Goal: Task Accomplishment & Management: Manage account settings

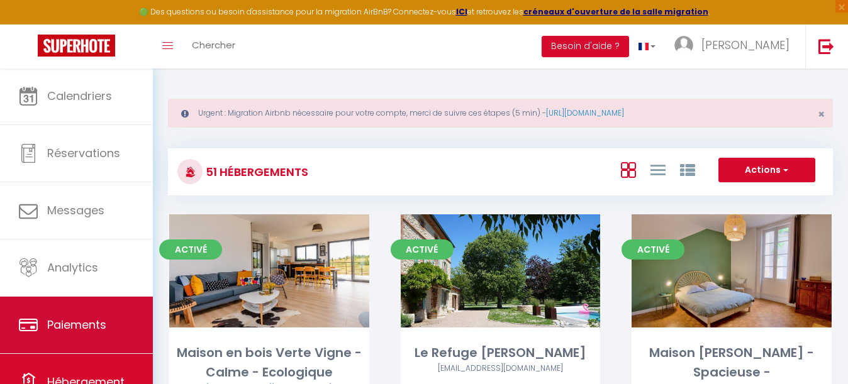
click at [71, 328] on span "Paiements" at bounding box center [76, 325] width 59 height 16
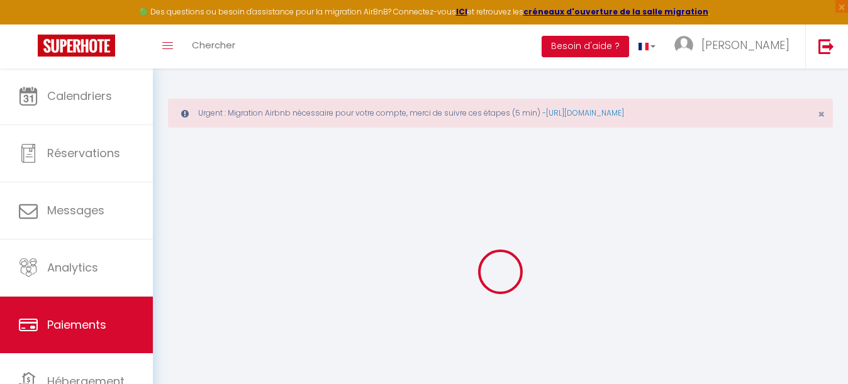
select select "2"
select select "0"
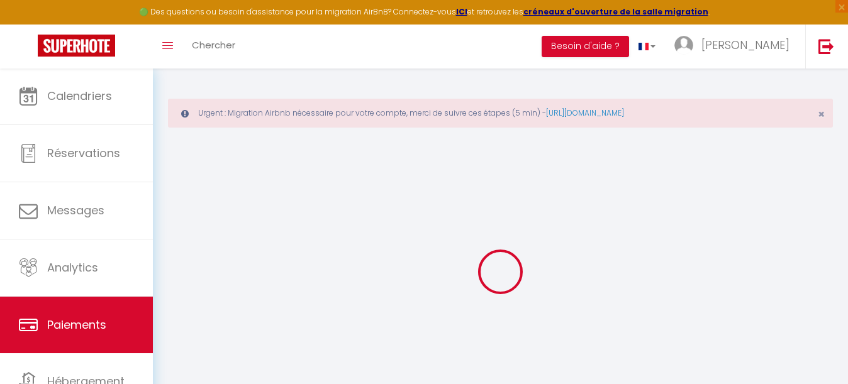
select select "0"
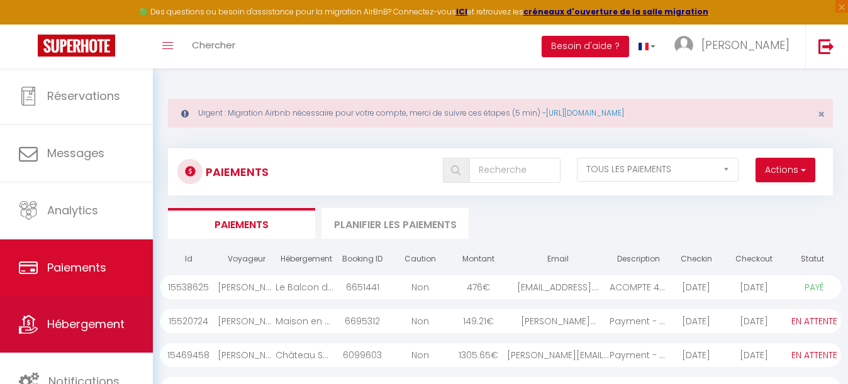
scroll to position [57, 0]
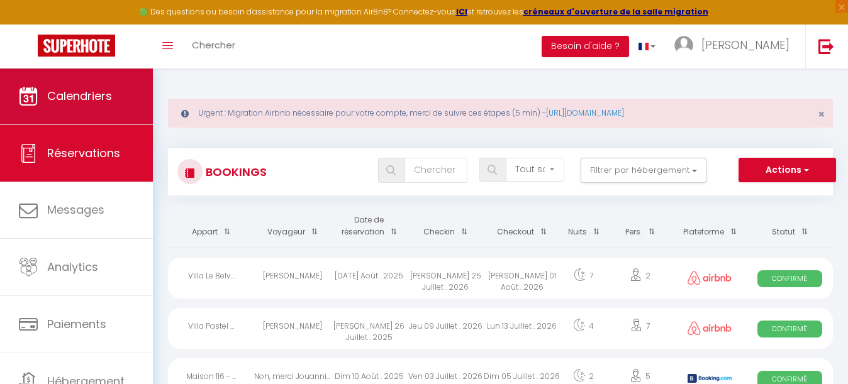
click at [102, 99] on span "Calendriers" at bounding box center [79, 96] width 65 height 16
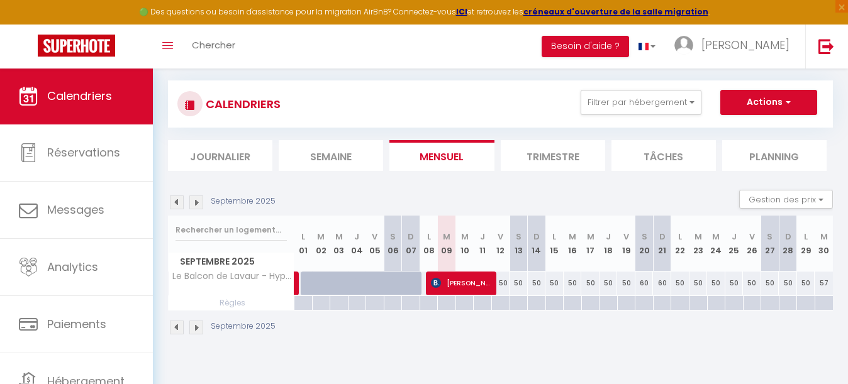
scroll to position [68, 0]
click at [666, 116] on div "CALENDRIERS Filtrer par hébergement Tous Maison en bois Verte Vigne - Calme - E…" at bounding box center [500, 104] width 646 height 28
click at [652, 111] on button "Filtrer par hébergement" at bounding box center [640, 102] width 121 height 25
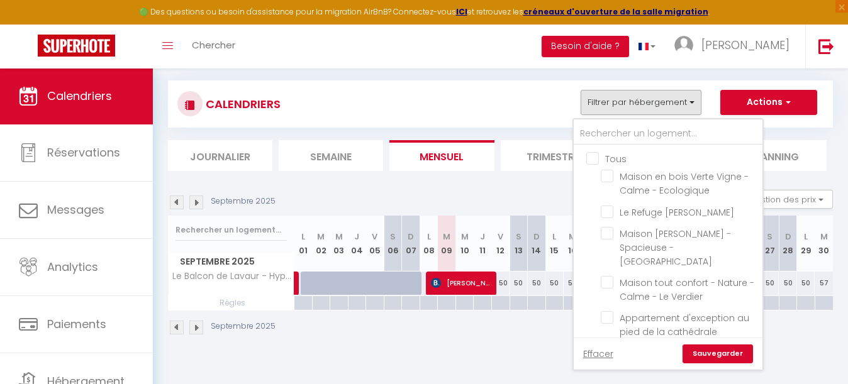
click at [596, 158] on input "Tous" at bounding box center [680, 158] width 189 height 13
checkbox input "true"
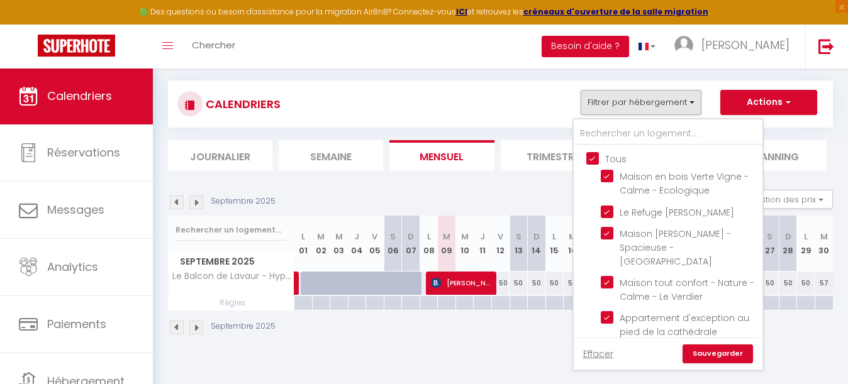
checkbox input "true"
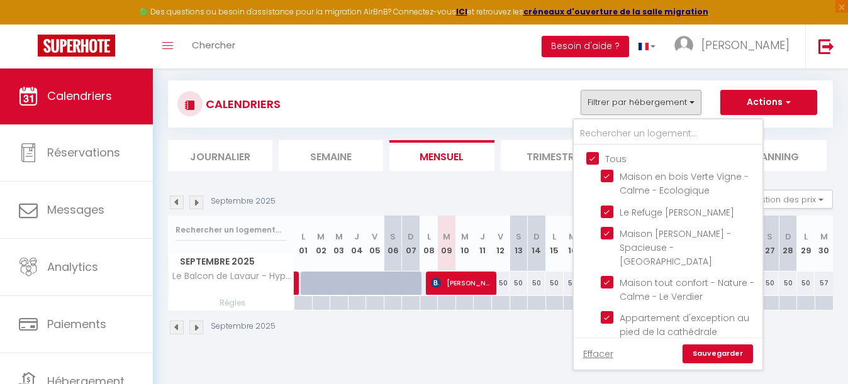
checkbox input "true"
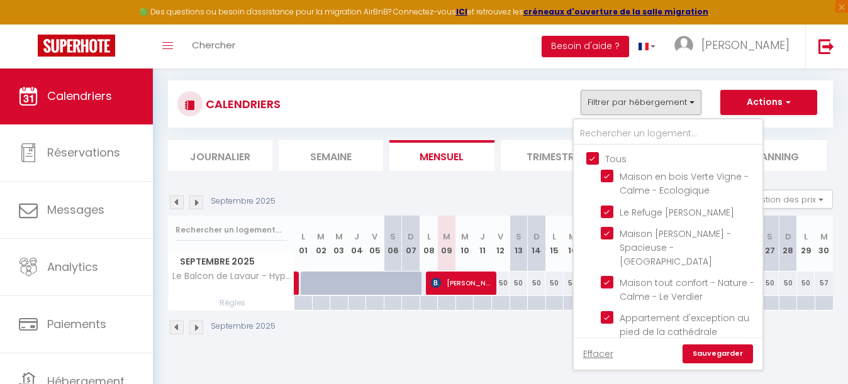
checkbox input "true"
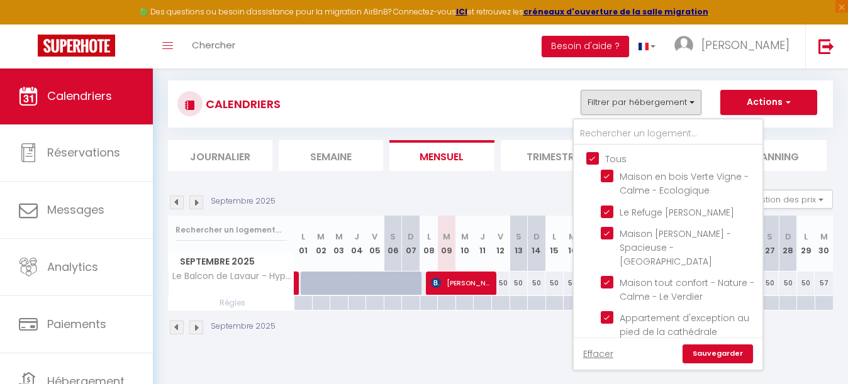
checkbox input "true"
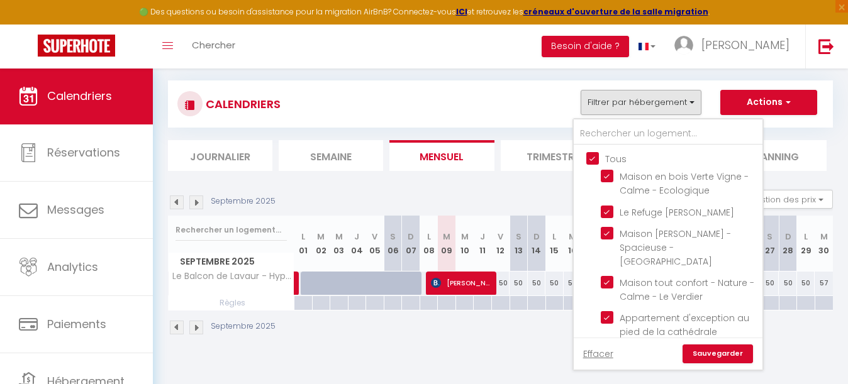
checkbox input "true"
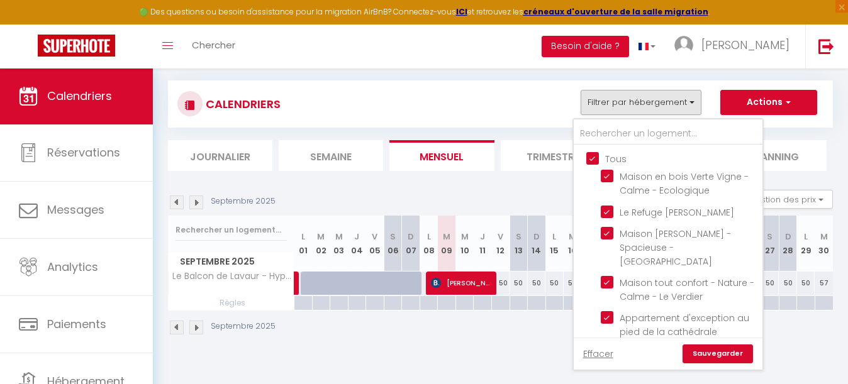
checkbox input "true"
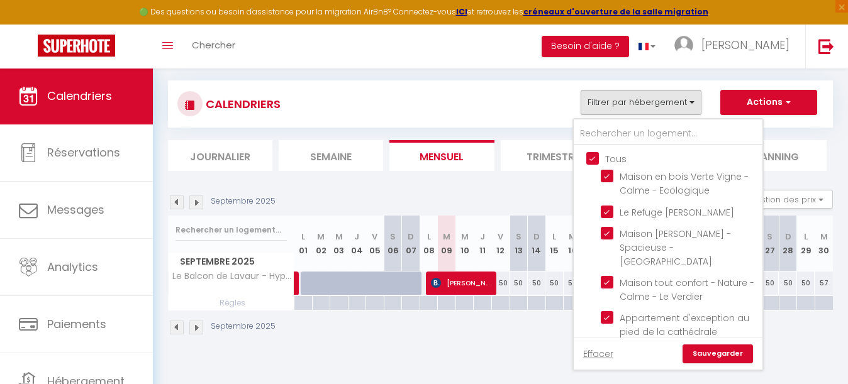
checkbox input "true"
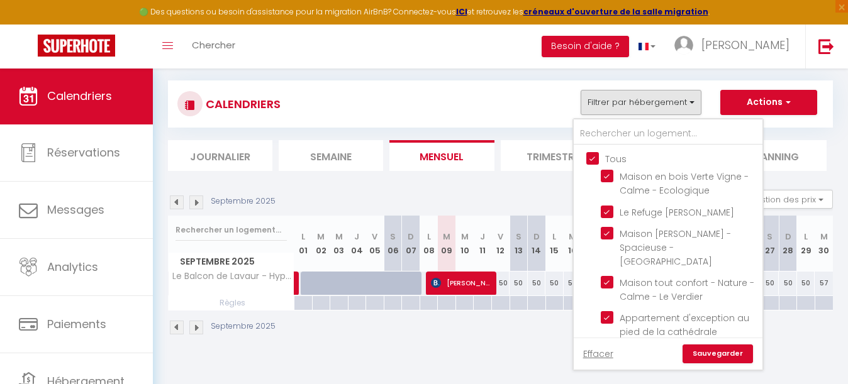
checkbox input "true"
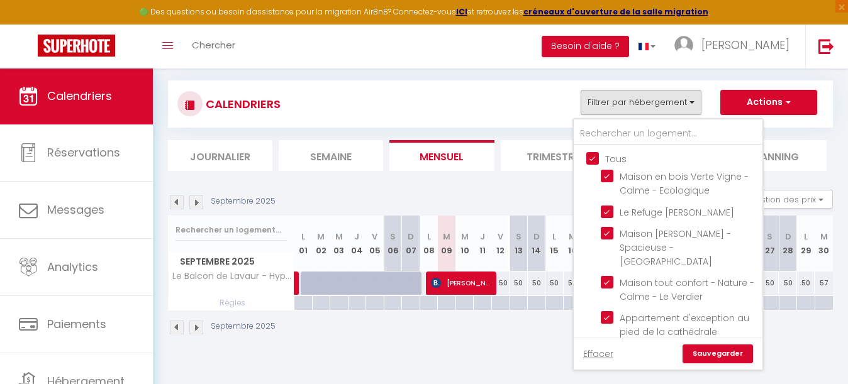
checkbox input "true"
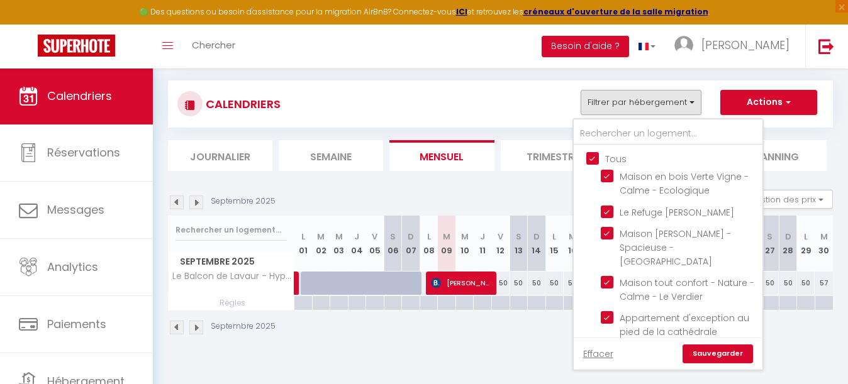
checkbox input "true"
click at [596, 158] on input "Tous" at bounding box center [680, 158] width 189 height 13
checkbox input "false"
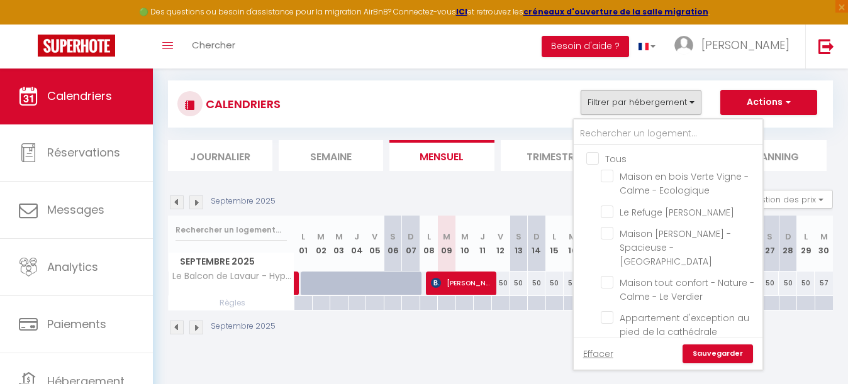
checkbox input "false"
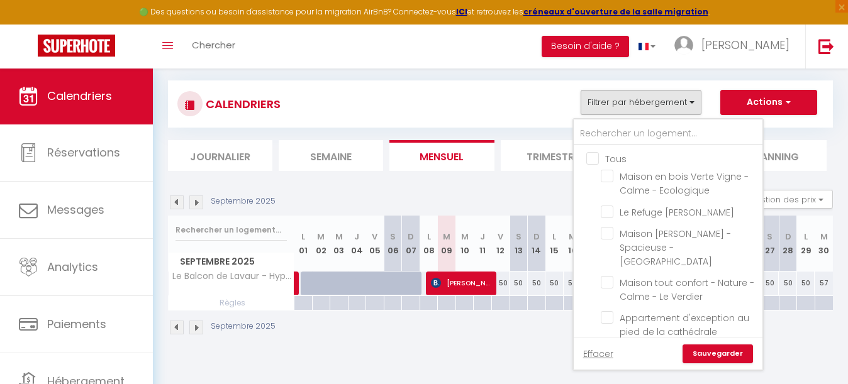
checkbox input "false"
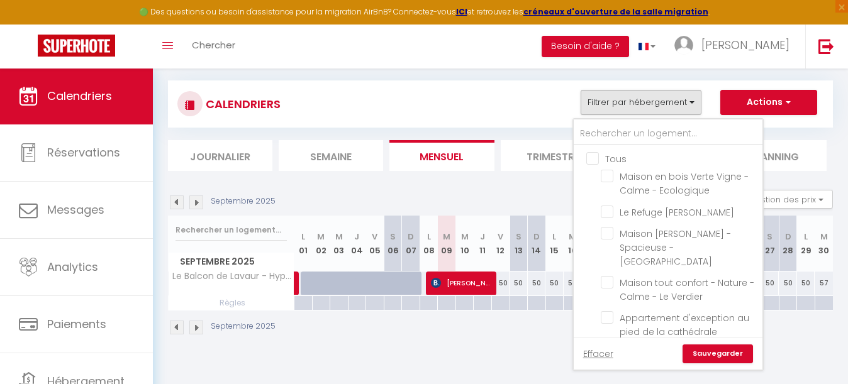
checkbox input "false"
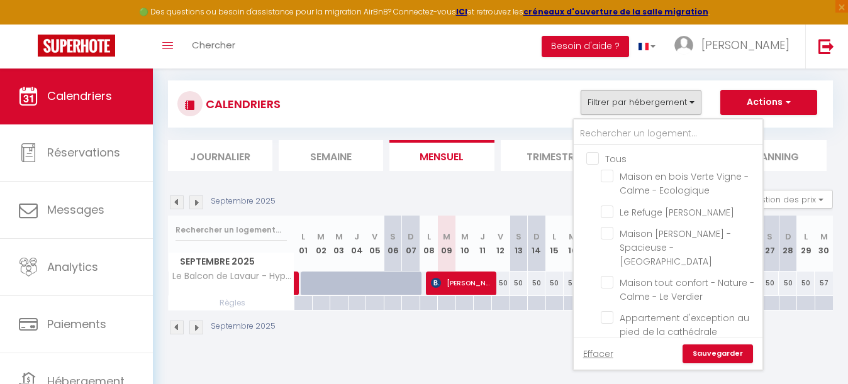
checkbox input "false"
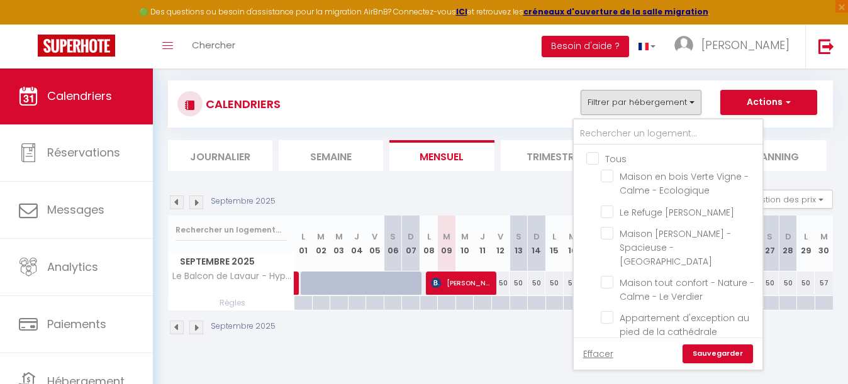
checkbox input "false"
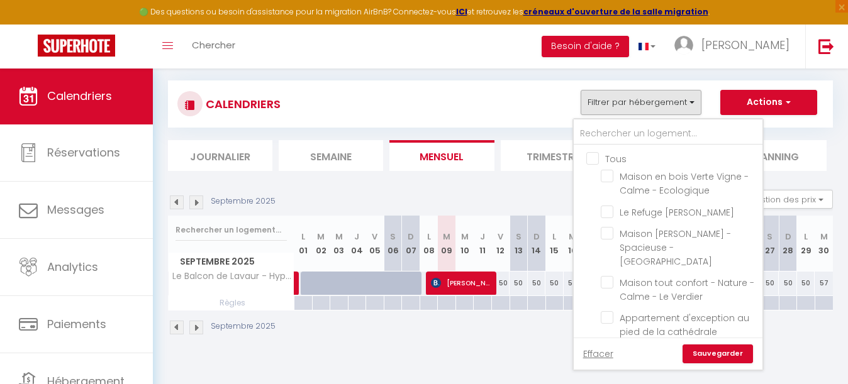
checkbox input "false"
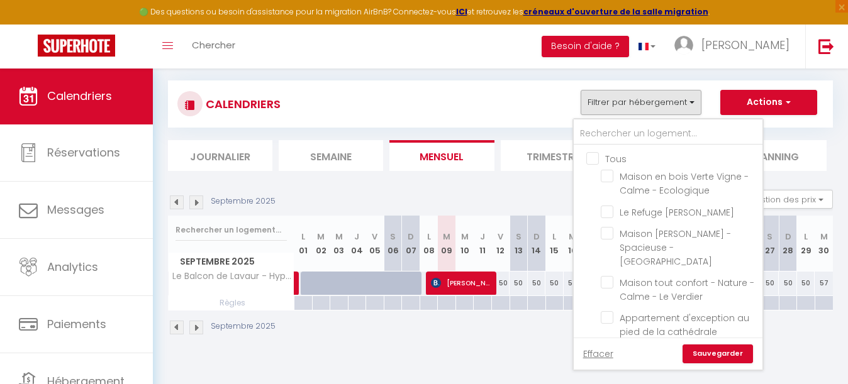
checkbox input "false"
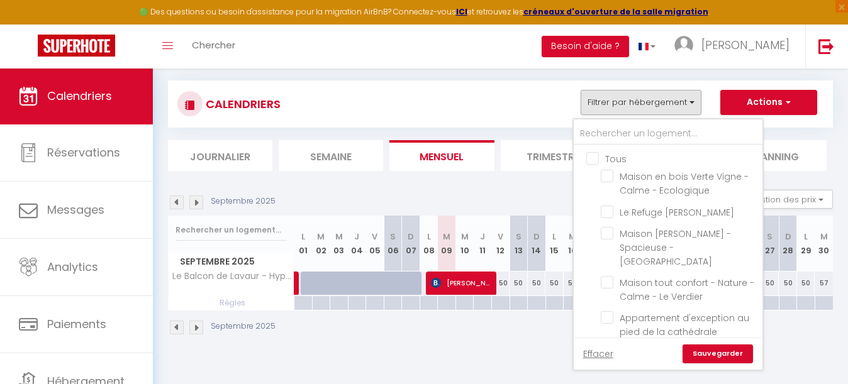
checkbox input "false"
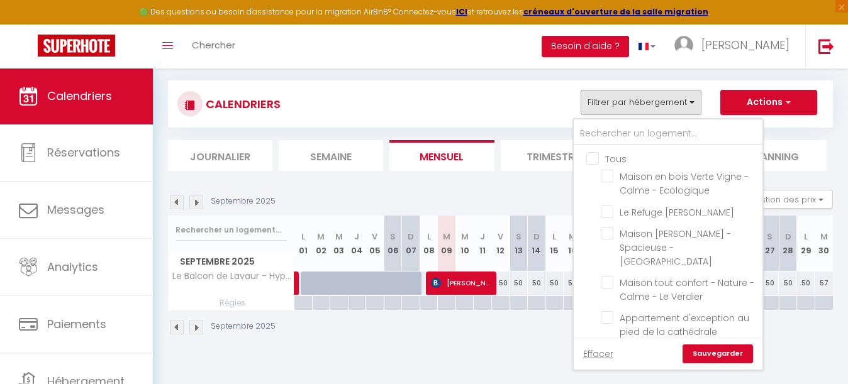
checkbox input "false"
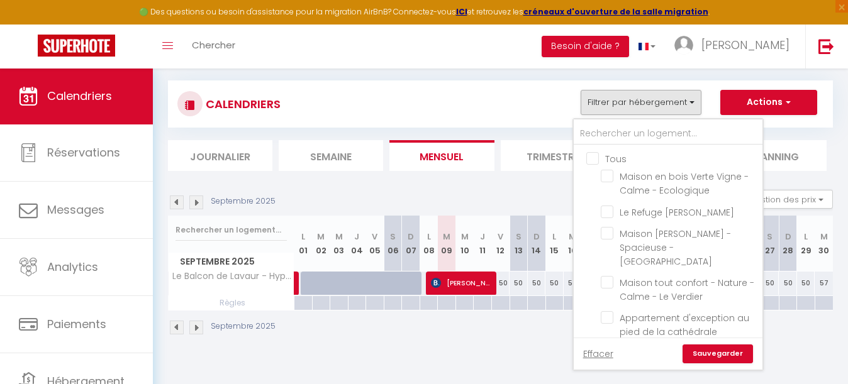
checkbox input "false"
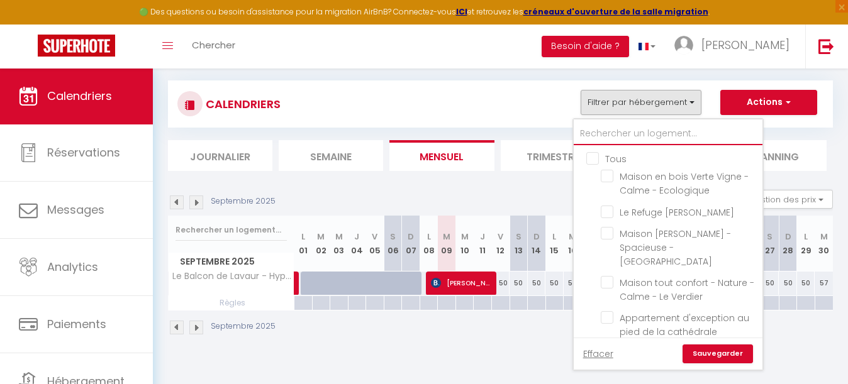
click at [627, 129] on input "text" at bounding box center [668, 134] width 189 height 23
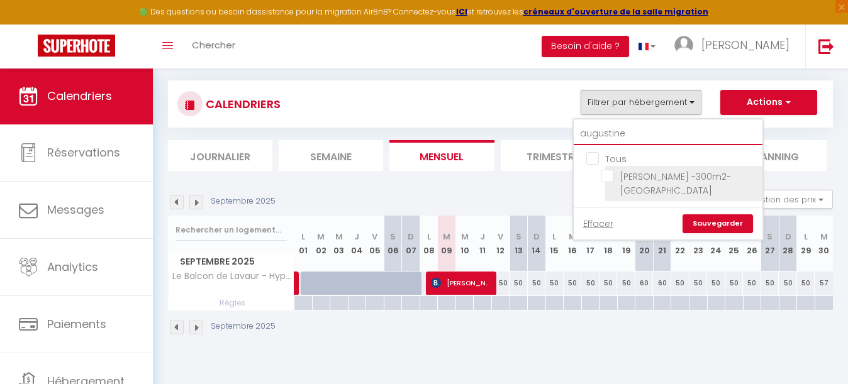
type input "augustine"
click at [609, 172] on input "[PERSON_NAME] -300m2- [GEOGRAPHIC_DATA]" at bounding box center [679, 176] width 157 height 13
checkbox input "true"
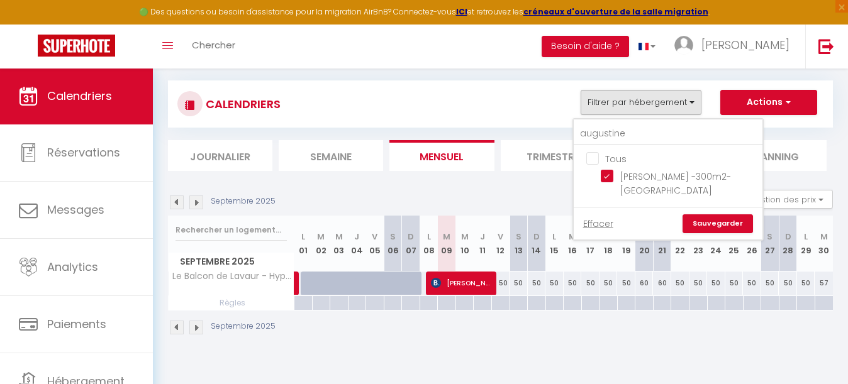
click at [713, 221] on link "Sauvegarder" at bounding box center [717, 223] width 70 height 19
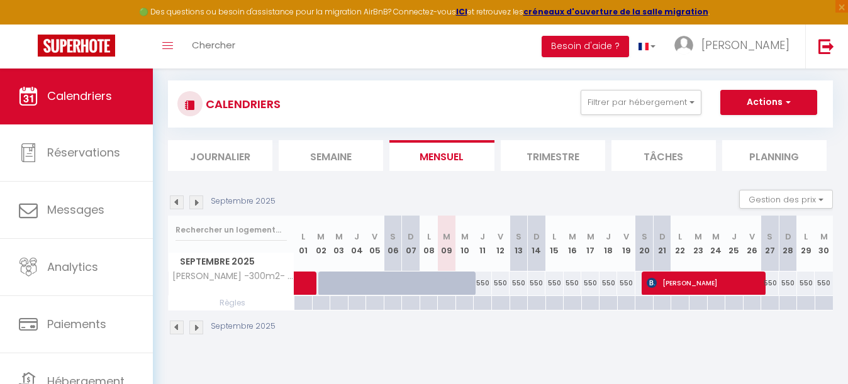
click at [196, 199] on img at bounding box center [196, 203] width 14 height 14
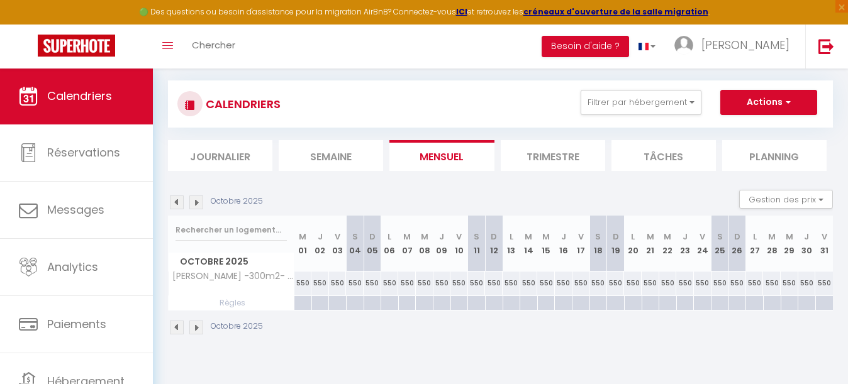
click at [196, 199] on img at bounding box center [196, 203] width 14 height 14
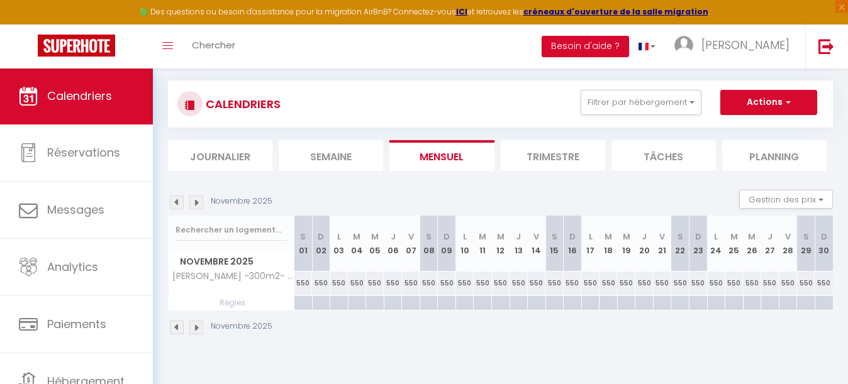
click at [196, 199] on img at bounding box center [196, 203] width 14 height 14
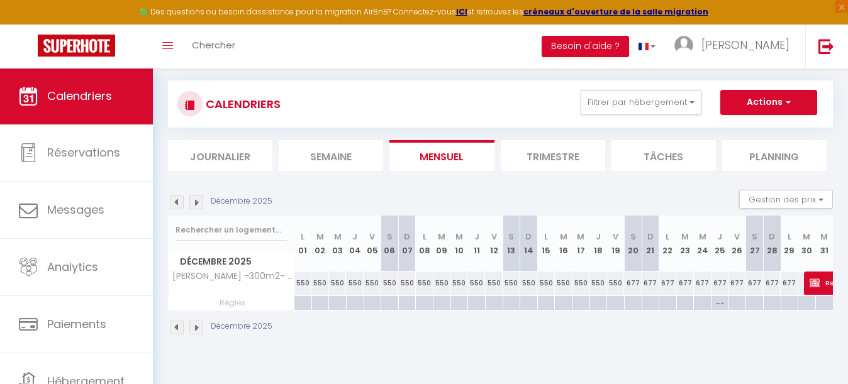
click at [196, 199] on img at bounding box center [196, 203] width 14 height 14
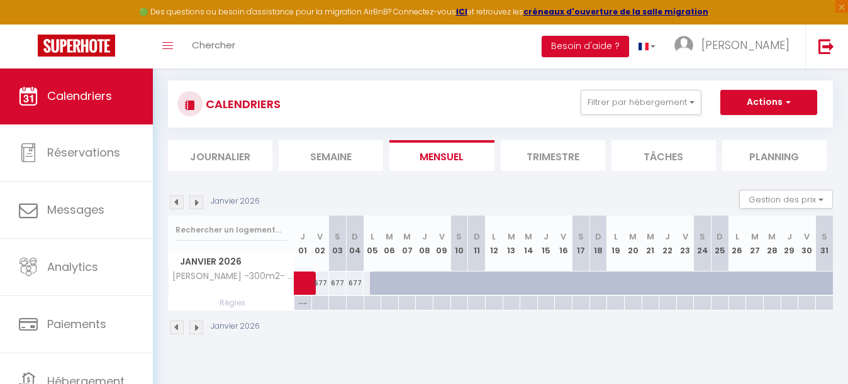
click at [180, 200] on img at bounding box center [177, 203] width 14 height 14
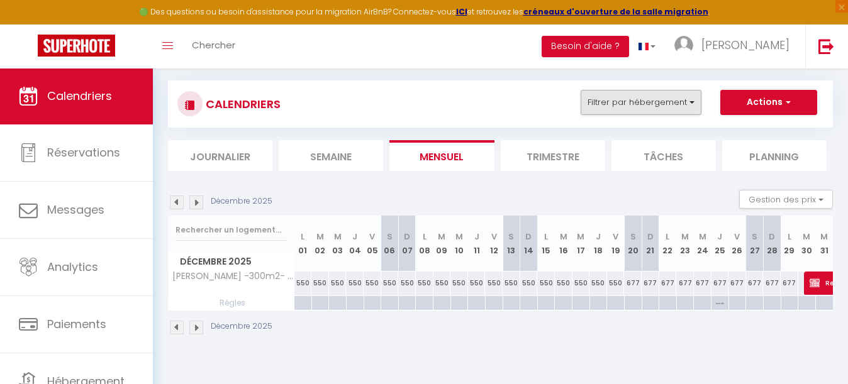
click at [616, 106] on button "Filtrer par hébergement" at bounding box center [640, 102] width 121 height 25
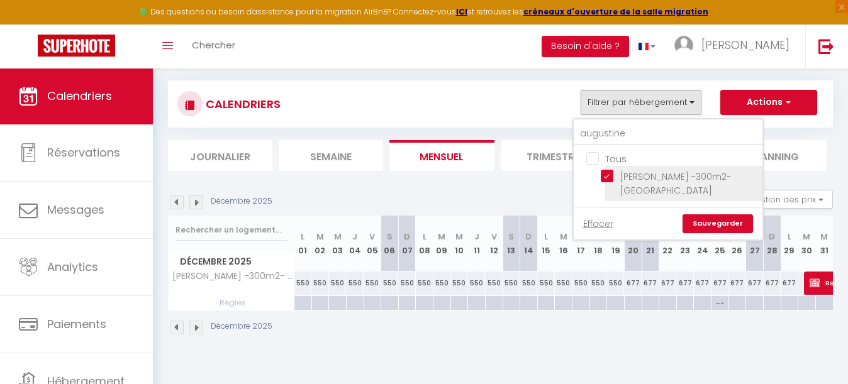
click at [609, 176] on input "[PERSON_NAME] -300m2- [GEOGRAPHIC_DATA]" at bounding box center [679, 176] width 157 height 13
checkbox input "false"
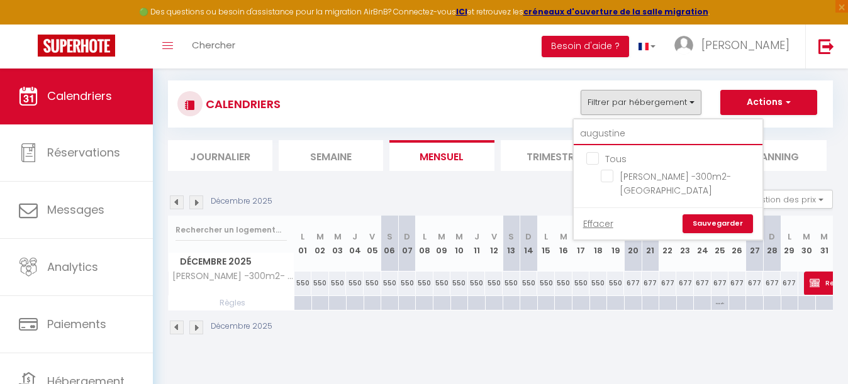
click at [651, 134] on input "augustine" at bounding box center [668, 134] width 189 height 23
type input "a"
type input "larmes"
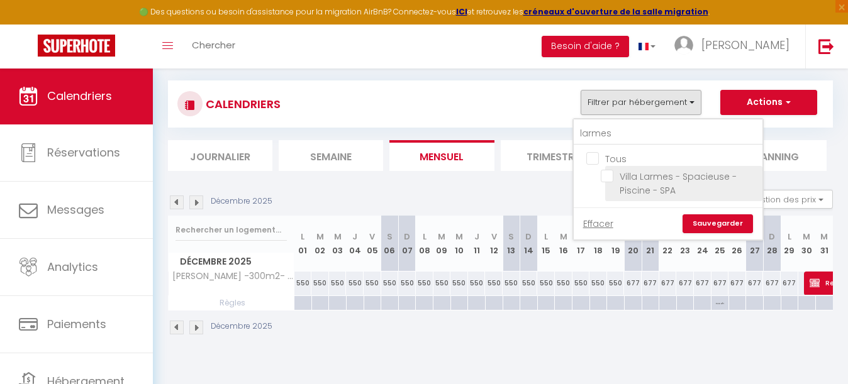
click at [608, 175] on input "Villa Larmes - Spacieuse - Piscine - SPA" at bounding box center [679, 176] width 157 height 13
checkbox input "true"
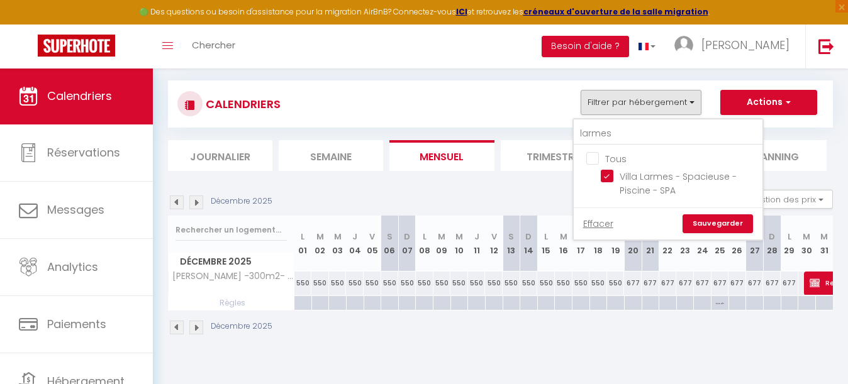
click at [706, 221] on link "Sauvegarder" at bounding box center [717, 223] width 70 height 19
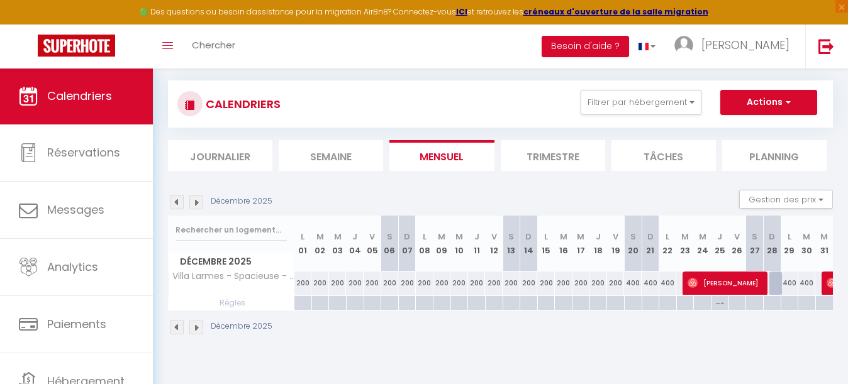
click at [179, 204] on img at bounding box center [177, 203] width 14 height 14
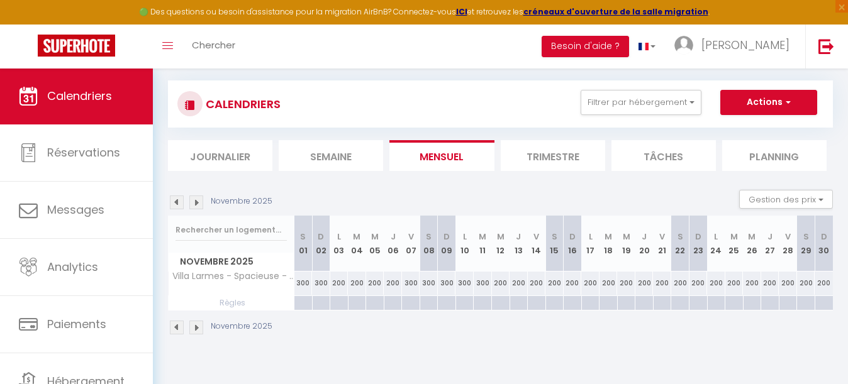
click at [179, 204] on img at bounding box center [177, 203] width 14 height 14
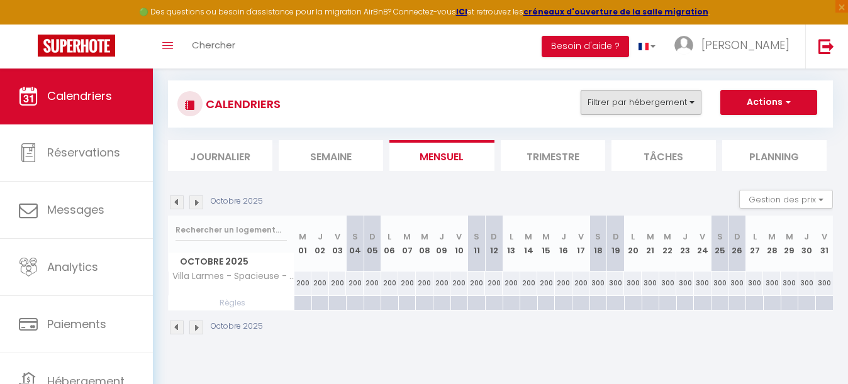
click at [668, 105] on button "Filtrer par hébergement" at bounding box center [640, 102] width 121 height 25
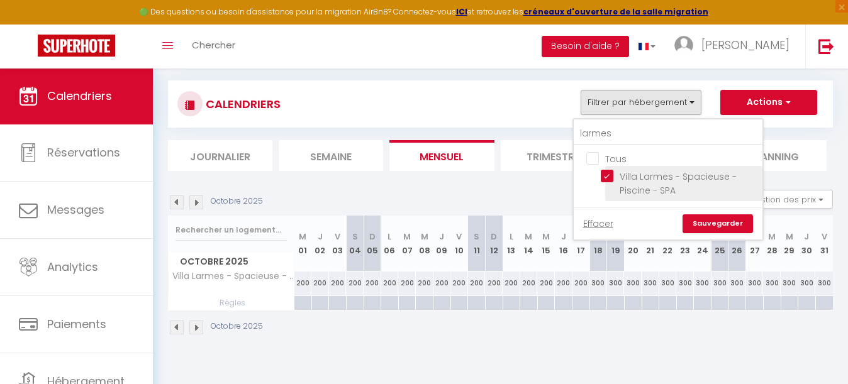
click at [609, 177] on input "Villa Larmes - Spacieuse - Piscine - SPA" at bounding box center [679, 176] width 157 height 13
checkbox input "false"
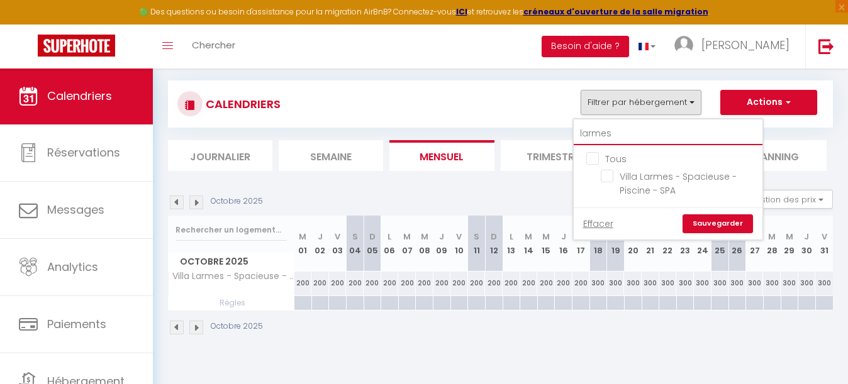
click at [619, 131] on input "larmes" at bounding box center [668, 134] width 189 height 23
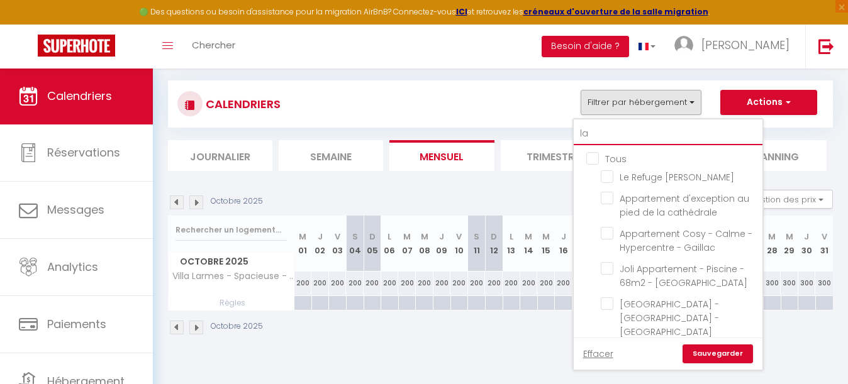
type input "l"
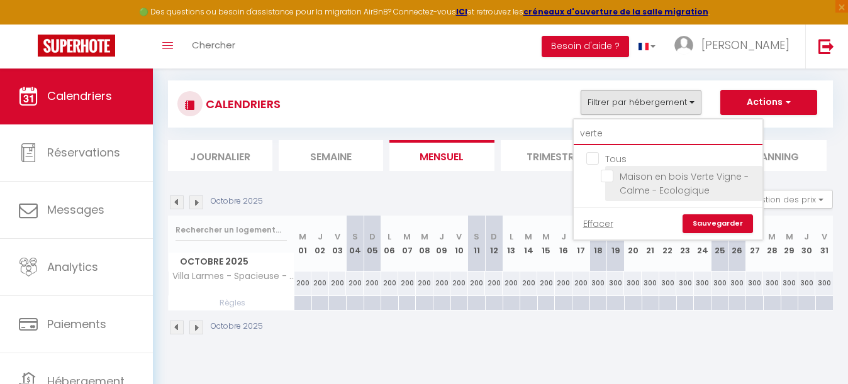
type input "verte"
click at [606, 180] on input "Maison en bois Verte Vigne - Calme - Ecologique" at bounding box center [679, 176] width 157 height 13
checkbox input "true"
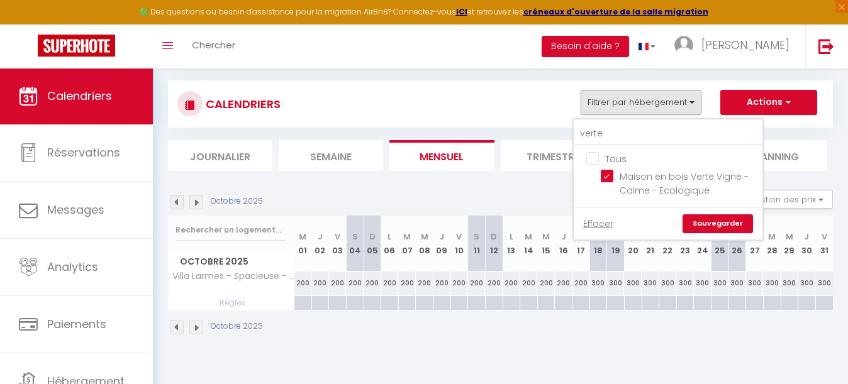
click at [724, 218] on link "Sauvegarder" at bounding box center [717, 223] width 70 height 19
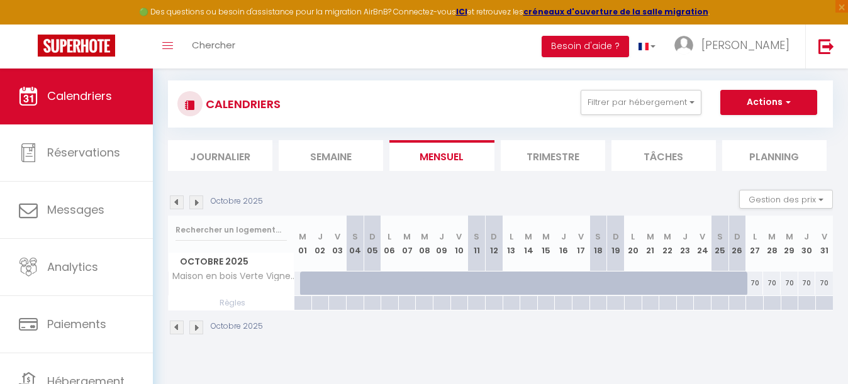
click at [197, 200] on img at bounding box center [196, 203] width 14 height 14
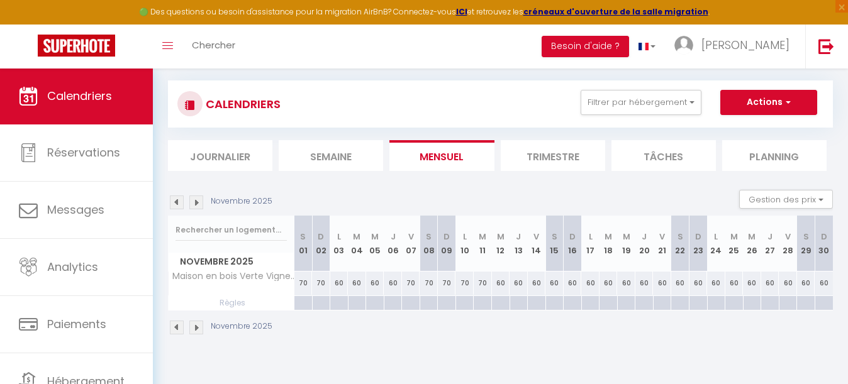
click at [197, 200] on img at bounding box center [196, 203] width 14 height 14
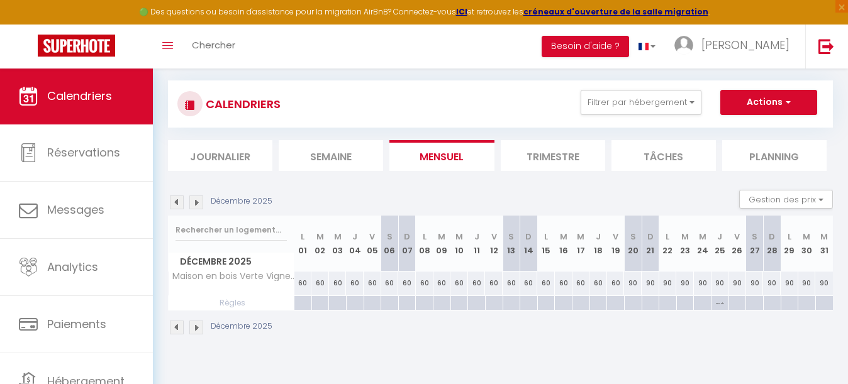
click at [197, 200] on img at bounding box center [196, 203] width 14 height 14
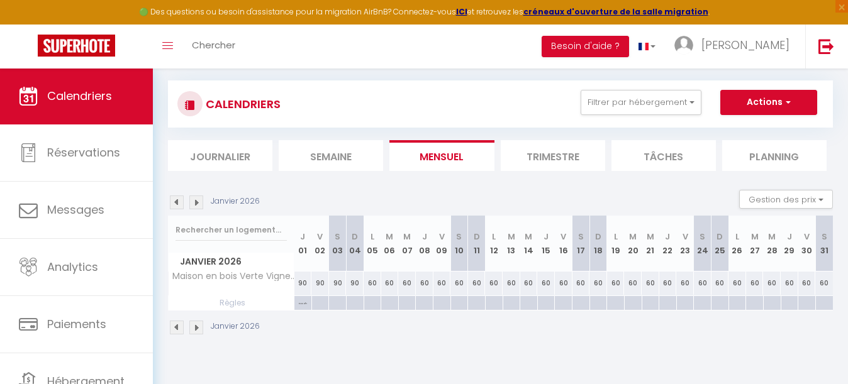
click at [197, 200] on img at bounding box center [196, 203] width 14 height 14
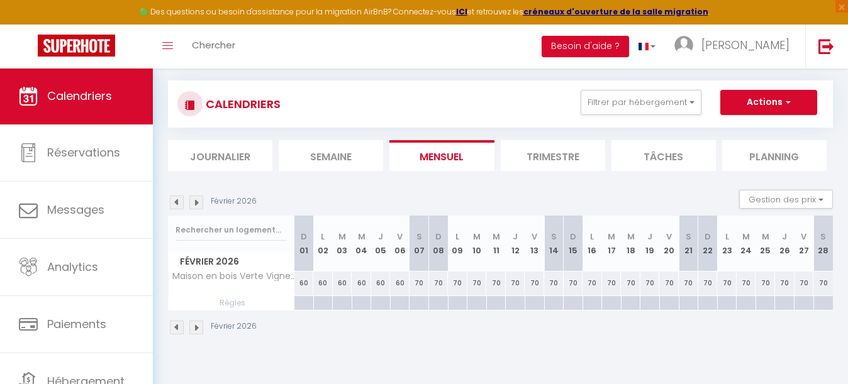
click at [197, 200] on img at bounding box center [196, 203] width 14 height 14
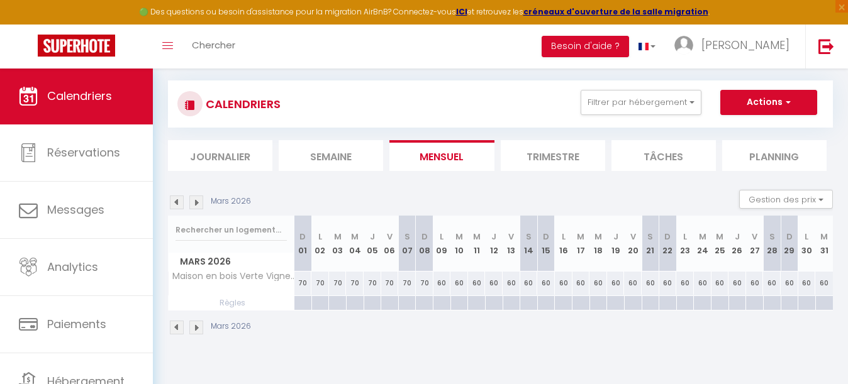
click at [197, 200] on img at bounding box center [196, 203] width 14 height 14
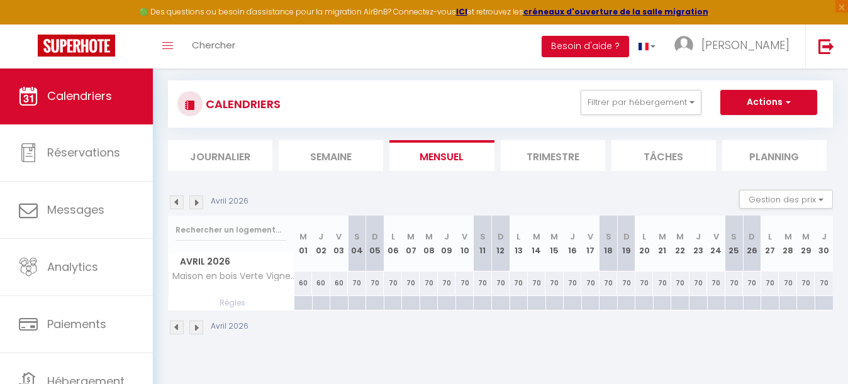
click at [197, 200] on img at bounding box center [196, 203] width 14 height 14
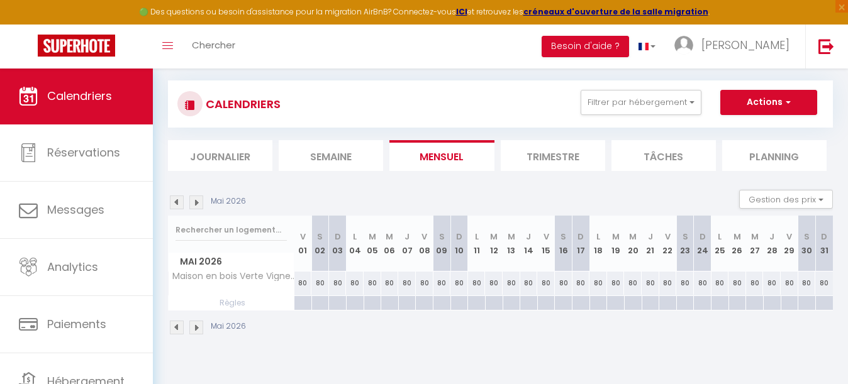
click at [197, 200] on img at bounding box center [196, 203] width 14 height 14
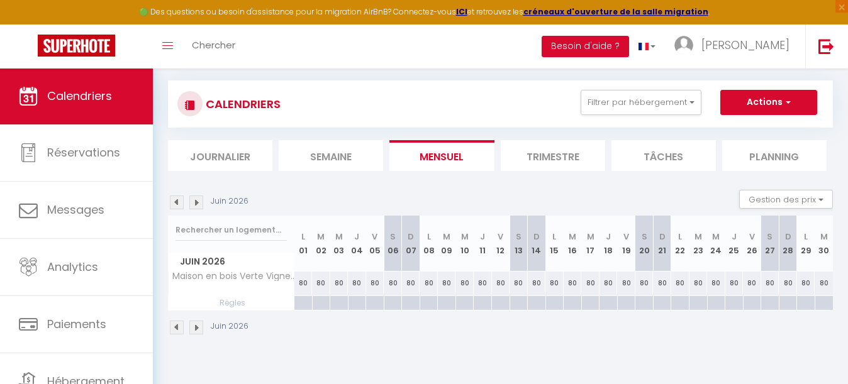
click at [197, 200] on img at bounding box center [196, 203] width 14 height 14
select select
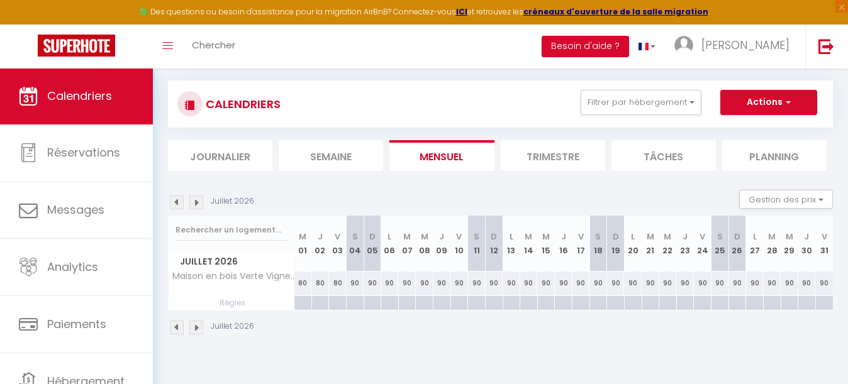
click at [355, 301] on div at bounding box center [355, 303] width 18 height 14
type input "[PERSON_NAME] 04 Juillet 2026"
type input "Dim 05 Juillet 2026"
select select
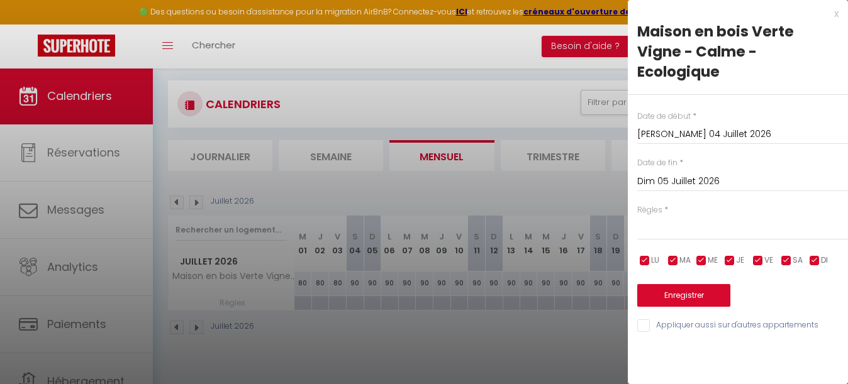
click at [677, 174] on input "Dim 05 Juillet 2026" at bounding box center [742, 182] width 211 height 16
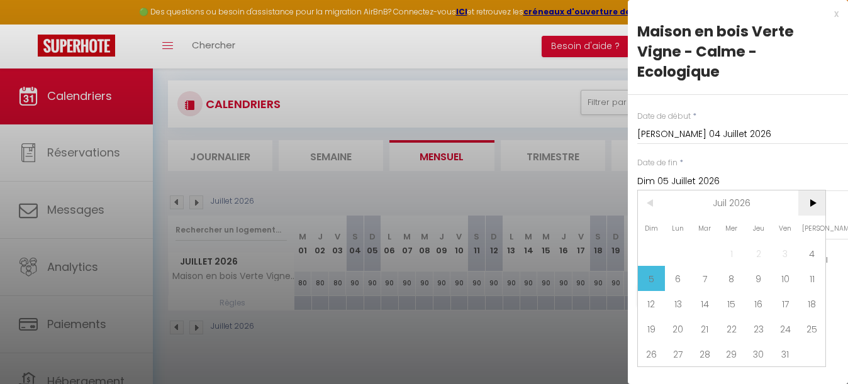
click at [807, 191] on span ">" at bounding box center [811, 203] width 27 height 25
click at [816, 341] on span "29" at bounding box center [811, 353] width 27 height 25
type input "[PERSON_NAME] 29 Août 2026"
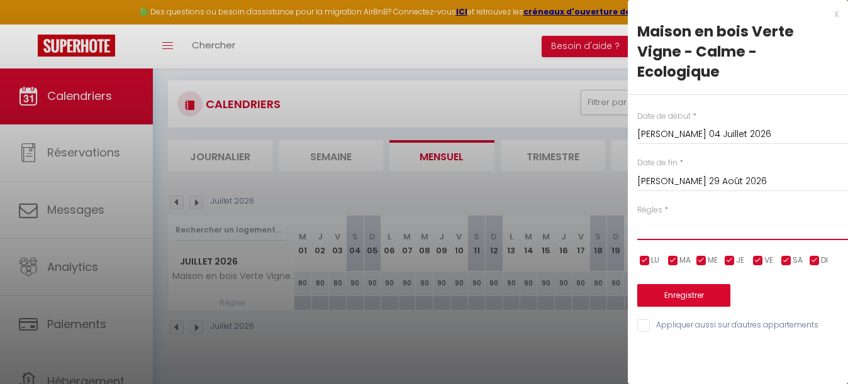
select select "3"
click at [787, 255] on input "checkbox" at bounding box center [786, 261] width 13 height 13
checkbox input "false"
click at [676, 284] on button "Enregistrer" at bounding box center [683, 295] width 93 height 23
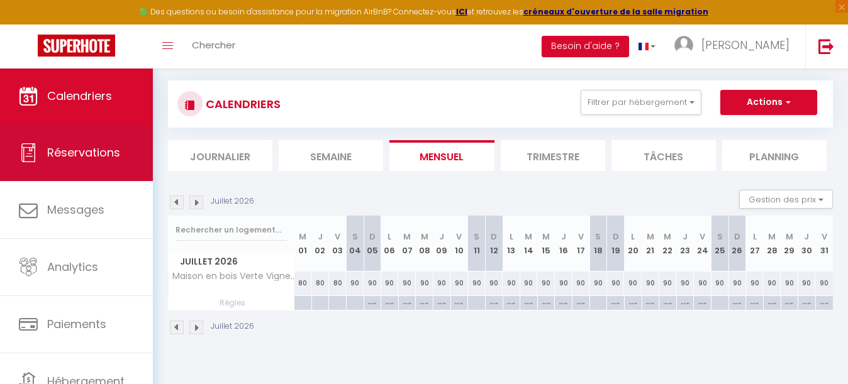
click at [75, 147] on span "Réservations" at bounding box center [83, 153] width 73 height 16
select select "not_cancelled"
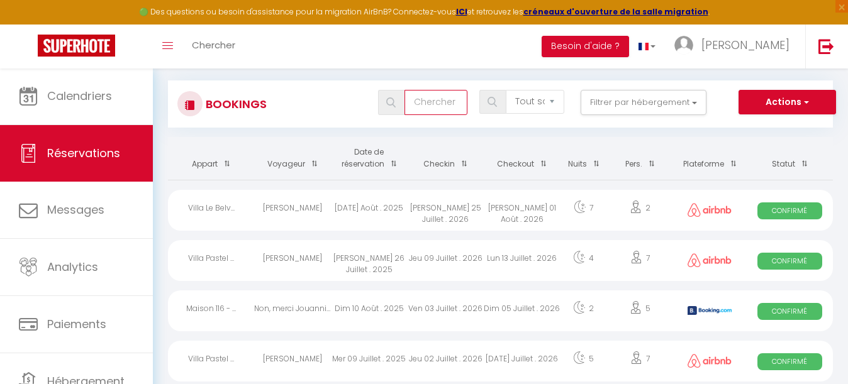
click at [426, 98] on input "text" at bounding box center [435, 102] width 63 height 25
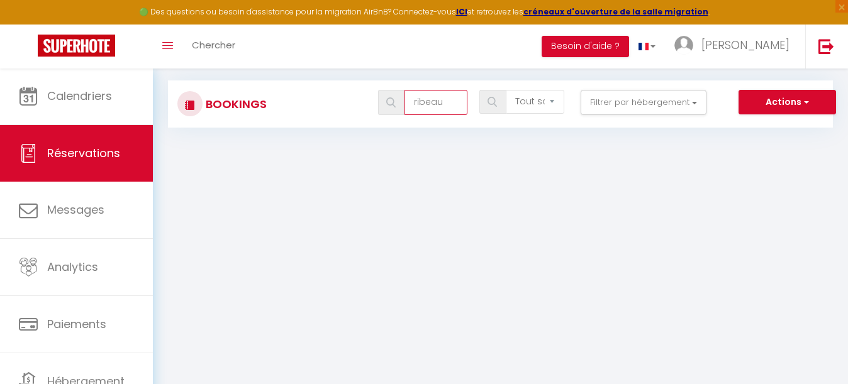
click at [450, 102] on input "ribeau" at bounding box center [435, 102] width 63 height 25
type input "r"
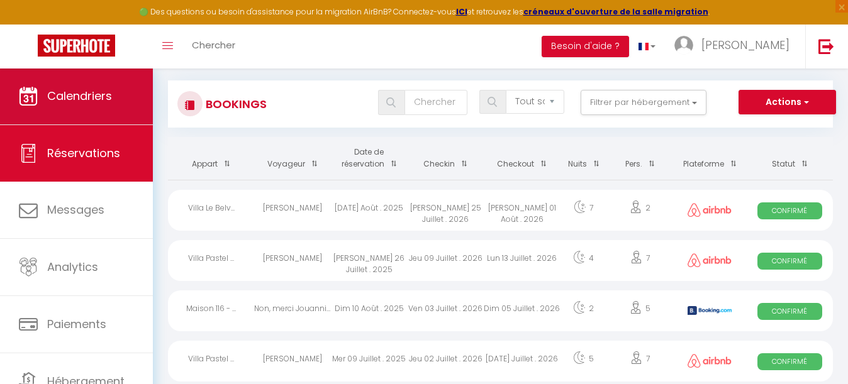
click at [94, 83] on link "Calendriers" at bounding box center [76, 96] width 153 height 57
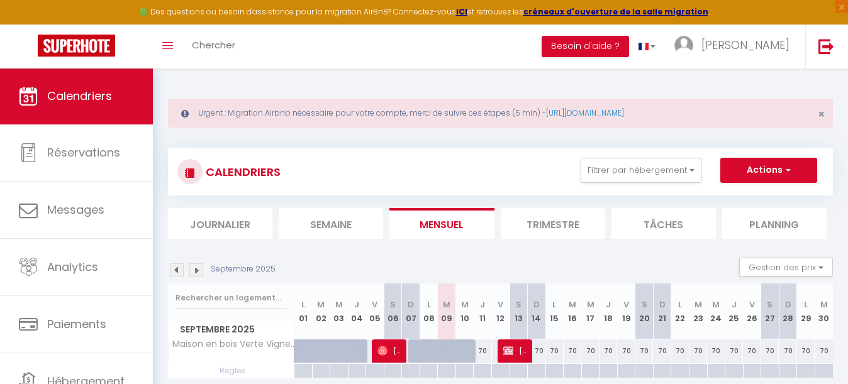
scroll to position [58, 0]
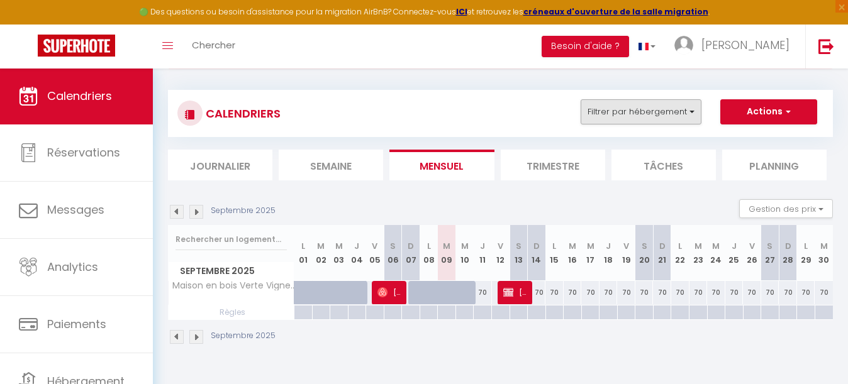
click at [668, 110] on button "Filtrer par hébergement" at bounding box center [640, 111] width 121 height 25
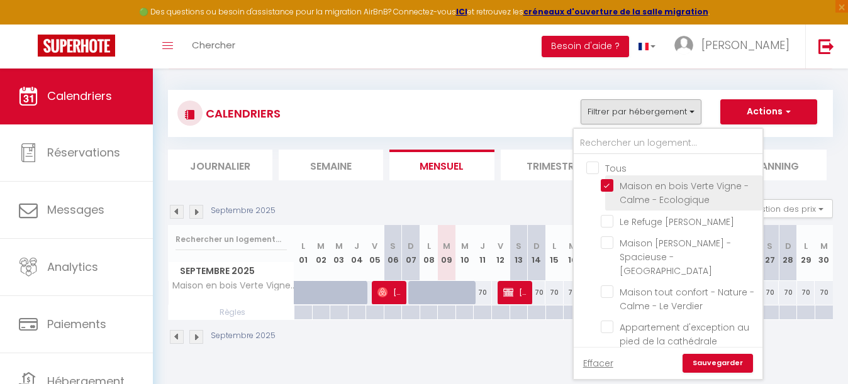
click at [609, 182] on input "Maison en bois Verte Vigne - Calme - Ecologique" at bounding box center [679, 185] width 157 height 13
checkbox input "false"
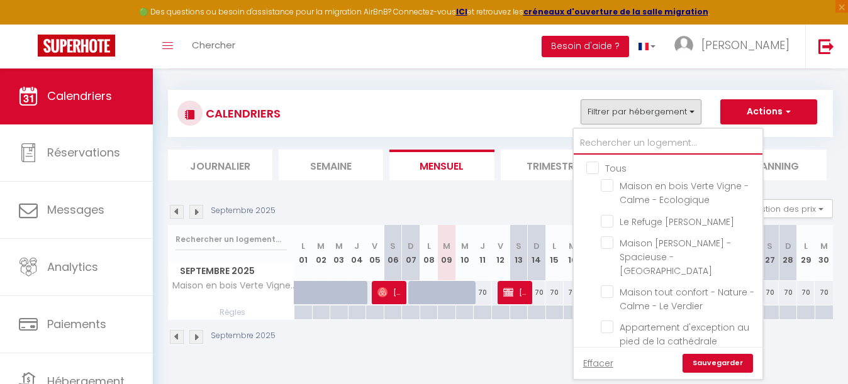
click at [617, 145] on input "text" at bounding box center [668, 143] width 189 height 23
type input "l"
checkbox input "false"
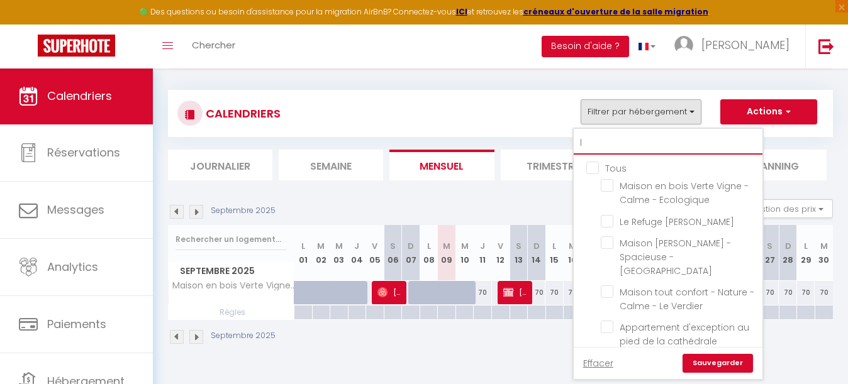
checkbox input "false"
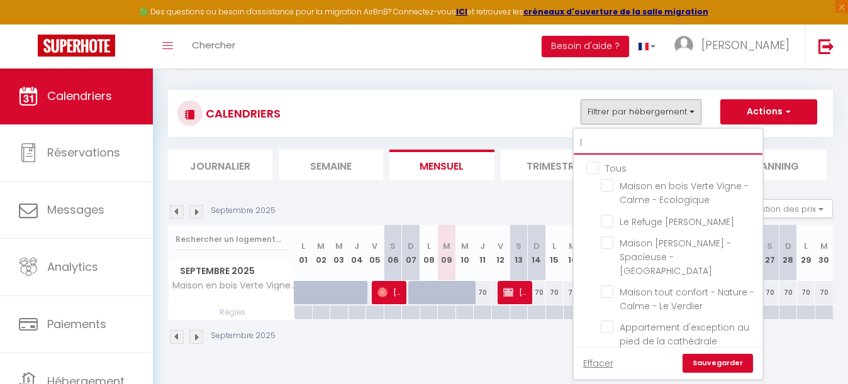
checkbox input "false"
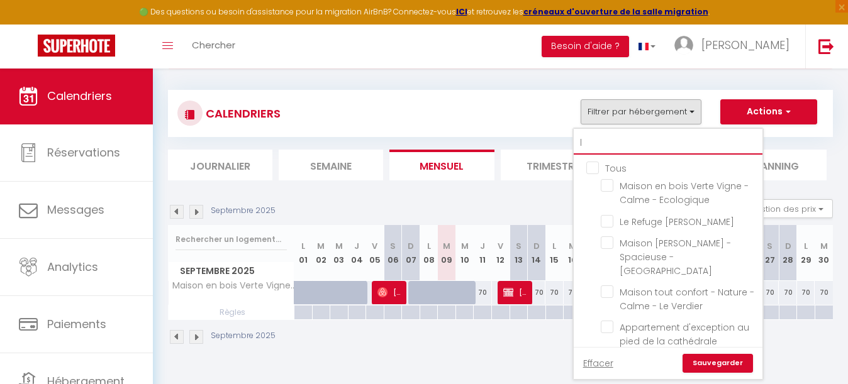
checkbox input "false"
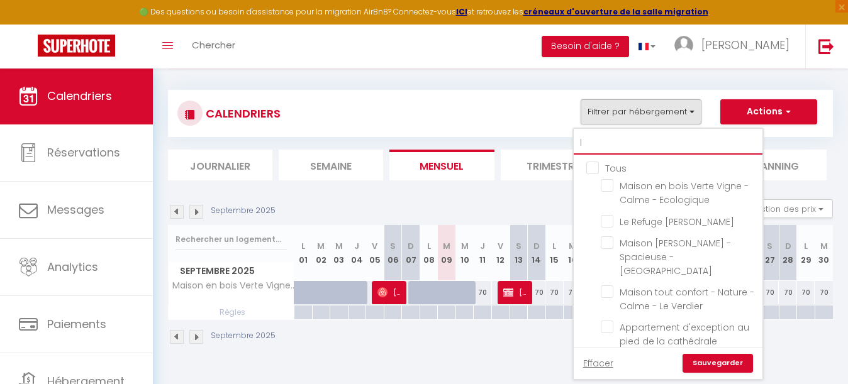
checkbox input "false"
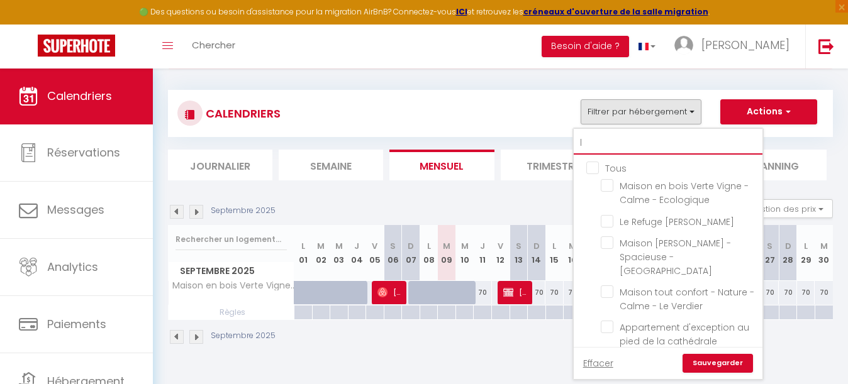
checkbox input "false"
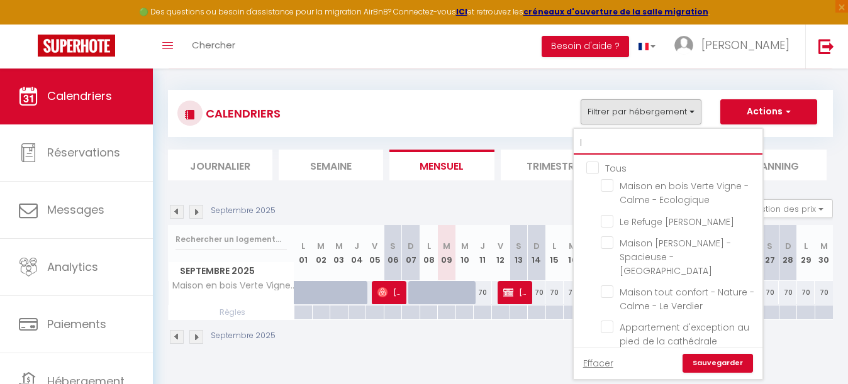
checkbox input "false"
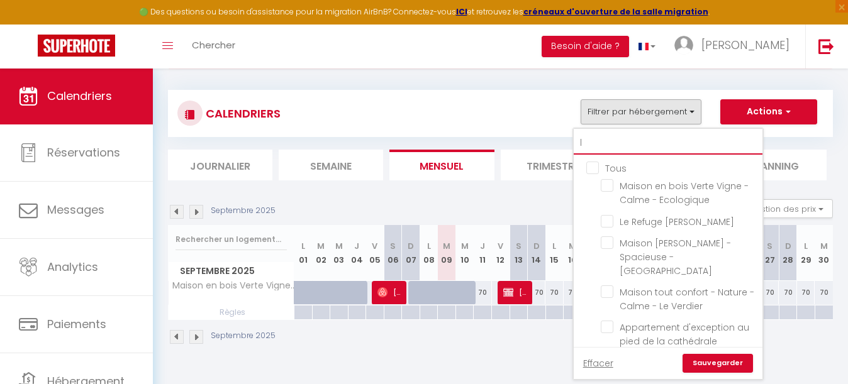
checkbox input "false"
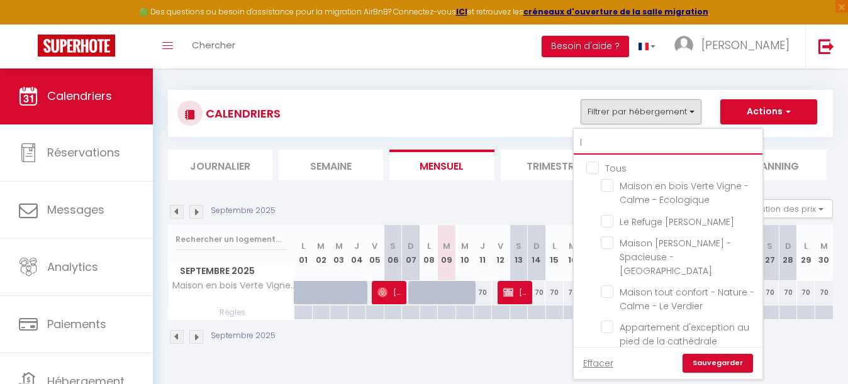
checkbox input "false"
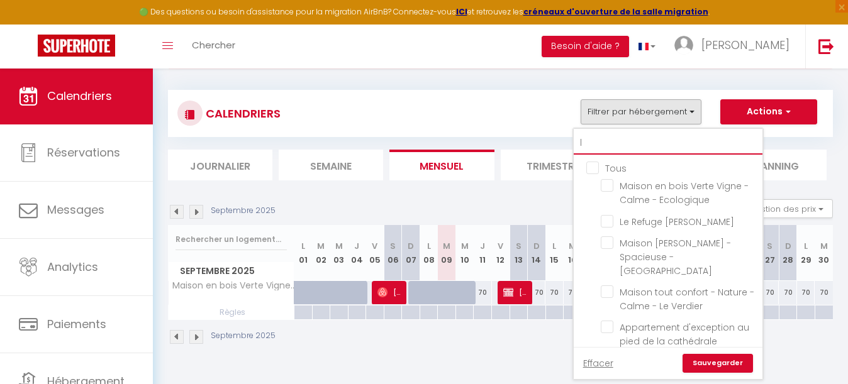
checkbox input "false"
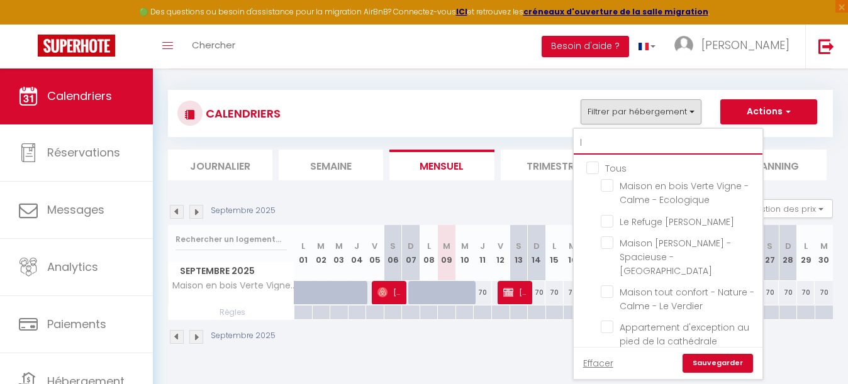
checkbox input "false"
type input "li"
checkbox input "false"
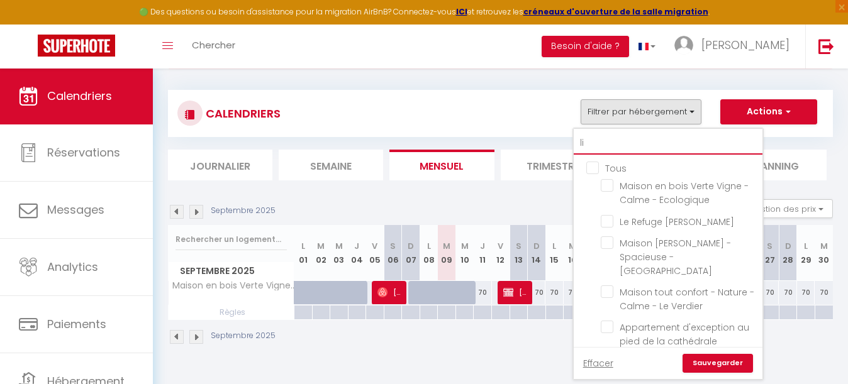
checkbox input "false"
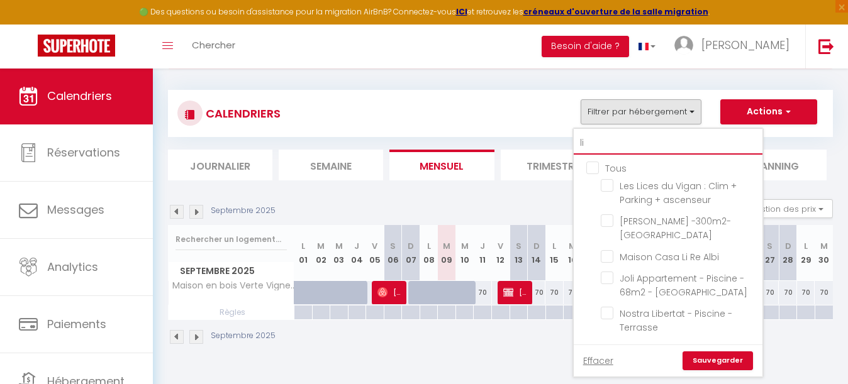
type input "lic"
checkbox input "false"
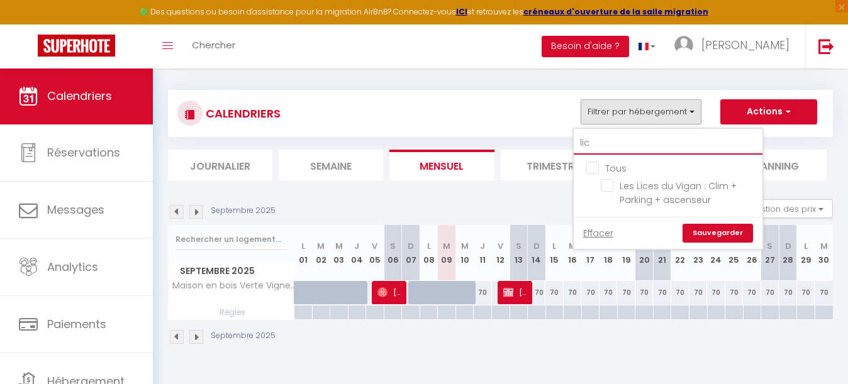
type input "lice"
checkbox input "false"
type input "lices"
checkbox input "false"
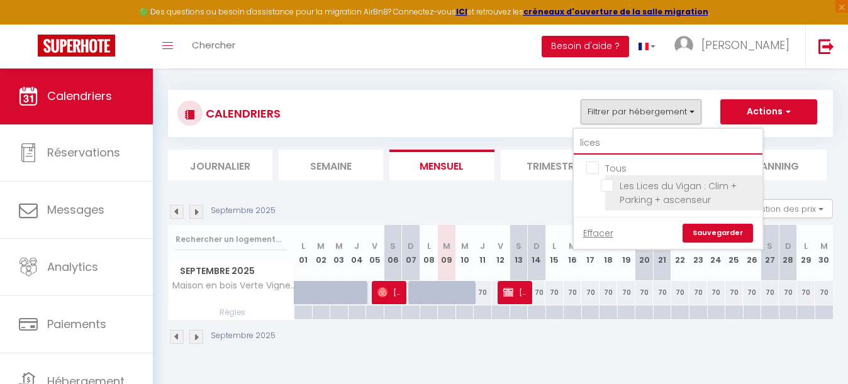
type input "lices"
click at [606, 182] on input "Les Lices du Vigan : Clim + Parking + ascenseur" at bounding box center [679, 185] width 157 height 13
checkbox input "true"
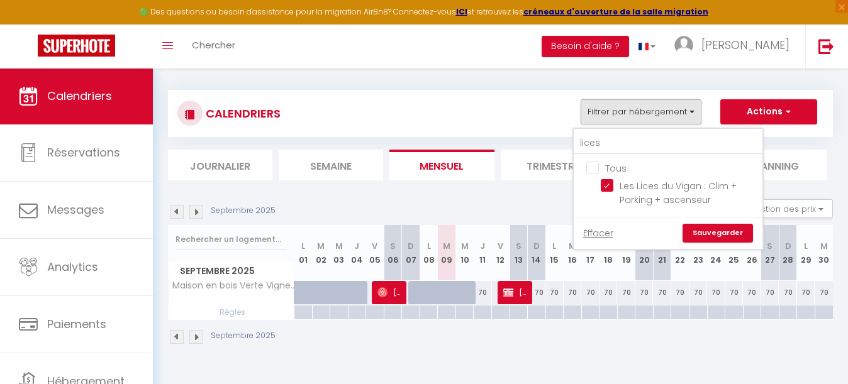
click at [727, 231] on link "Sauvegarder" at bounding box center [717, 233] width 70 height 19
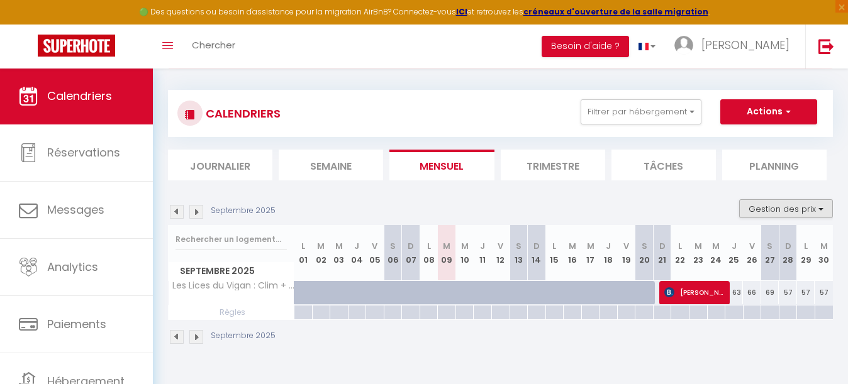
click at [804, 201] on button "Gestion des prix" at bounding box center [786, 208] width 94 height 19
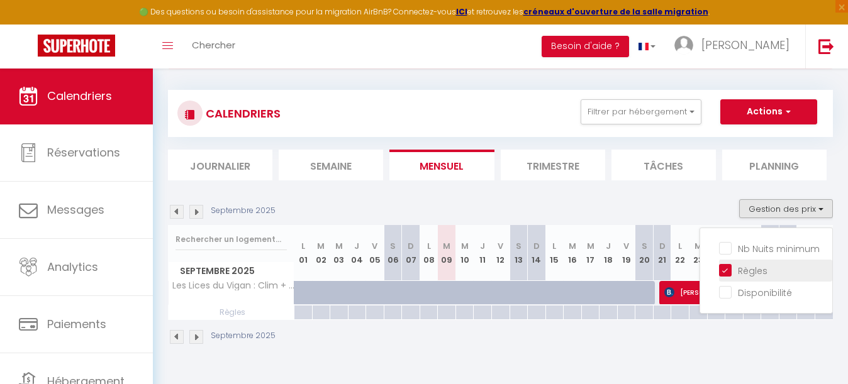
click at [724, 272] on input "Règles" at bounding box center [775, 269] width 113 height 13
checkbox input "false"
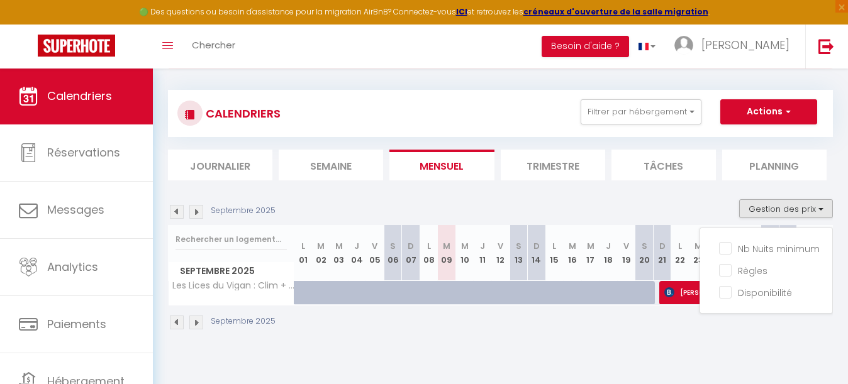
click at [618, 200] on div "Septembre 2025 Gestion des prix Nb Nuits minimum Règles Disponibilité" at bounding box center [500, 212] width 665 height 26
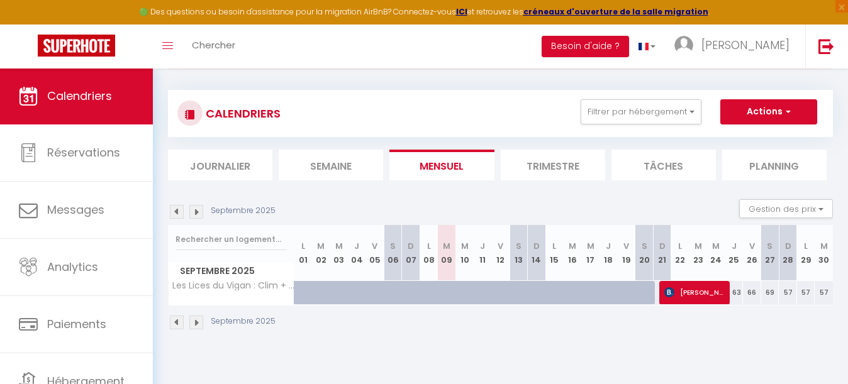
click at [200, 214] on img at bounding box center [196, 212] width 14 height 14
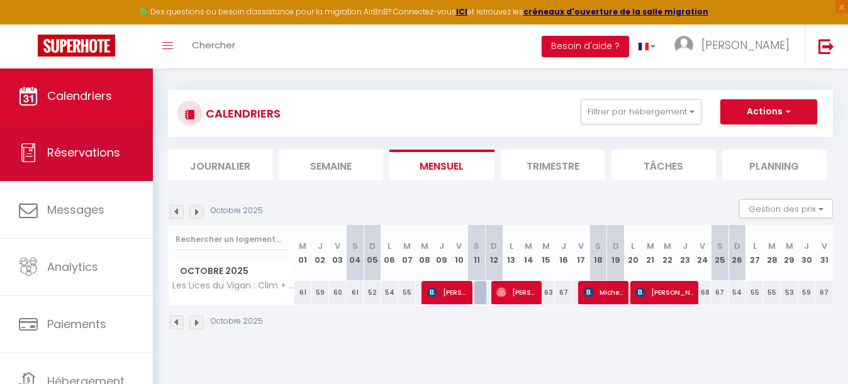
click at [87, 145] on span "Réservations" at bounding box center [83, 153] width 73 height 16
select select "not_cancelled"
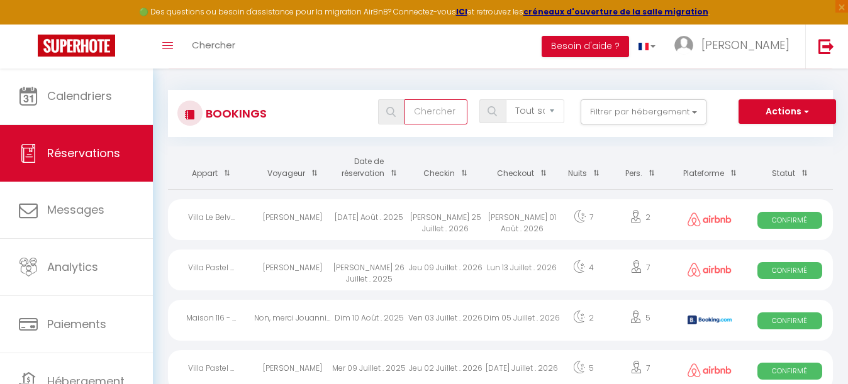
click at [426, 116] on input "text" at bounding box center [435, 111] width 63 height 25
paste input "[PERSON_NAME]"
type input "[PERSON_NAME]"
select select
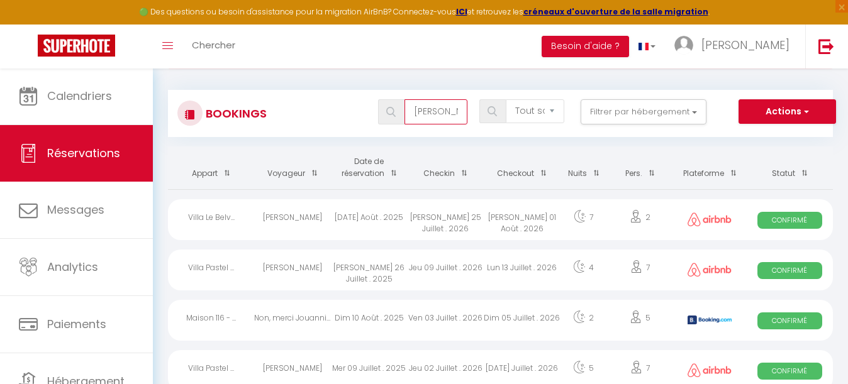
select select
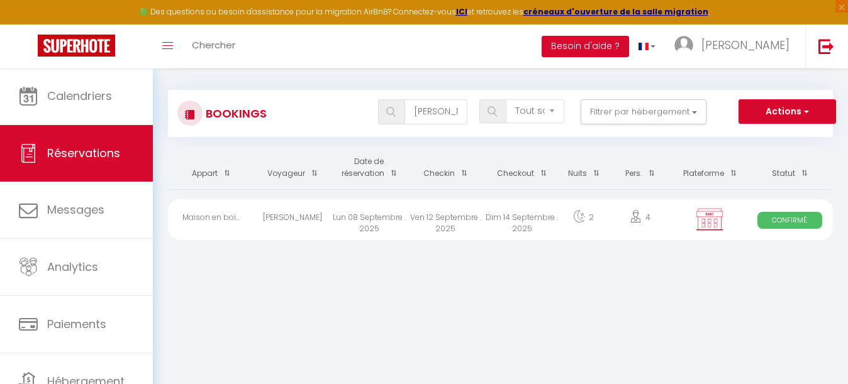
click at [434, 226] on div "Ven 12 Septembre . 2025" at bounding box center [445, 219] width 77 height 41
select select "OK"
select select "KO"
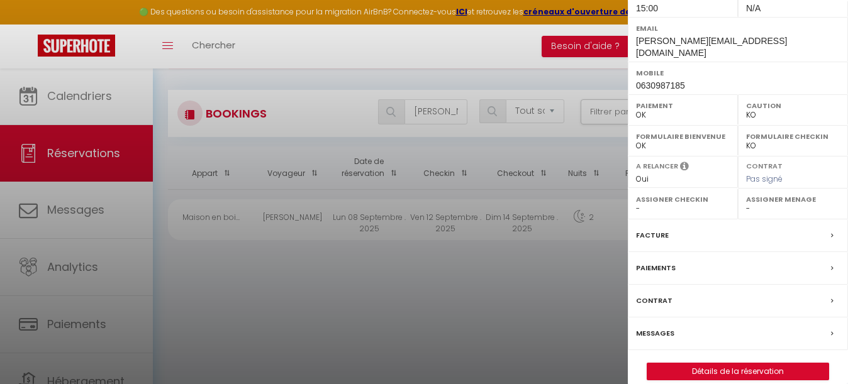
scroll to position [211, 0]
click at [741, 364] on link "Détails de la réservation" at bounding box center [737, 372] width 181 height 16
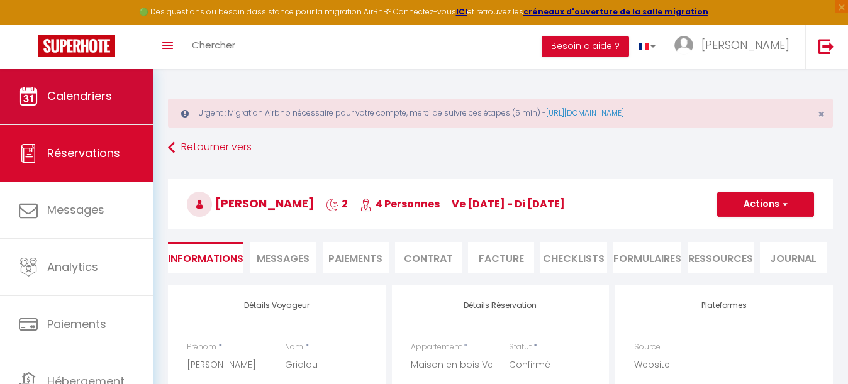
click at [82, 91] on span "Calendriers" at bounding box center [79, 96] width 65 height 16
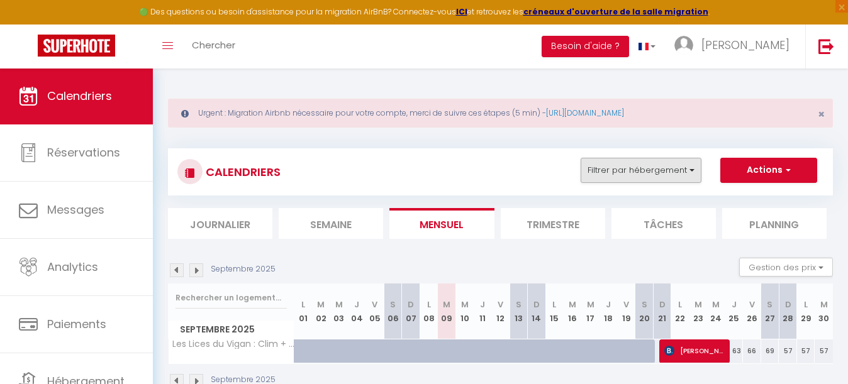
click at [642, 165] on button "Filtrer par hébergement" at bounding box center [640, 170] width 121 height 25
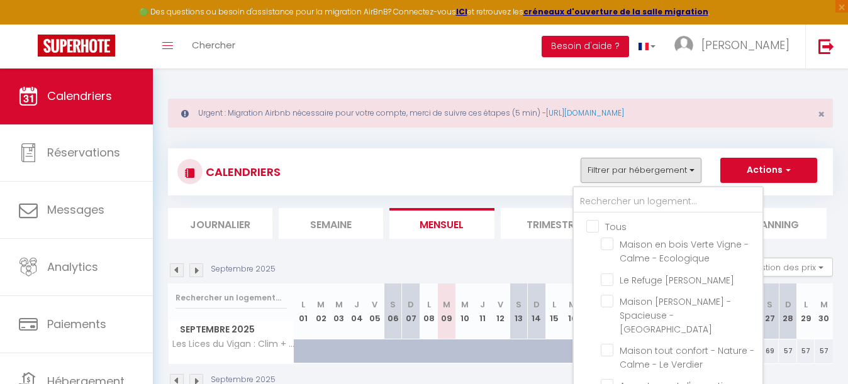
click at [593, 220] on input "Tous" at bounding box center [680, 225] width 189 height 13
click at [622, 204] on input "text" at bounding box center [668, 202] width 189 height 23
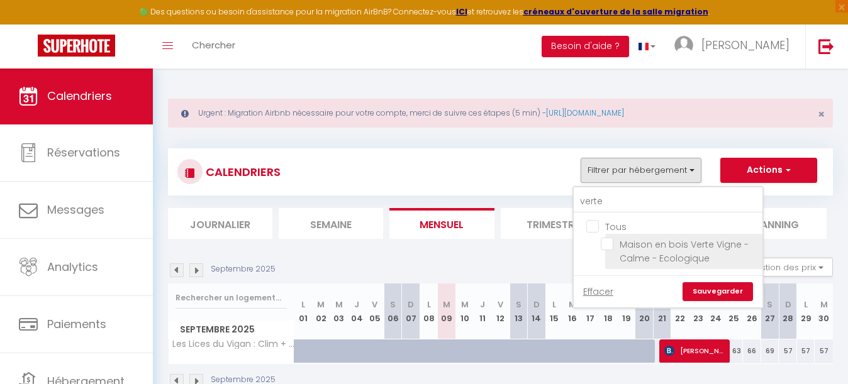
click at [608, 241] on input "Maison en bois Verte Vigne - Calme - Ecologique" at bounding box center [679, 244] width 157 height 13
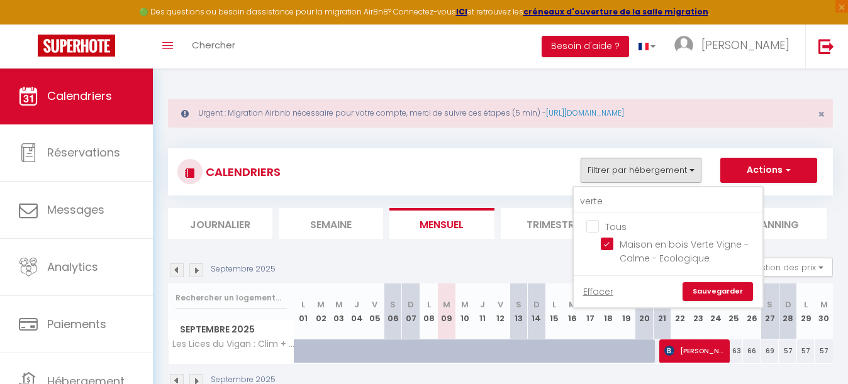
click at [721, 290] on link "Sauvegarder" at bounding box center [717, 291] width 70 height 19
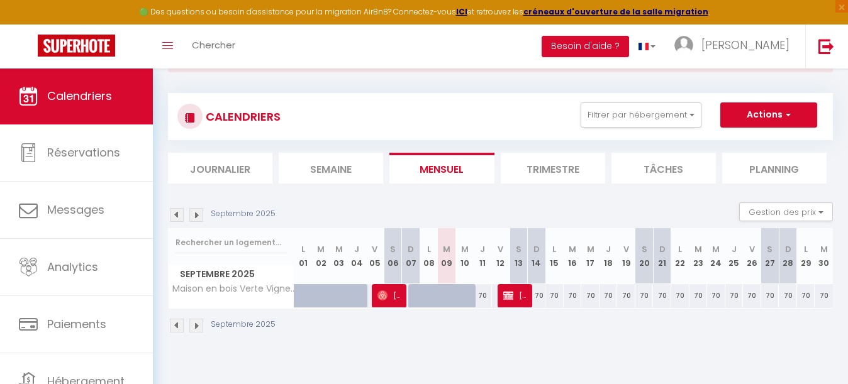
scroll to position [60, 0]
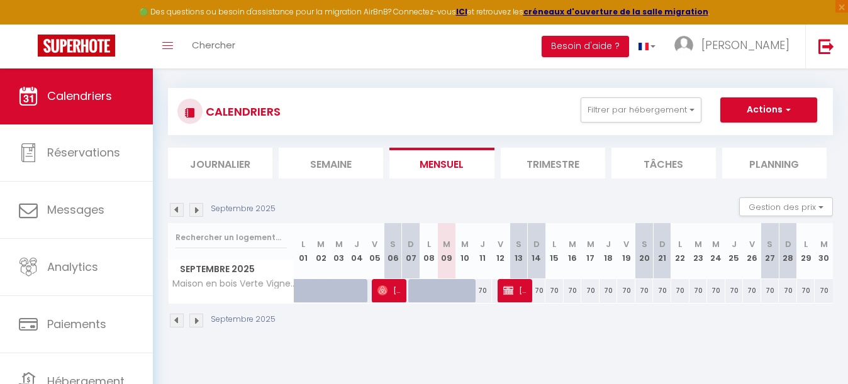
click at [539, 288] on div "70" at bounding box center [537, 290] width 18 height 23
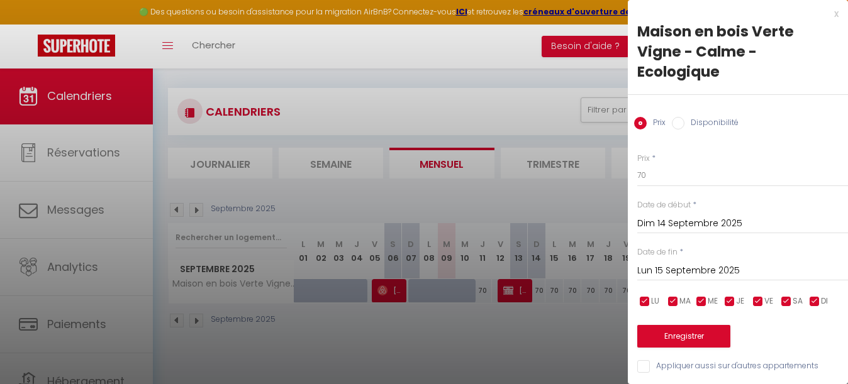
click at [680, 117] on input "Disponibilité" at bounding box center [678, 123] width 13 height 13
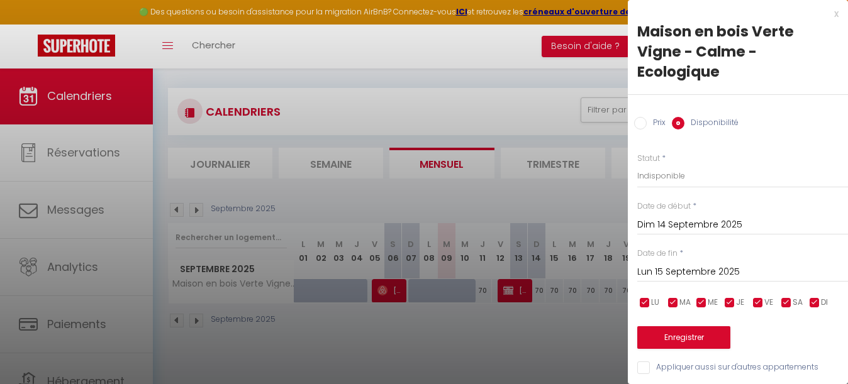
click at [696, 326] on button "Enregistrer" at bounding box center [683, 337] width 93 height 23
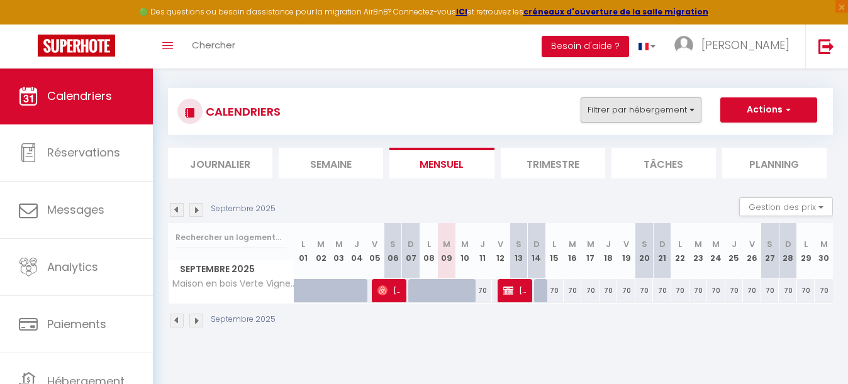
click at [653, 108] on button "Filtrer par hébergement" at bounding box center [640, 109] width 121 height 25
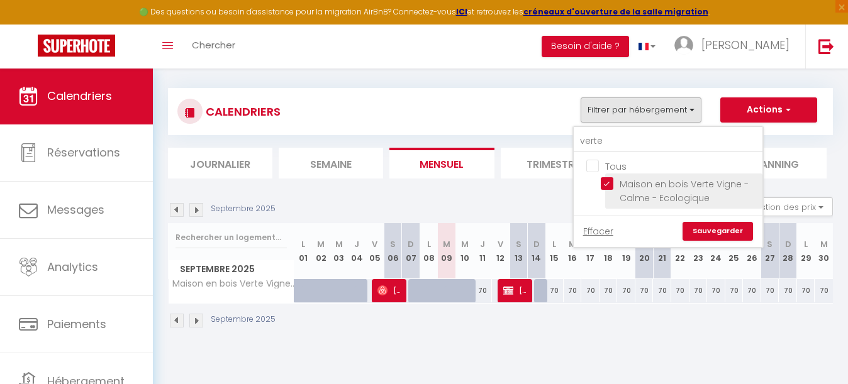
click at [611, 183] on input "Maison en bois Verte Vigne - Calme - Ecologique" at bounding box center [679, 183] width 157 height 13
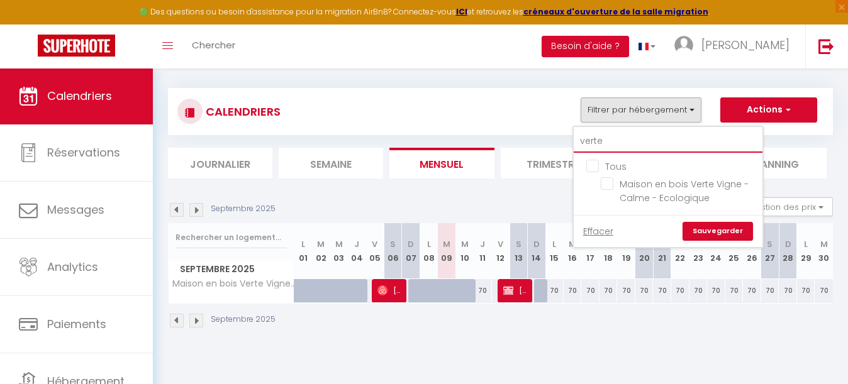
click at [613, 141] on input "verte" at bounding box center [668, 141] width 189 height 23
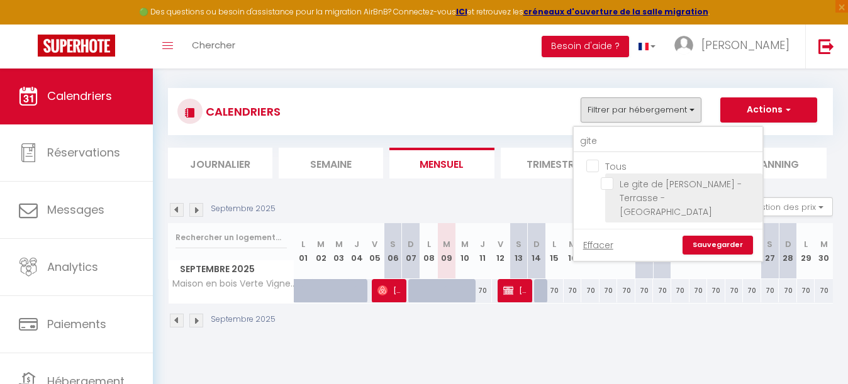
click at [607, 184] on input "Le gite de [PERSON_NAME] - Terrasse - [GEOGRAPHIC_DATA]" at bounding box center [679, 183] width 157 height 13
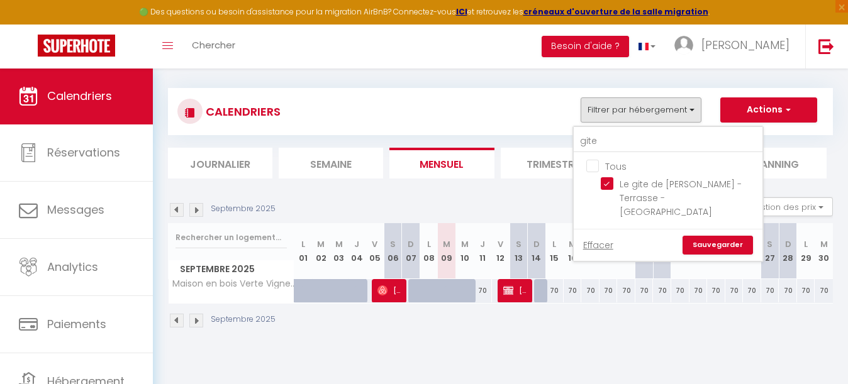
click at [719, 236] on link "Sauvegarder" at bounding box center [717, 245] width 70 height 19
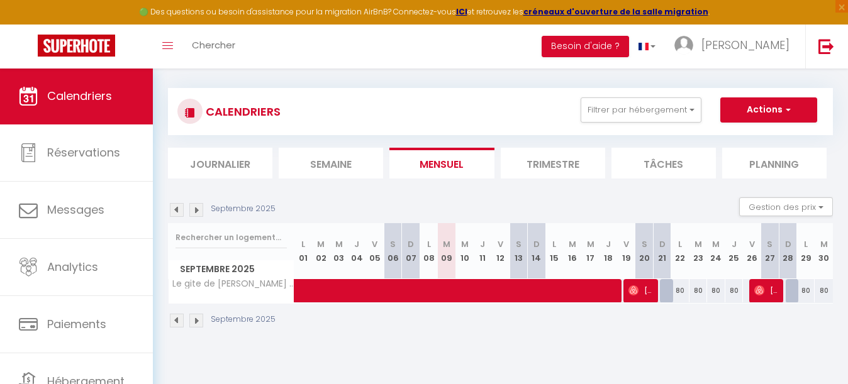
click at [197, 211] on img at bounding box center [196, 210] width 14 height 14
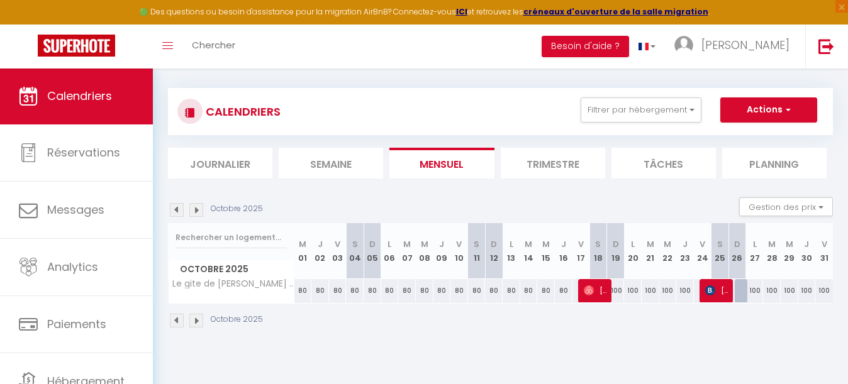
click at [618, 287] on div "100" at bounding box center [616, 290] width 18 height 23
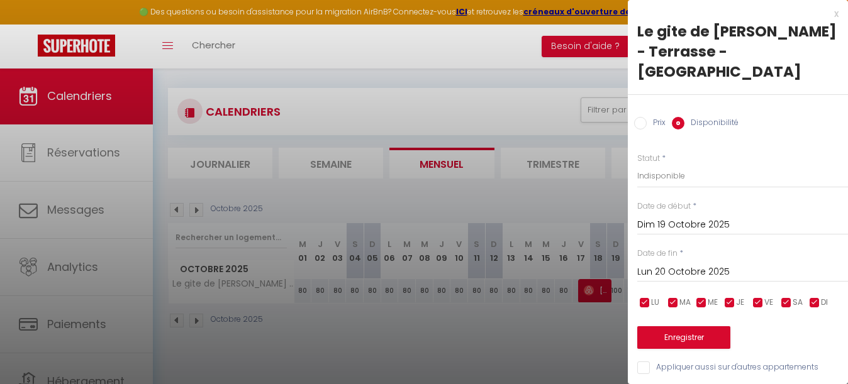
click at [696, 326] on button "Enregistrer" at bounding box center [683, 337] width 93 height 23
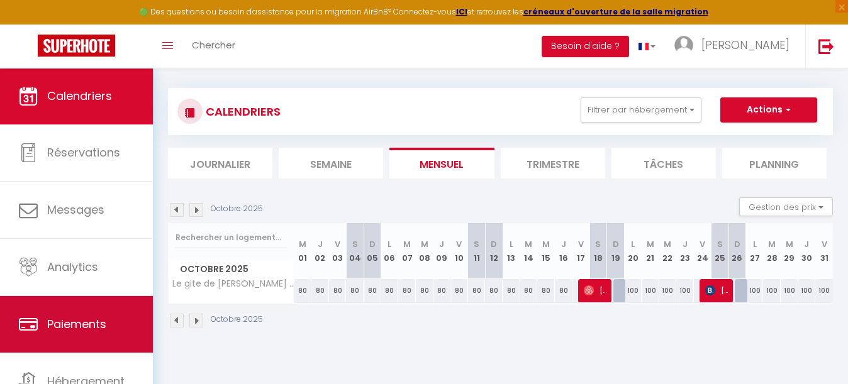
click at [80, 328] on span "Paiements" at bounding box center [76, 324] width 59 height 16
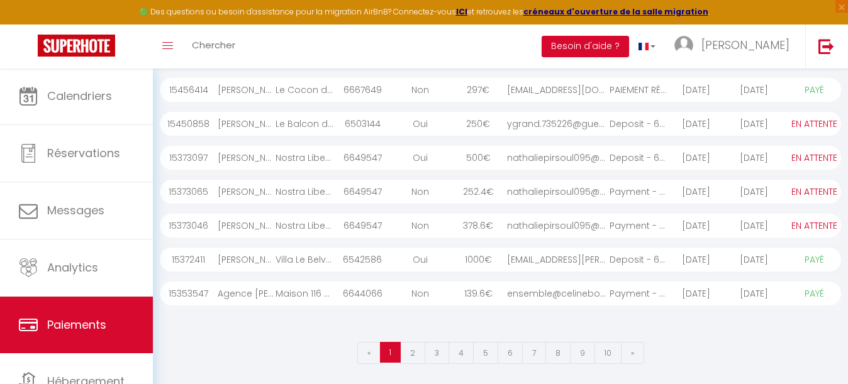
scroll to position [299, 0]
click at [415, 352] on link "2" at bounding box center [412, 354] width 25 height 22
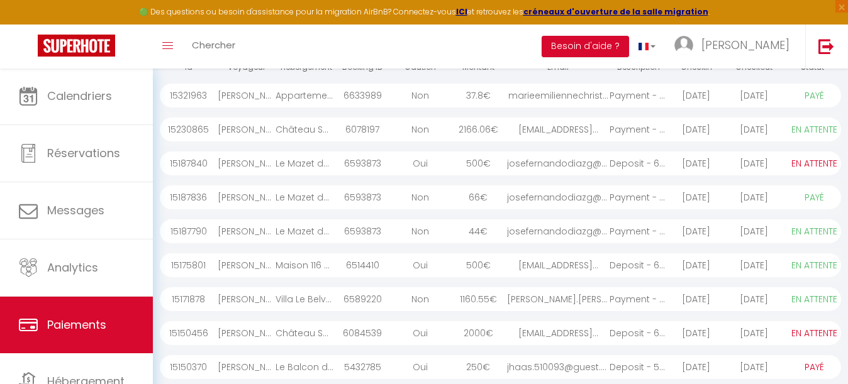
scroll to position [192, 0]
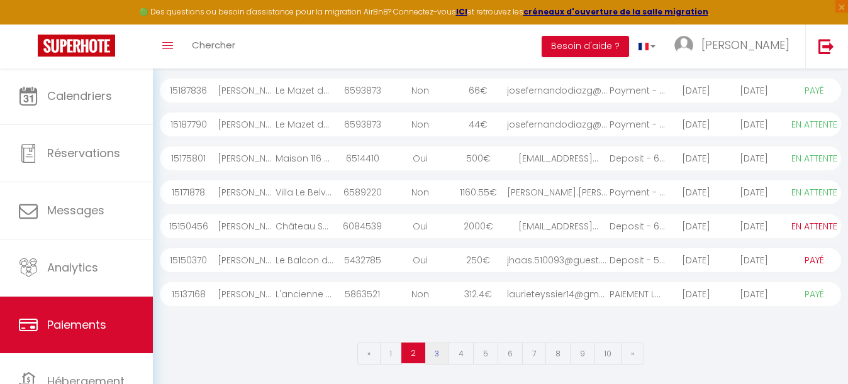
click at [440, 355] on link "3" at bounding box center [436, 354] width 25 height 22
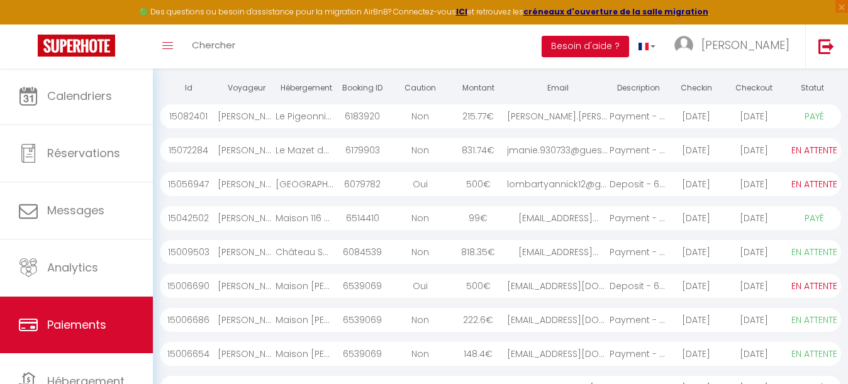
scroll to position [164, 0]
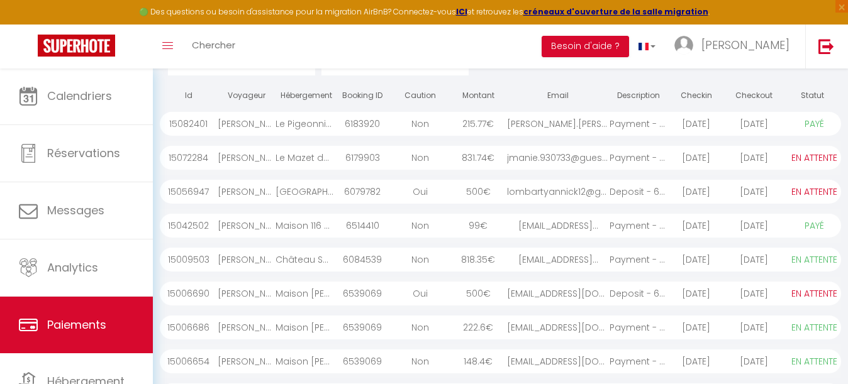
click at [443, 157] on div "Non" at bounding box center [420, 158] width 58 height 24
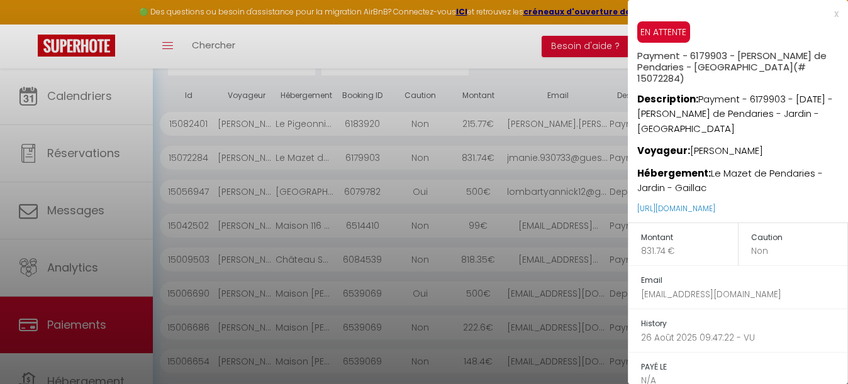
drag, startPoint x: 771, startPoint y: 152, endPoint x: 691, endPoint y: 149, distance: 79.9
click at [691, 149] on p "Voyageur: [PERSON_NAME]" at bounding box center [742, 147] width 211 height 23
copy p "[PERSON_NAME]"
click at [412, 54] on div at bounding box center [424, 192] width 848 height 384
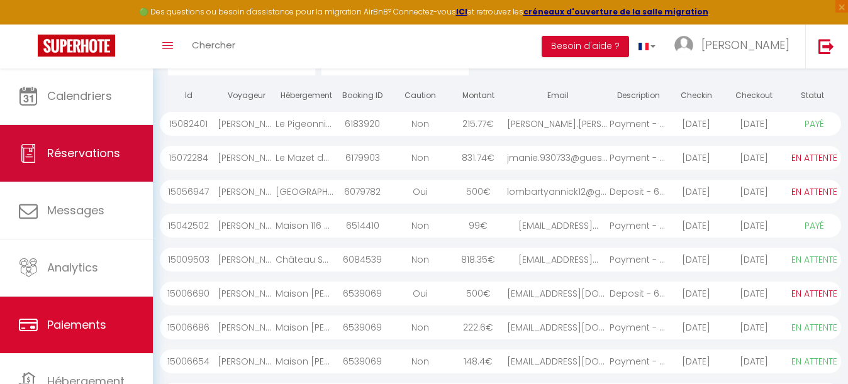
click at [102, 151] on span "Réservations" at bounding box center [83, 153] width 73 height 16
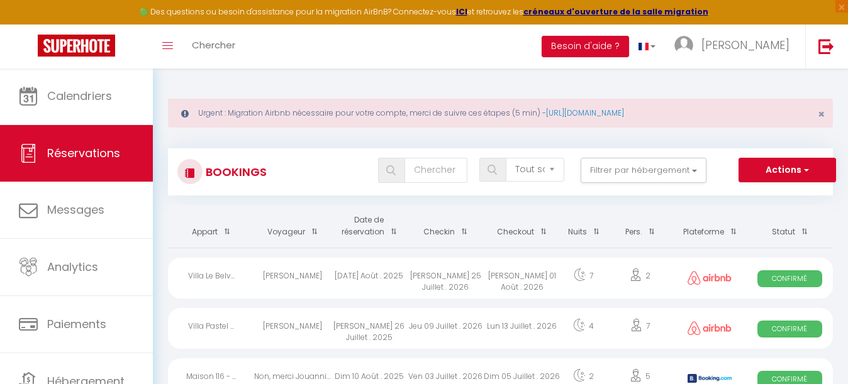
scroll to position [-1, 0]
click at [437, 171] on input "text" at bounding box center [435, 170] width 63 height 25
paste input "[PERSON_NAME]"
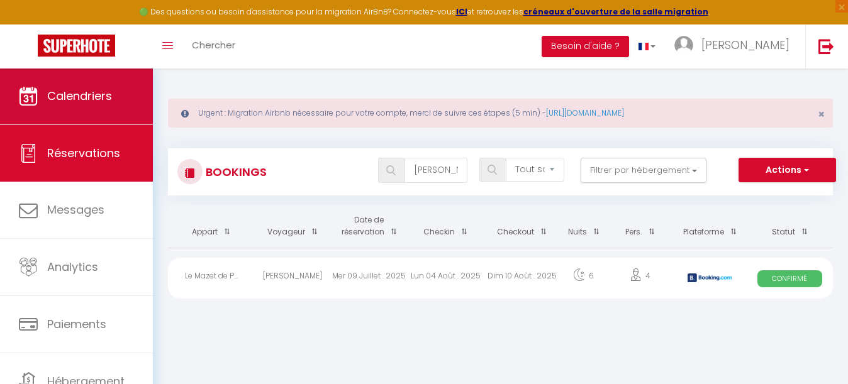
click at [91, 102] on span "Calendriers" at bounding box center [79, 96] width 65 height 16
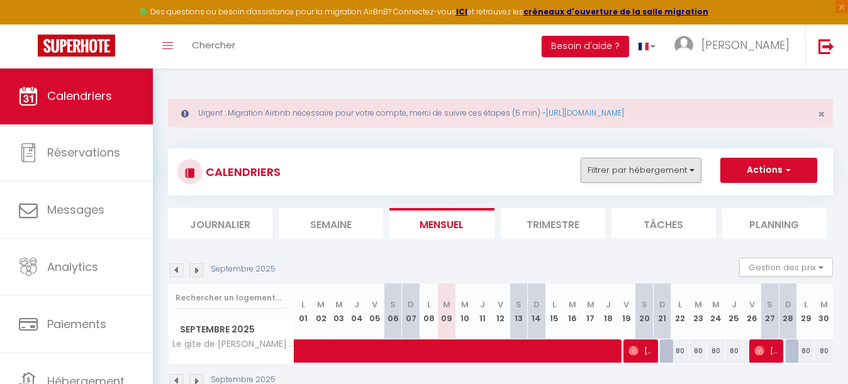
click at [647, 172] on button "Filtrer par hébergement" at bounding box center [640, 170] width 121 height 25
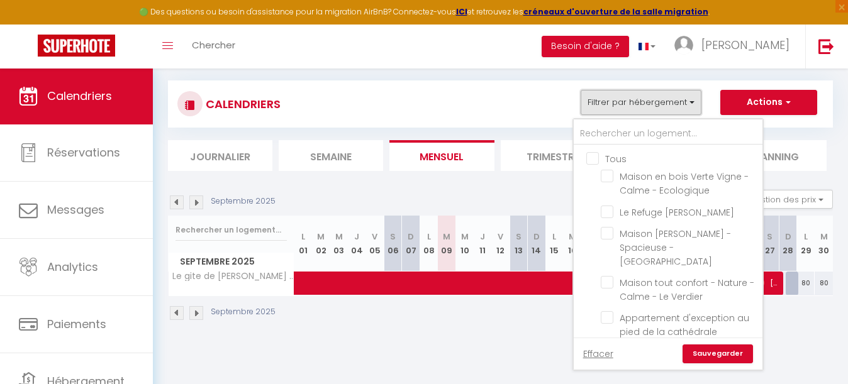
scroll to position [68, 0]
click at [595, 158] on input "Tous" at bounding box center [680, 158] width 189 height 13
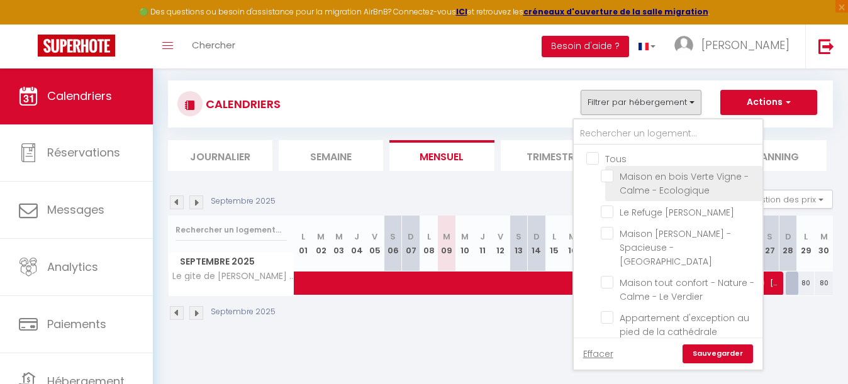
click at [612, 175] on input "Maison en bois Verte Vigne - Calme - Ecologique" at bounding box center [679, 176] width 157 height 13
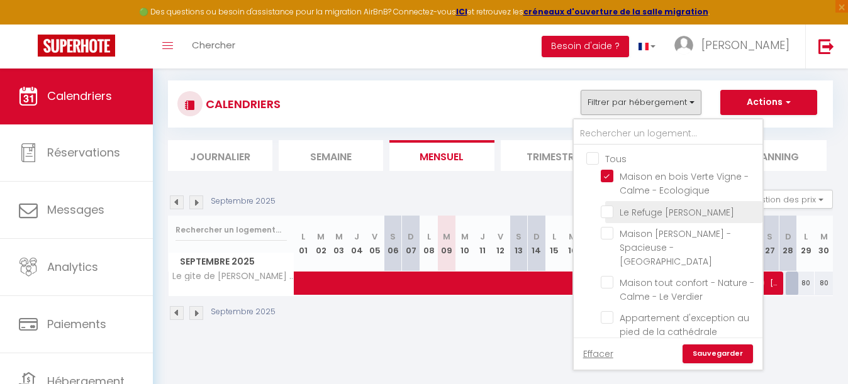
click at [607, 212] on input "Le Refuge [PERSON_NAME]" at bounding box center [679, 211] width 157 height 13
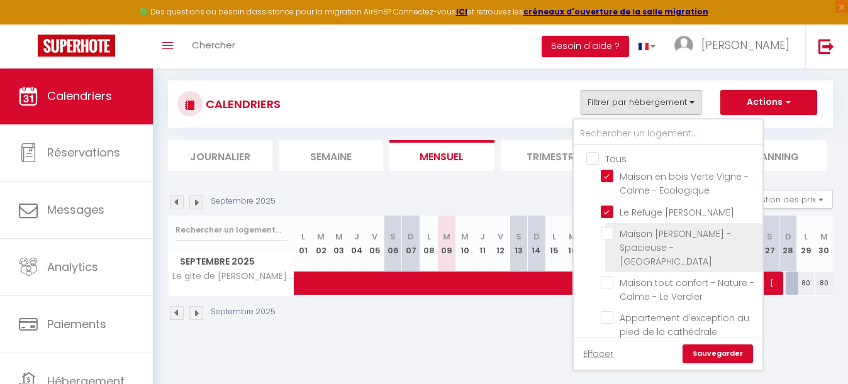
click at [607, 235] on input "Maison [PERSON_NAME] - Spacieuse - [GEOGRAPHIC_DATA]" at bounding box center [679, 233] width 157 height 13
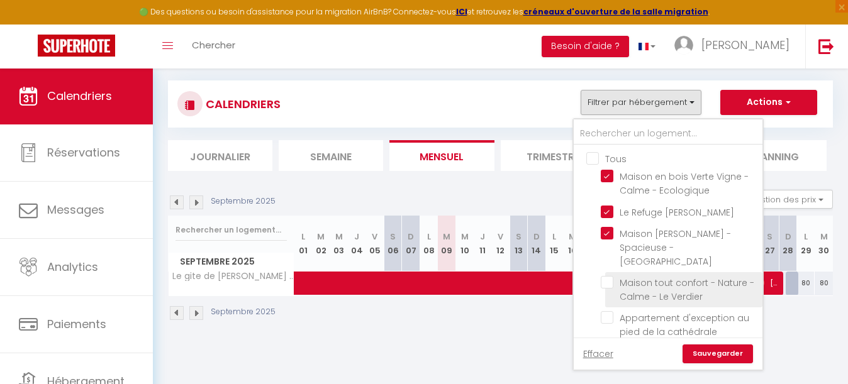
click at [609, 276] on input "Maison tout confort - Nature - Calme - Le Verdier" at bounding box center [679, 282] width 157 height 13
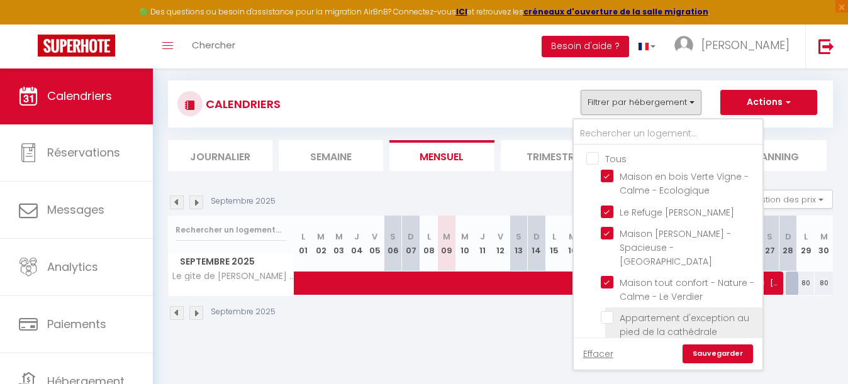
click at [609, 311] on input "Appartement d'exception au pied de la cathédrale" at bounding box center [679, 317] width 157 height 13
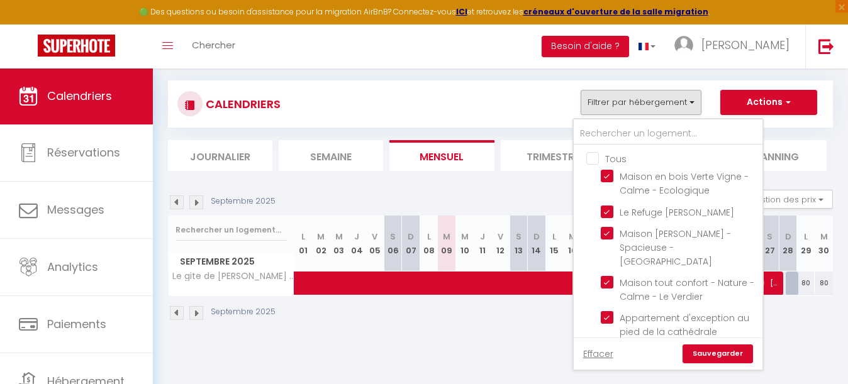
click at [727, 350] on link "Sauvegarder" at bounding box center [717, 354] width 70 height 19
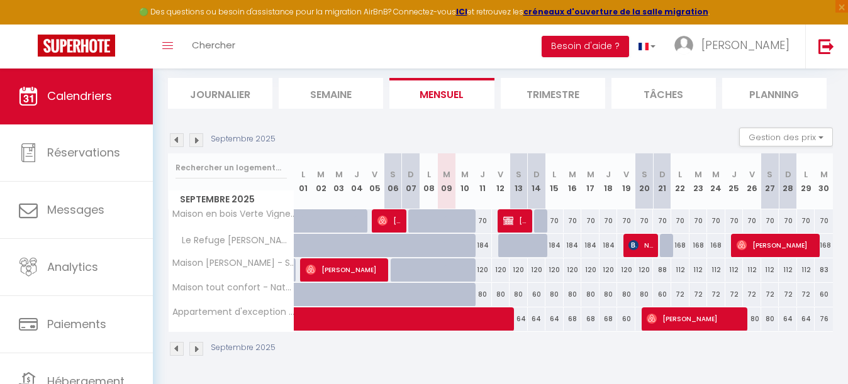
scroll to position [129, 0]
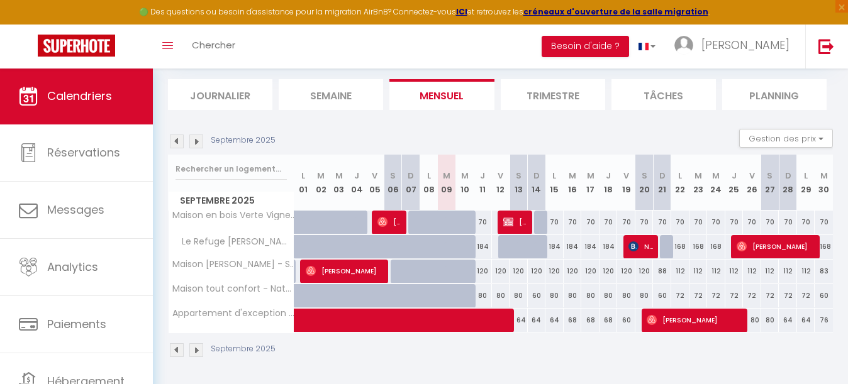
click at [513, 223] on span "[PERSON_NAME]" at bounding box center [515, 222] width 25 height 24
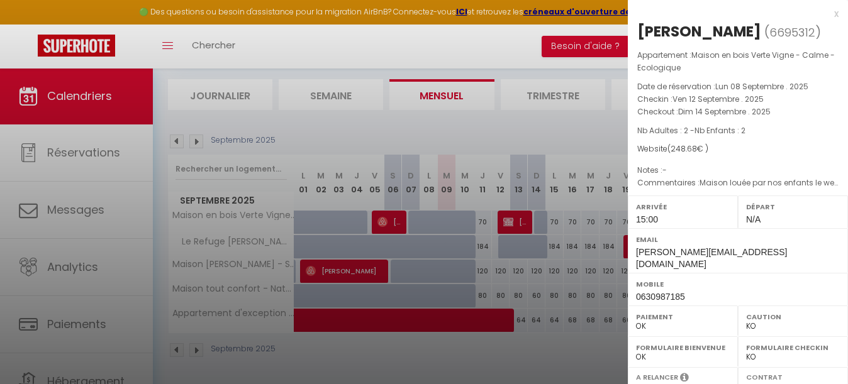
click at [490, 140] on div at bounding box center [424, 192] width 848 height 384
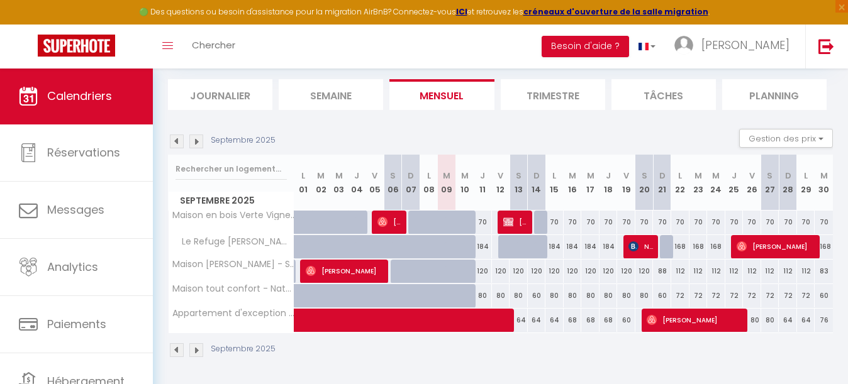
click at [519, 229] on span "[PERSON_NAME]" at bounding box center [515, 222] width 25 height 24
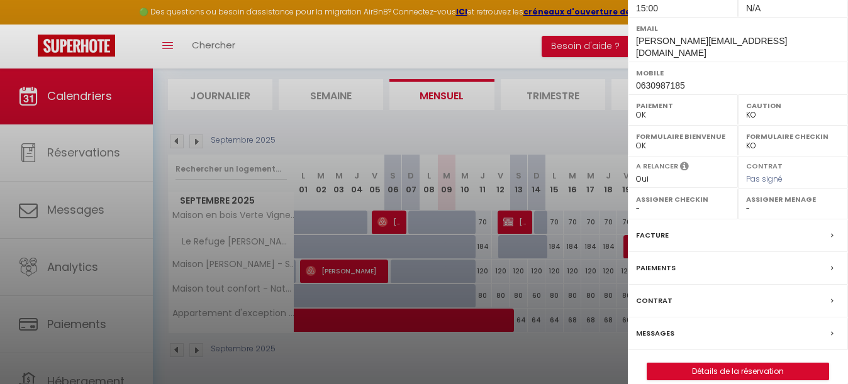
scroll to position [211, 0]
click at [738, 364] on link "Détails de la réservation" at bounding box center [737, 372] width 181 height 16
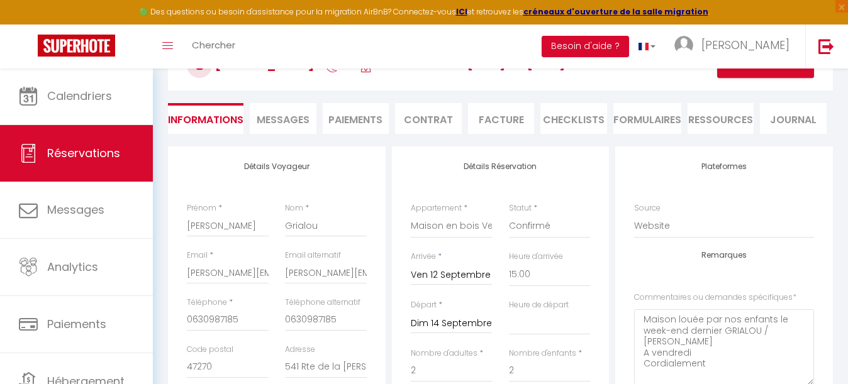
scroll to position [153, 0]
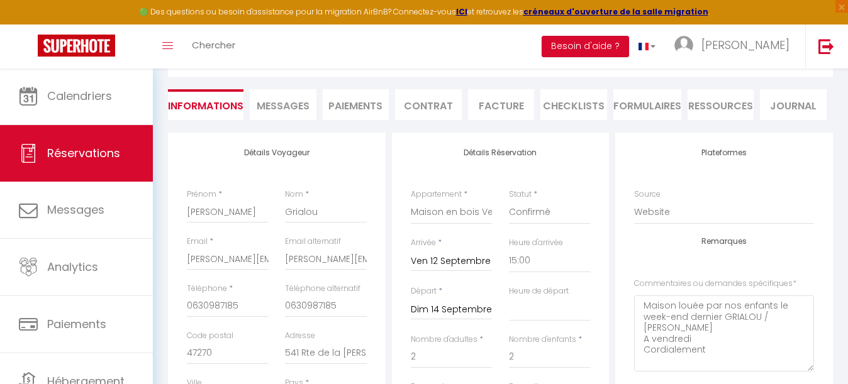
click at [350, 109] on li "Paiements" at bounding box center [356, 104] width 67 height 31
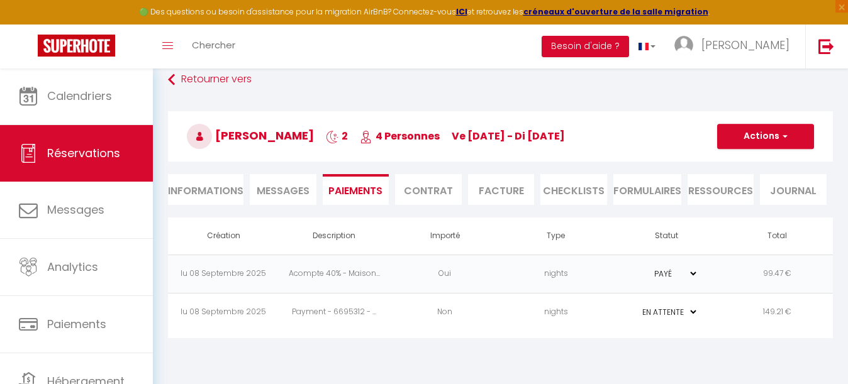
scroll to position [68, 0]
click at [490, 313] on td "Non" at bounding box center [444, 312] width 111 height 38
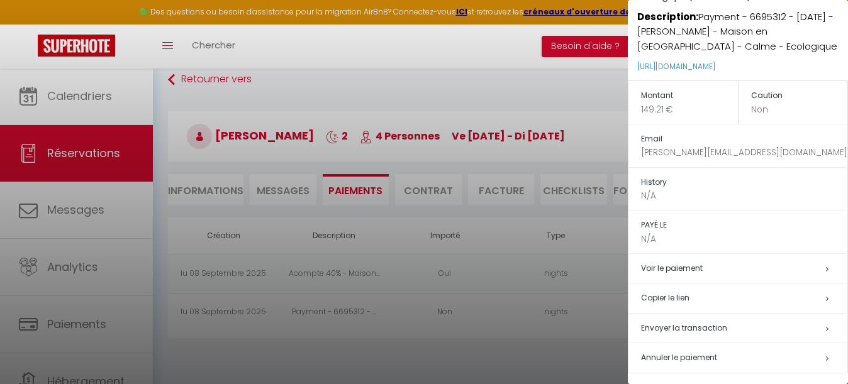
scroll to position [82, 0]
click at [708, 328] on span "Envoyer la transaction" at bounding box center [684, 328] width 86 height 11
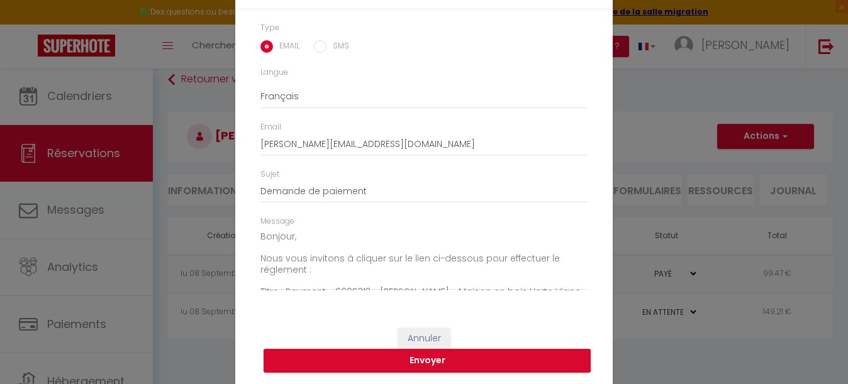
scroll to position [62, 0]
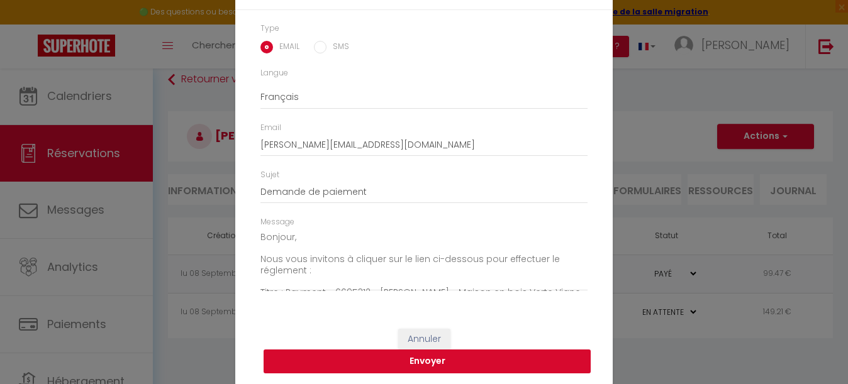
click at [457, 358] on button "Envoyer" at bounding box center [426, 362] width 327 height 24
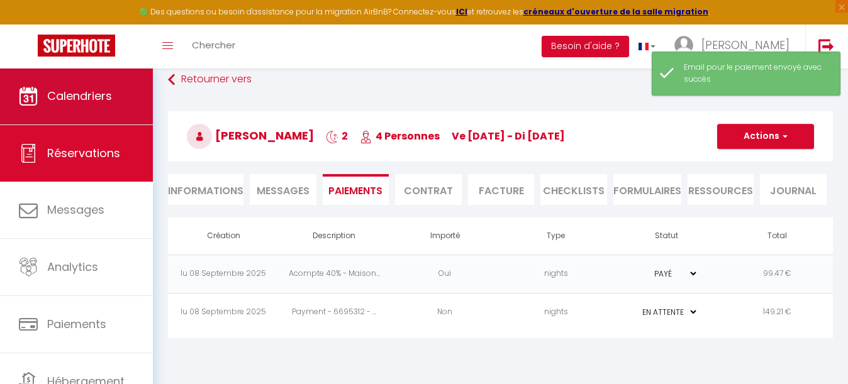
click at [97, 94] on span "Calendriers" at bounding box center [79, 96] width 65 height 16
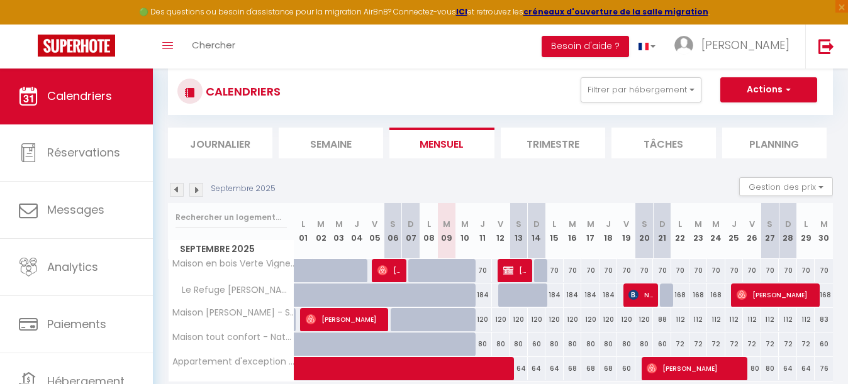
scroll to position [80, 0]
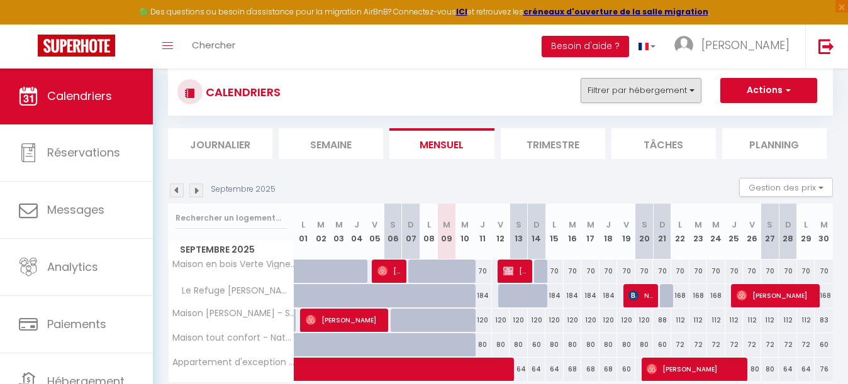
click at [638, 92] on button "Filtrer par hébergement" at bounding box center [640, 90] width 121 height 25
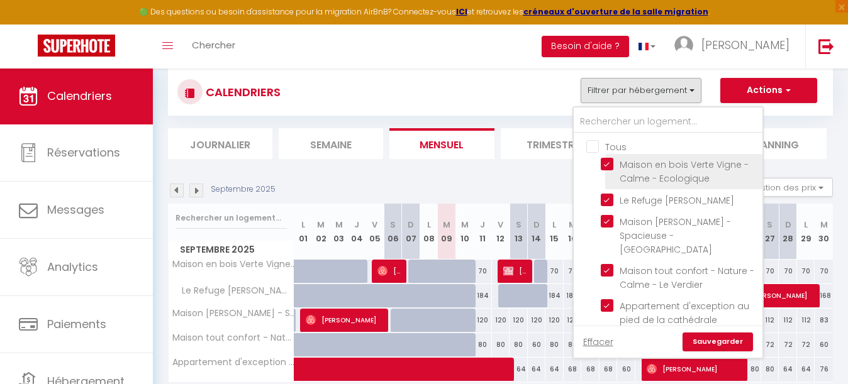
click at [608, 165] on input "Maison en bois Verte Vigne - Calme - Ecologique" at bounding box center [679, 164] width 157 height 13
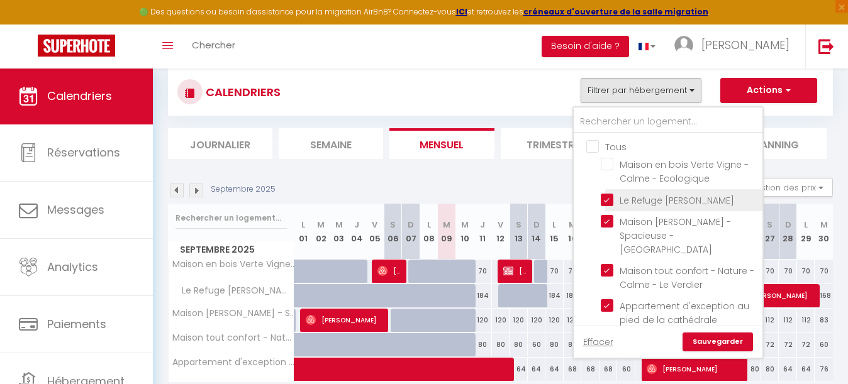
click at [611, 195] on input "Le Refuge [PERSON_NAME]" at bounding box center [679, 199] width 157 height 13
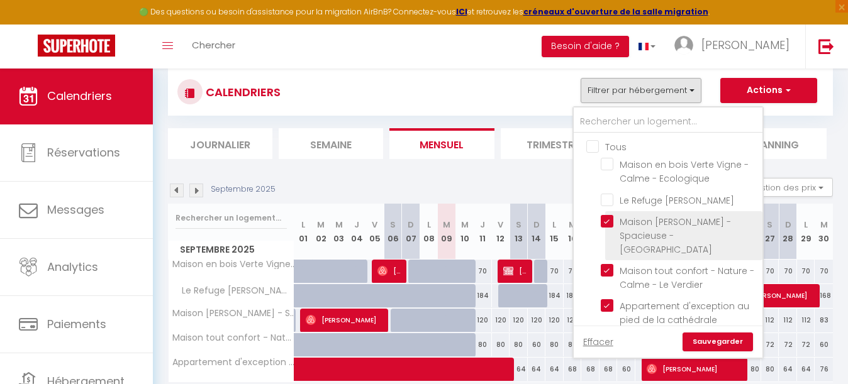
click at [609, 228] on li "Maison [PERSON_NAME] - Spacieuse - [GEOGRAPHIC_DATA]" at bounding box center [683, 235] width 157 height 49
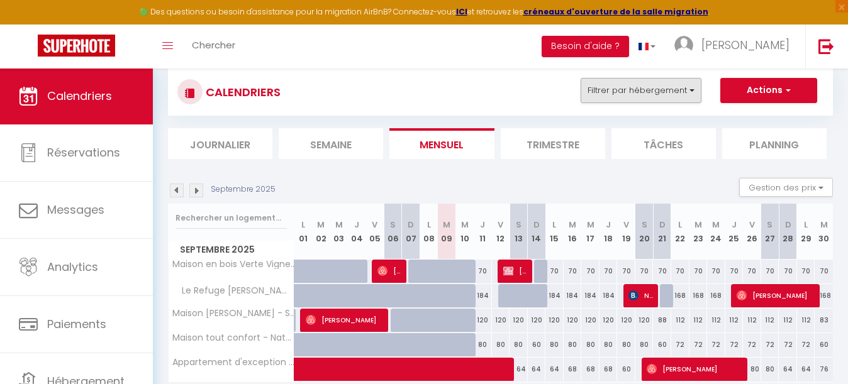
click at [621, 92] on button "Filtrer par hébergement" at bounding box center [640, 90] width 121 height 25
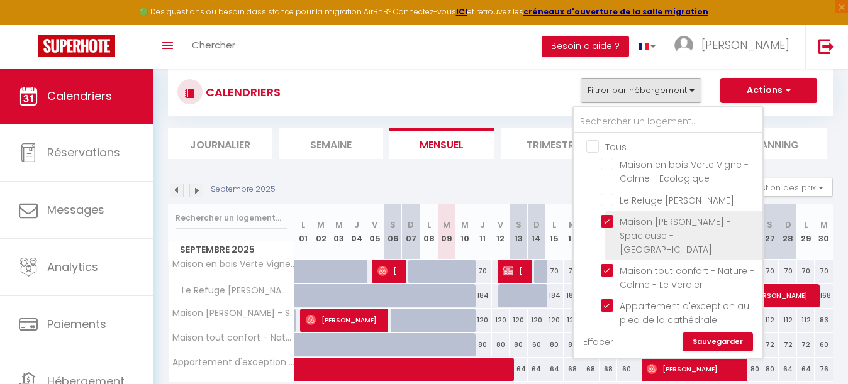
click at [608, 220] on input "Maison [PERSON_NAME] - Spacieuse - [GEOGRAPHIC_DATA]" at bounding box center [679, 221] width 157 height 13
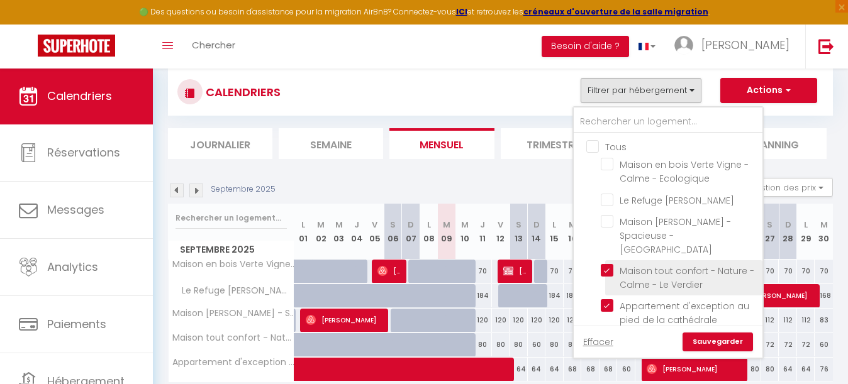
click at [607, 264] on input "Maison tout confort - Nature - Calme - Le Verdier" at bounding box center [679, 270] width 157 height 13
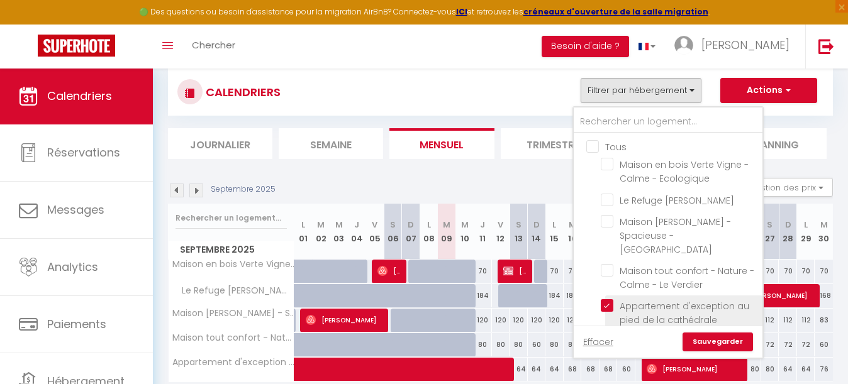
click at [608, 299] on input "Appartement d'exception au pied de la cathédrale" at bounding box center [679, 305] width 157 height 13
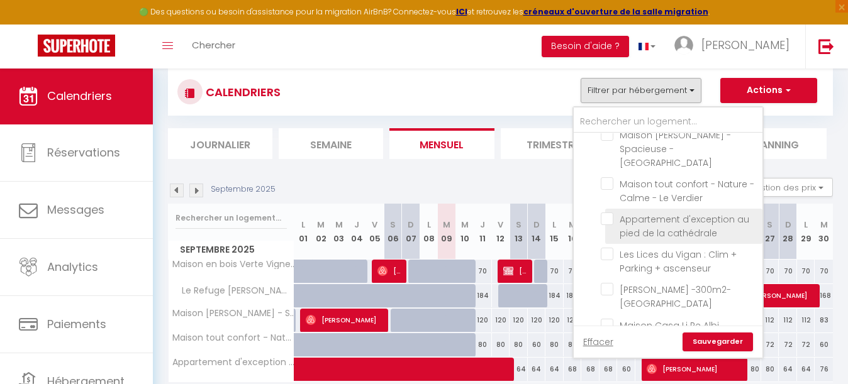
scroll to position [96, 0]
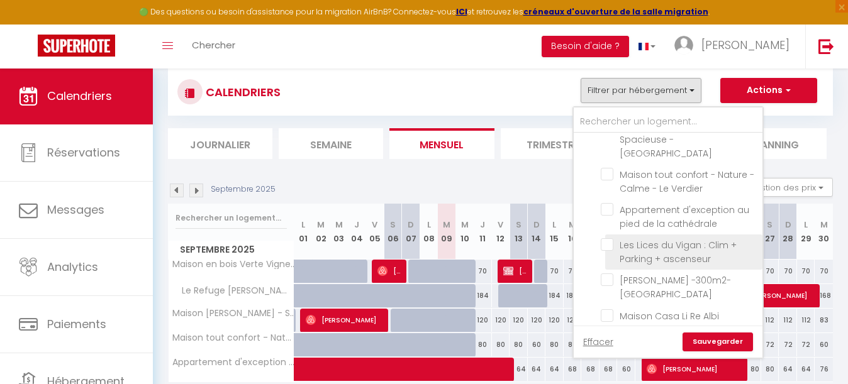
click at [609, 238] on input "Les Lices du Vigan : Clim + Parking + ascenseur" at bounding box center [679, 244] width 157 height 13
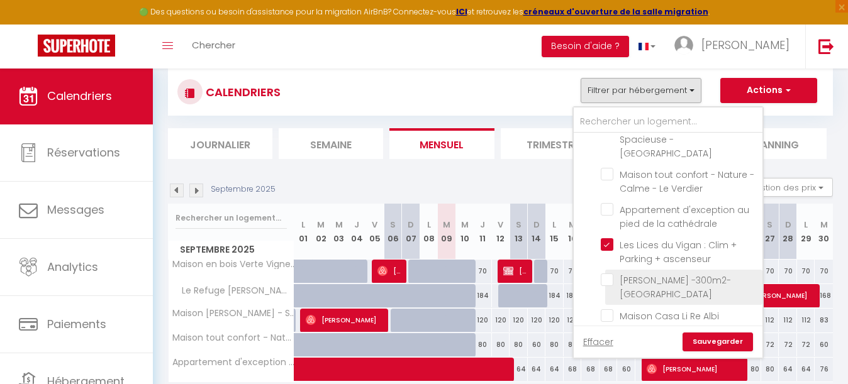
click at [609, 274] on input "[PERSON_NAME] -300m2- [GEOGRAPHIC_DATA]" at bounding box center [679, 280] width 157 height 13
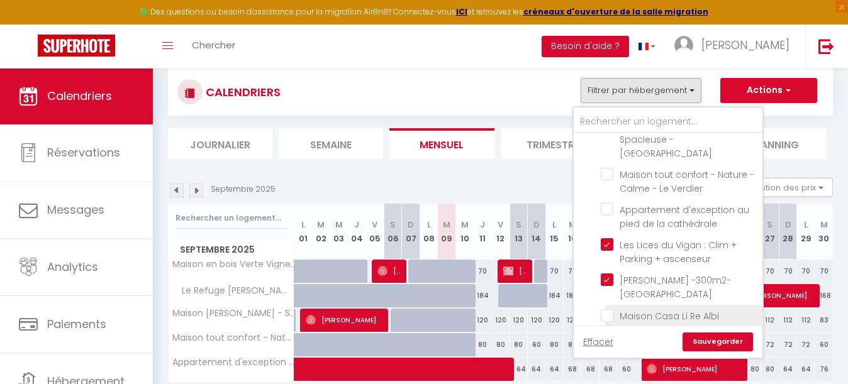
click at [604, 309] on input "Maison Casa Li Re Albi" at bounding box center [679, 315] width 157 height 13
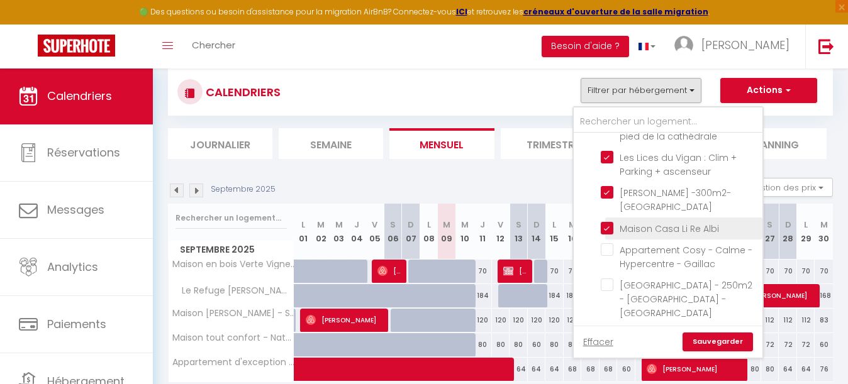
scroll to position [185, 0]
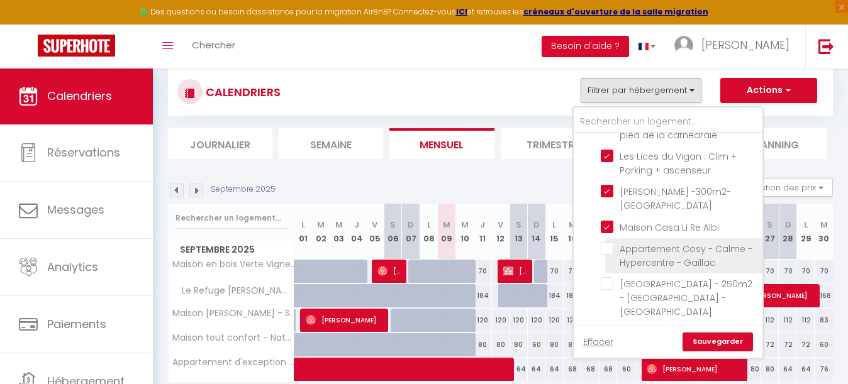
click at [606, 242] on input "Appartement Cosy - Calme - Hypercentre - Gaillac" at bounding box center [679, 248] width 157 height 13
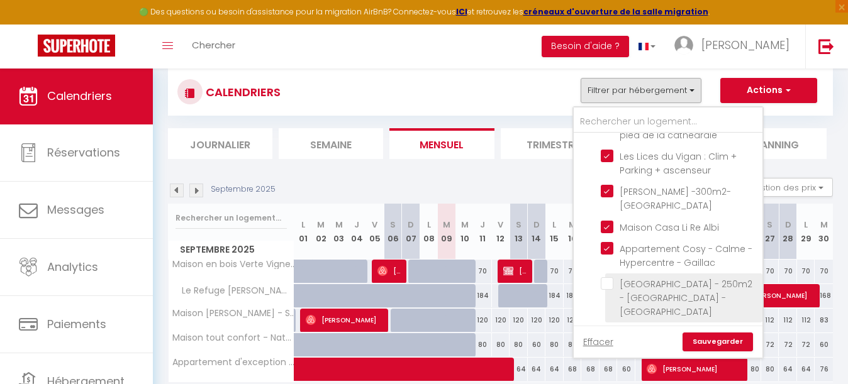
click at [607, 277] on input "[GEOGRAPHIC_DATA] - 250m2 - [GEOGRAPHIC_DATA] - [GEOGRAPHIC_DATA]" at bounding box center [679, 283] width 157 height 13
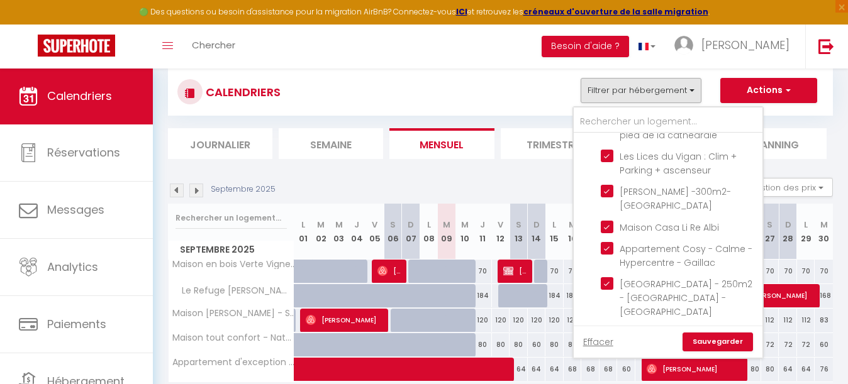
click at [727, 347] on link "Sauvegarder" at bounding box center [717, 342] width 70 height 19
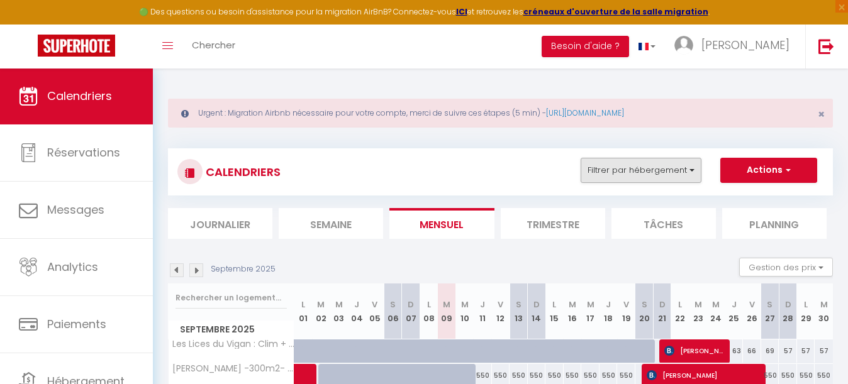
scroll to position [0, 0]
click at [628, 174] on button "Filtrer par hébergement" at bounding box center [640, 170] width 121 height 25
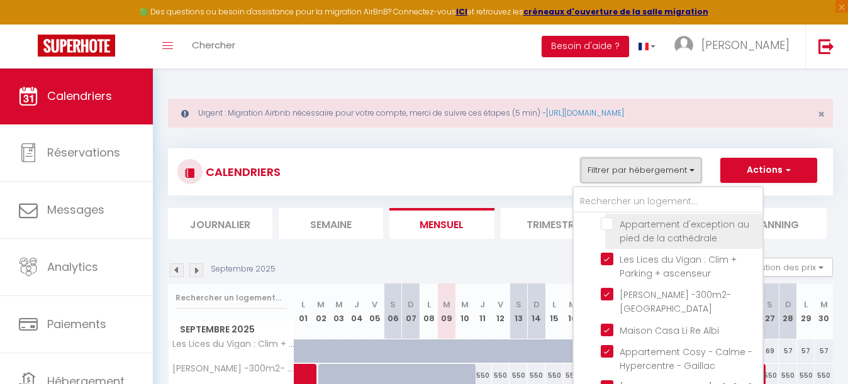
scroll to position [176, 0]
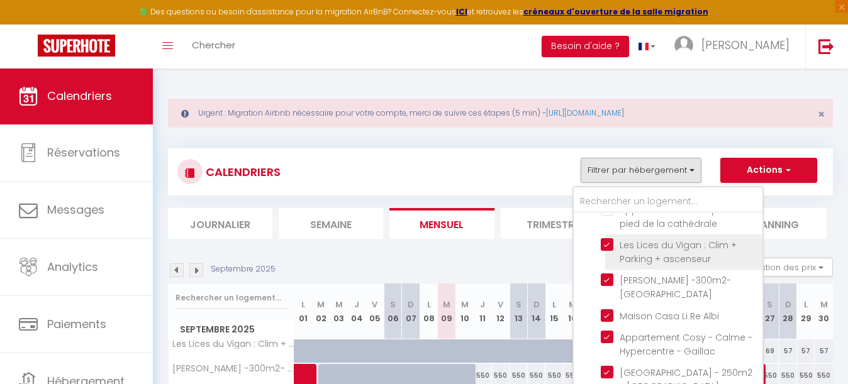
click at [606, 238] on input "Les Lices du Vigan : Clim + Parking + ascenseur" at bounding box center [679, 244] width 157 height 13
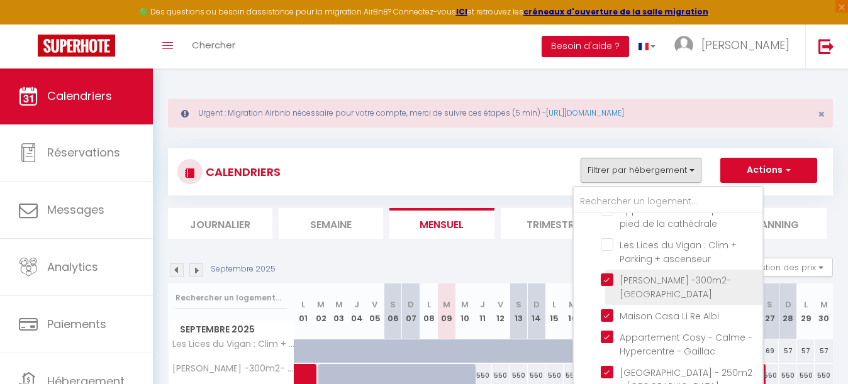
click at [606, 274] on input "[PERSON_NAME] -300m2- [GEOGRAPHIC_DATA]" at bounding box center [679, 280] width 157 height 13
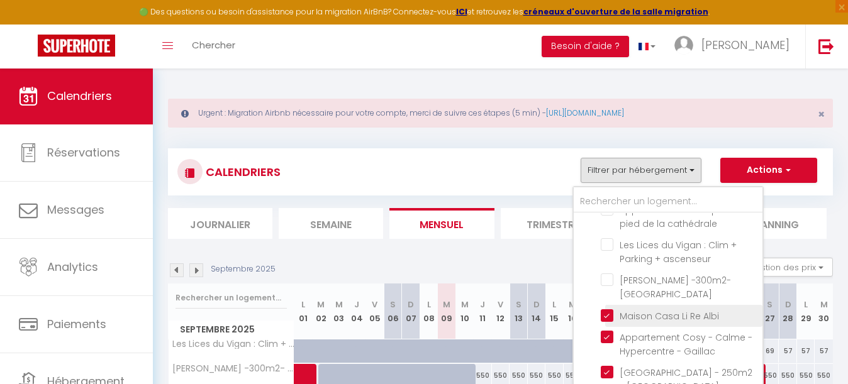
click at [606, 309] on input "Maison Casa Li Re Albi" at bounding box center [679, 315] width 157 height 13
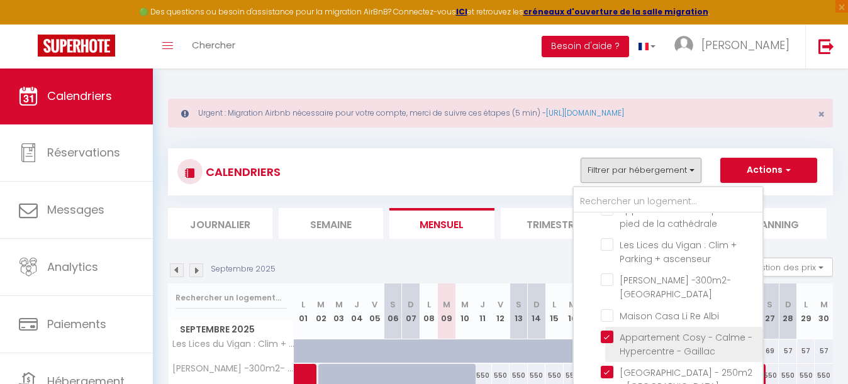
click at [606, 331] on input "Appartement Cosy - Calme - Hypercentre - Gaillac" at bounding box center [679, 337] width 157 height 13
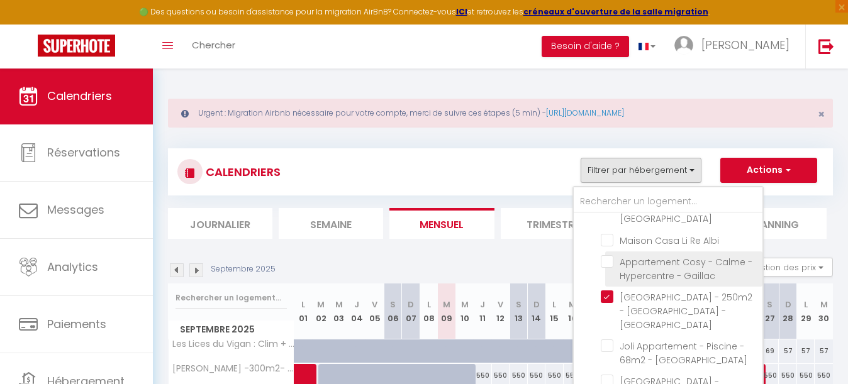
scroll to position [252, 0]
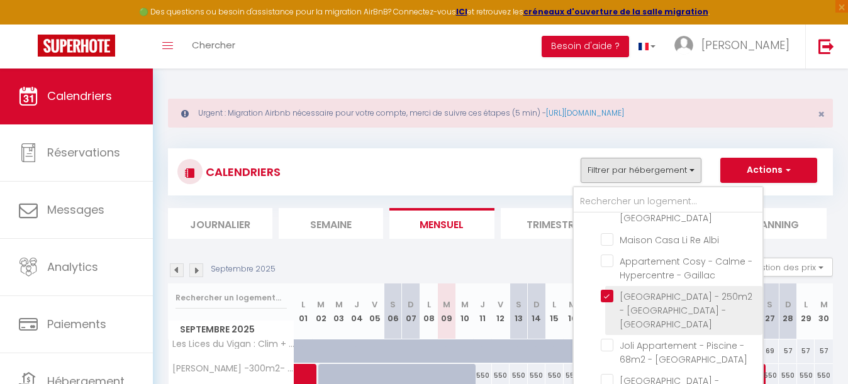
click at [604, 290] on input "[GEOGRAPHIC_DATA] - 250m2 - [GEOGRAPHIC_DATA] - [GEOGRAPHIC_DATA]" at bounding box center [679, 296] width 157 height 13
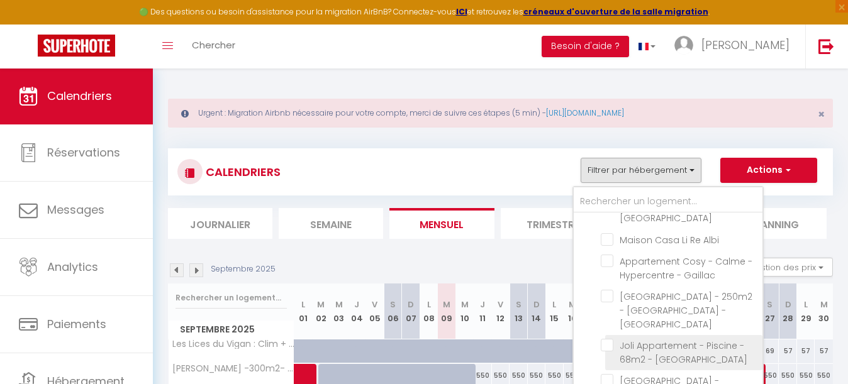
click at [606, 339] on input "Joli Appartement - Piscine - 68m2 - [GEOGRAPHIC_DATA]" at bounding box center [679, 345] width 157 height 13
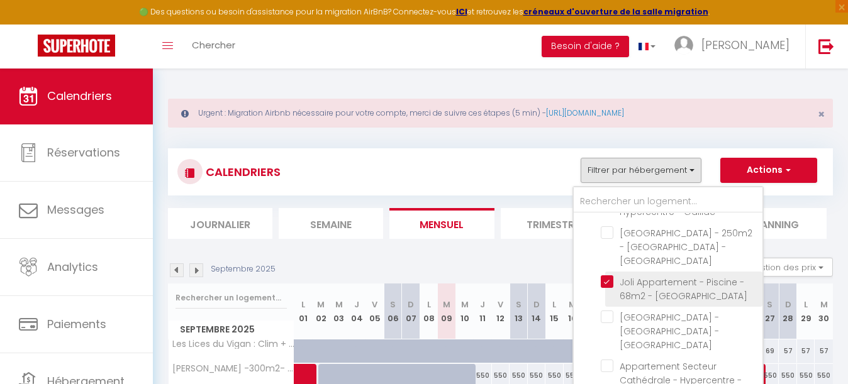
scroll to position [338, 0]
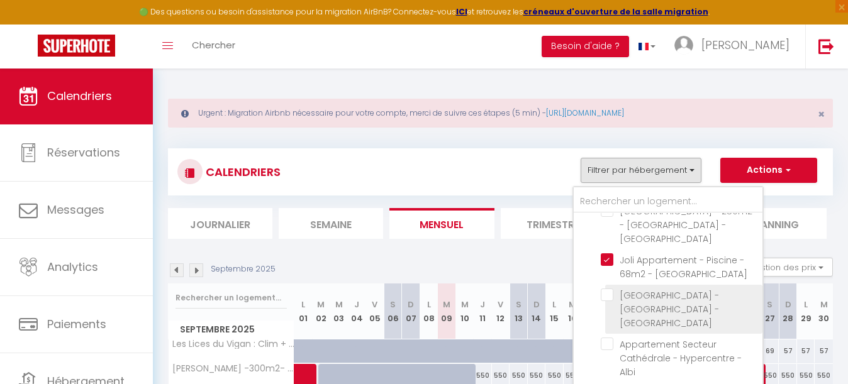
click at [607, 289] on input "[GEOGRAPHIC_DATA] - [GEOGRAPHIC_DATA] - [GEOGRAPHIC_DATA]" at bounding box center [679, 295] width 157 height 13
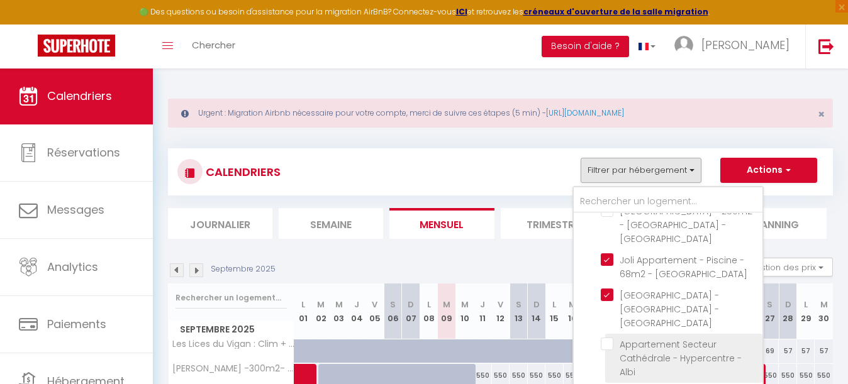
click at [608, 338] on input "Appartement Secteur Cathédrale - Hypercentre - Albi" at bounding box center [679, 344] width 157 height 13
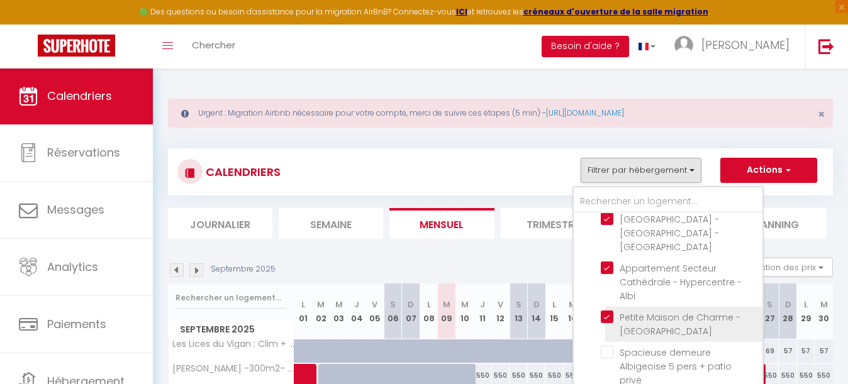
scroll to position [417, 0]
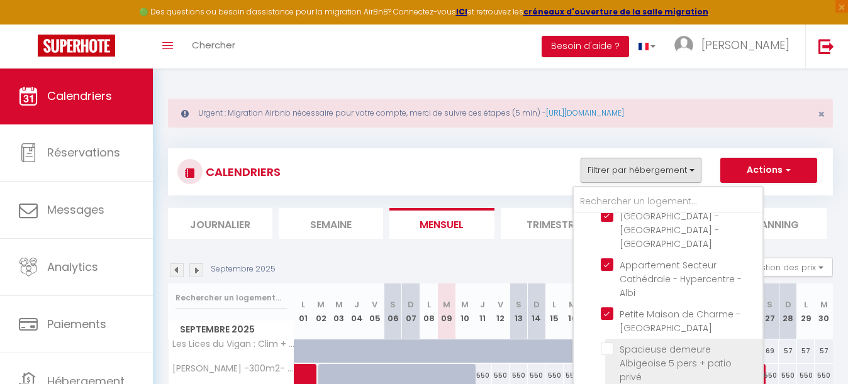
click at [606, 343] on input "Spacieuse demeure Albigeoise 5 pers + patio privé" at bounding box center [679, 349] width 157 height 13
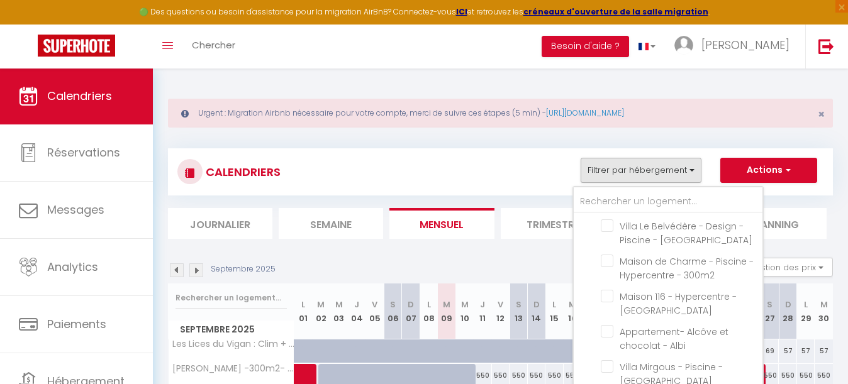
scroll to position [607, 0]
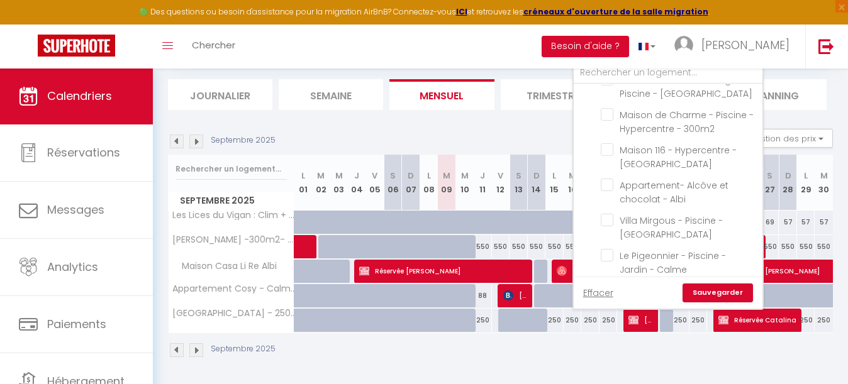
click at [728, 292] on link "Sauvegarder" at bounding box center [717, 293] width 70 height 19
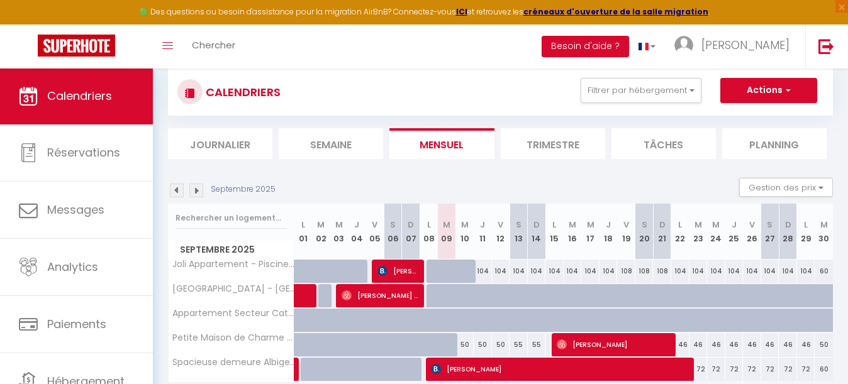
scroll to position [67, 0]
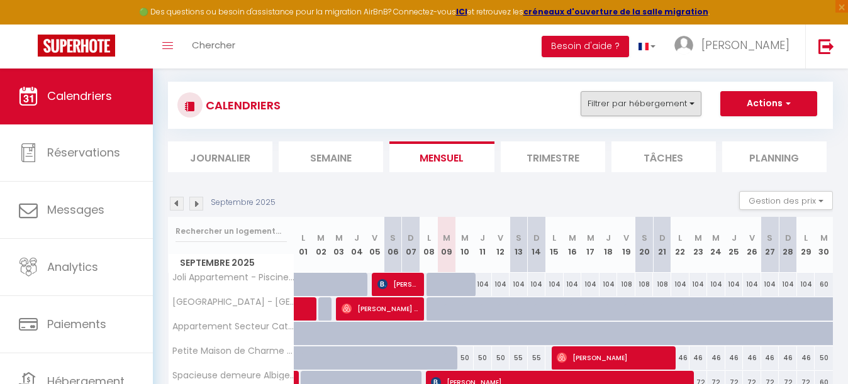
click at [638, 98] on button "Filtrer par hébergement" at bounding box center [640, 103] width 121 height 25
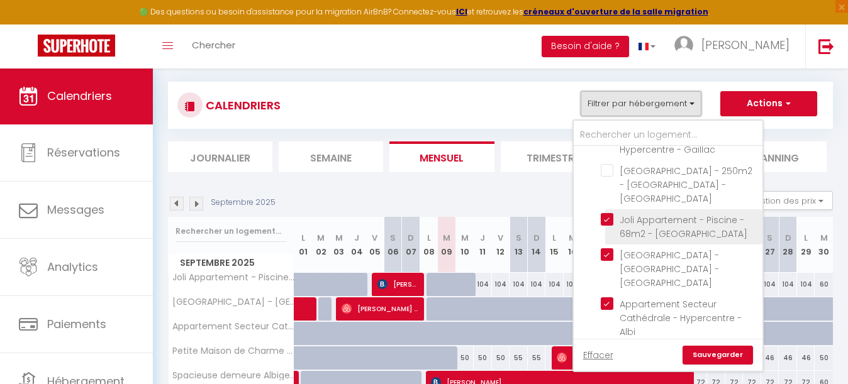
scroll to position [313, 0]
click at [607, 211] on input "Joli Appartement - Piscine - 68m2 - [GEOGRAPHIC_DATA]" at bounding box center [679, 217] width 157 height 13
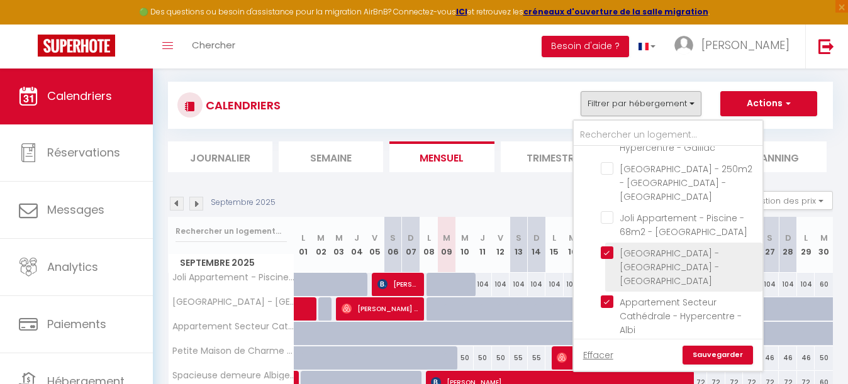
click at [606, 247] on input "[GEOGRAPHIC_DATA] - [GEOGRAPHIC_DATA] - [GEOGRAPHIC_DATA]" at bounding box center [679, 253] width 157 height 13
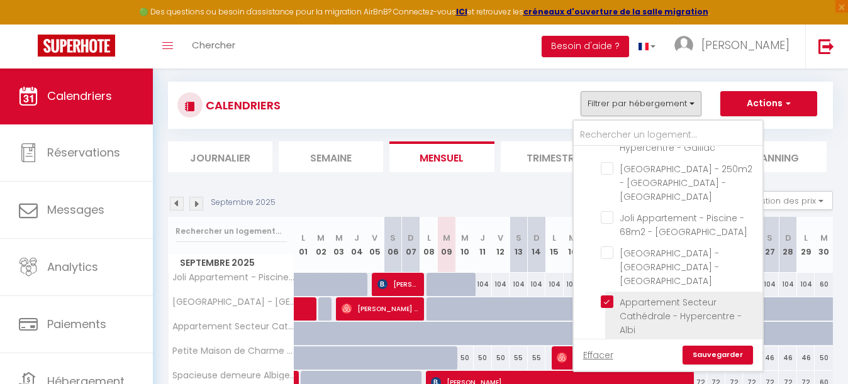
click at [607, 296] on input "Appartement Secteur Cathédrale - Hypercentre - Albi" at bounding box center [679, 302] width 157 height 13
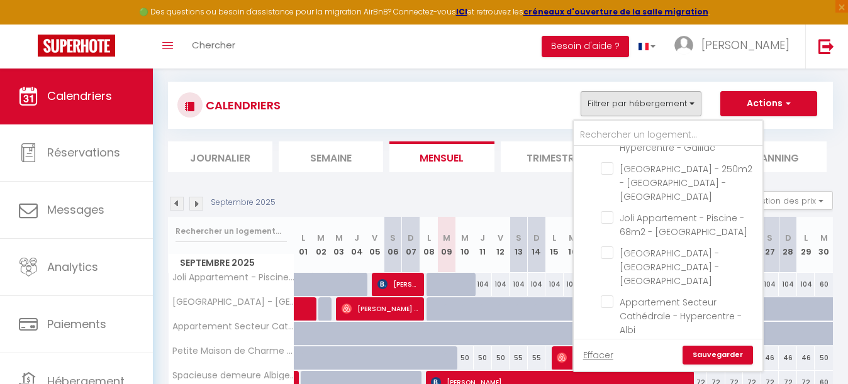
click at [607, 345] on input "Petite Maison de Charme - [GEOGRAPHIC_DATA]" at bounding box center [679, 351] width 157 height 13
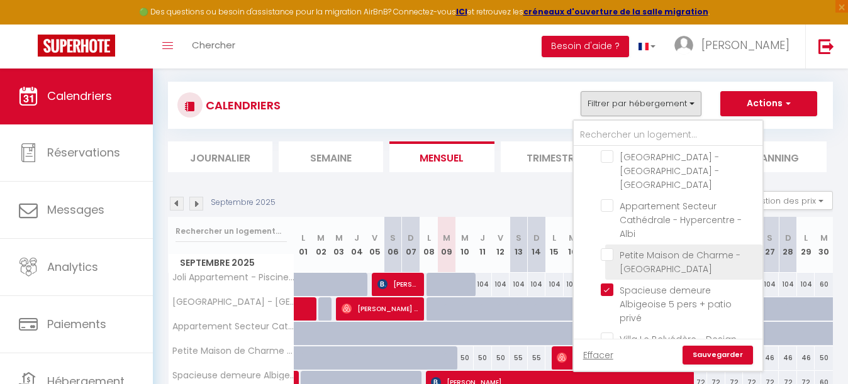
scroll to position [416, 0]
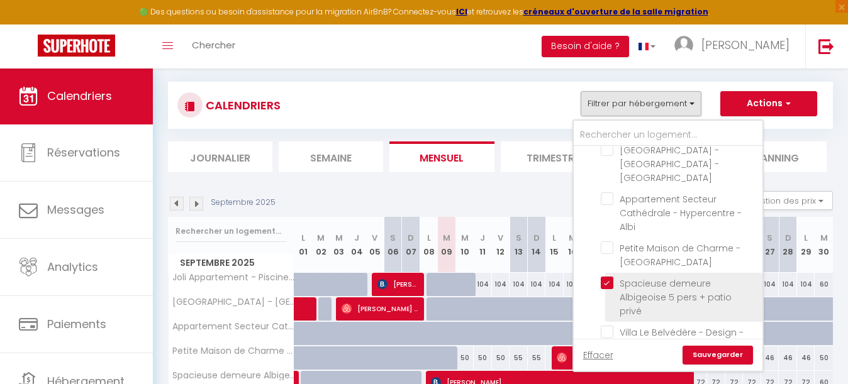
click at [606, 277] on input "Spacieuse demeure Albigeoise 5 pers + patio privé" at bounding box center [679, 283] width 157 height 13
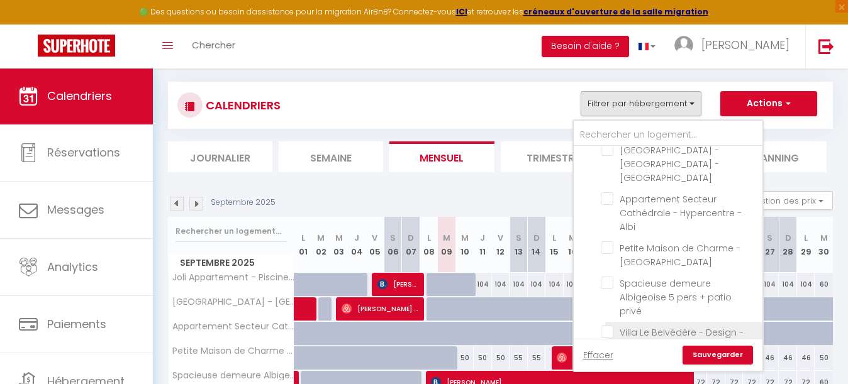
click at [606, 326] on input "Villa Le Belvédère - Design - Piscine - [GEOGRAPHIC_DATA]" at bounding box center [679, 332] width 157 height 13
click at [608, 361] on input "Maison de Charme - Piscine - Hypercentre - 300m2" at bounding box center [679, 367] width 157 height 13
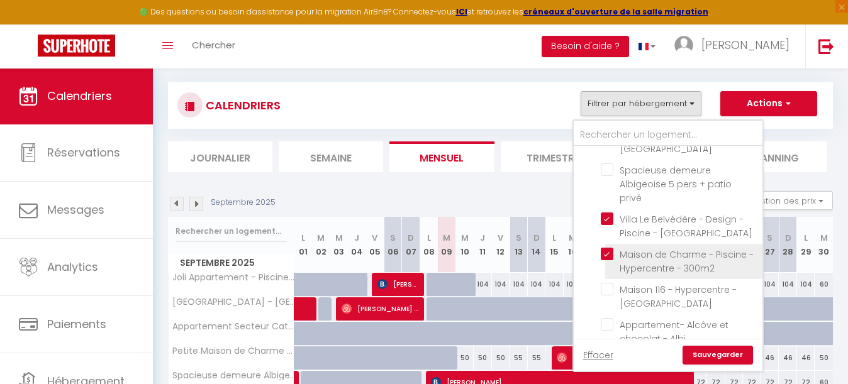
scroll to position [531, 0]
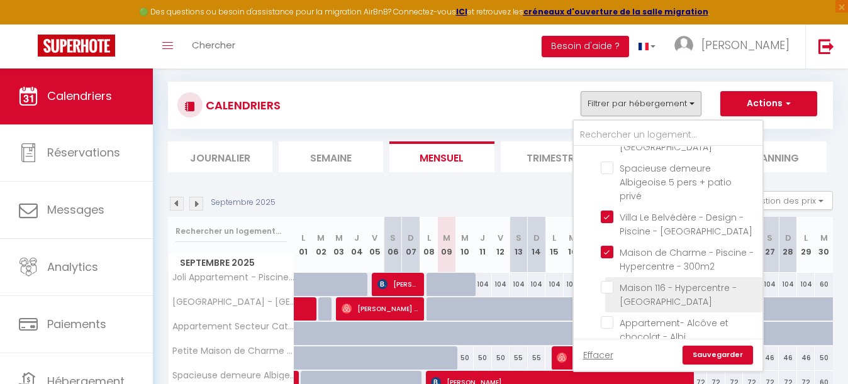
click at [610, 281] on input "Maison 116 - Hypercentre - [GEOGRAPHIC_DATA]" at bounding box center [679, 287] width 157 height 13
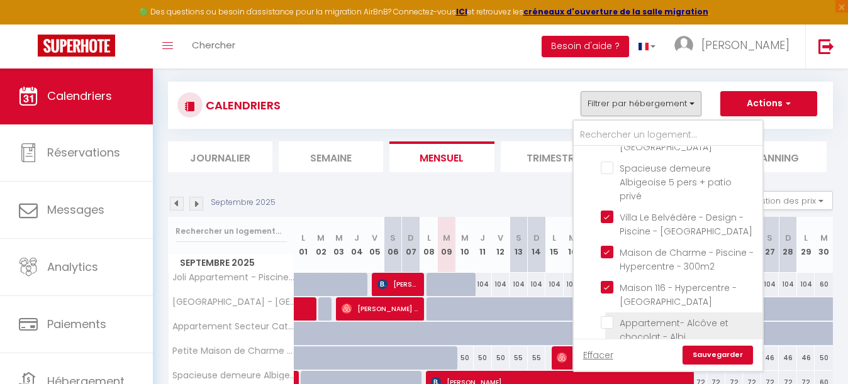
click at [609, 316] on input "Appartement- Alcôve et chocolat - Albi" at bounding box center [679, 322] width 157 height 13
click at [609, 352] on input "Villa Mirgous - Piscine - [GEOGRAPHIC_DATA]" at bounding box center [679, 358] width 157 height 13
click at [722, 355] on link "Sauvegarder" at bounding box center [717, 355] width 70 height 19
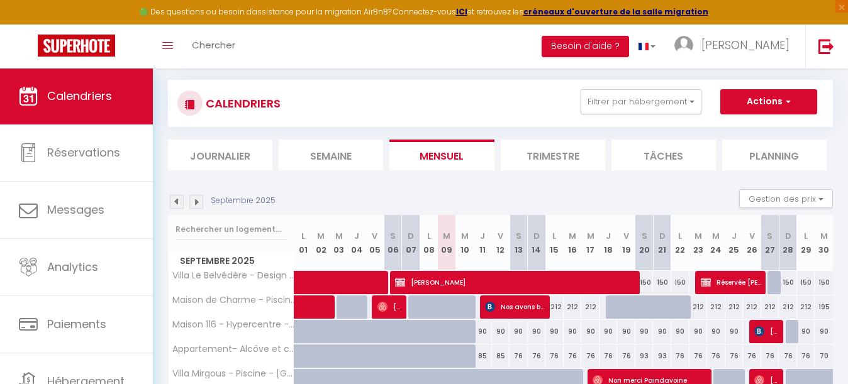
scroll to position [65, 0]
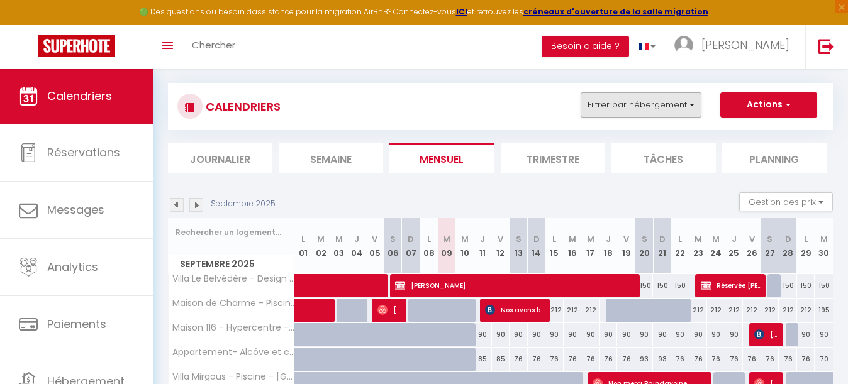
click at [626, 107] on button "Filtrer par hébergement" at bounding box center [640, 104] width 121 height 25
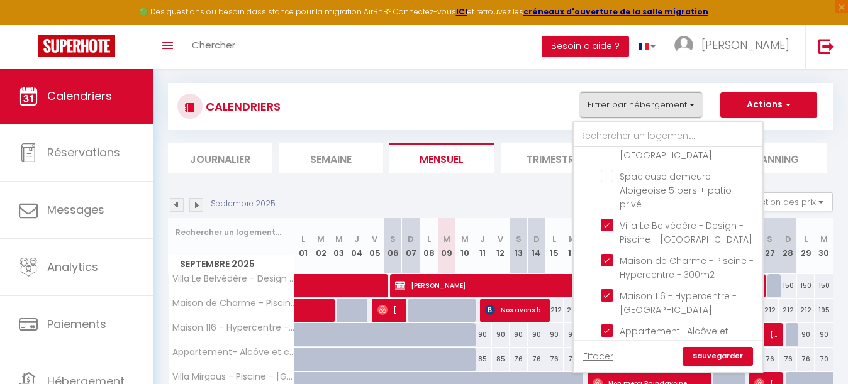
scroll to position [528, 0]
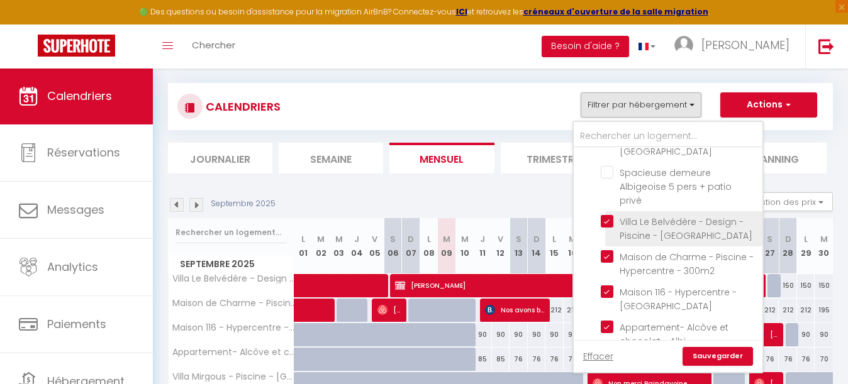
click at [608, 215] on input "Villa Le Belvédère - Design - Piscine - [GEOGRAPHIC_DATA]" at bounding box center [679, 221] width 157 height 13
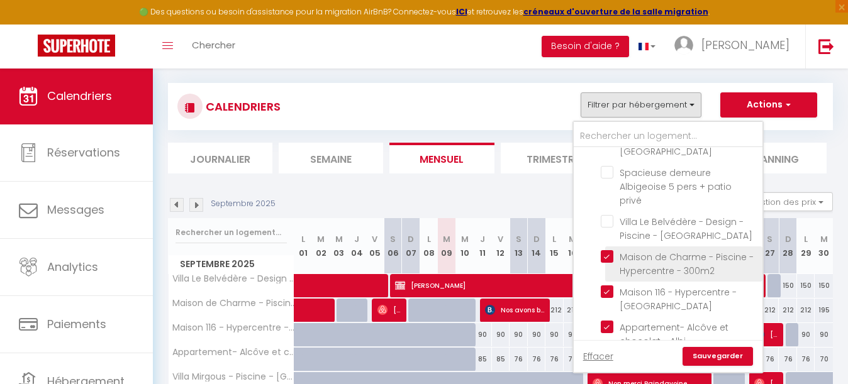
click at [609, 250] on input "Maison de Charme - Piscine - Hypercentre - 300m2" at bounding box center [679, 256] width 157 height 13
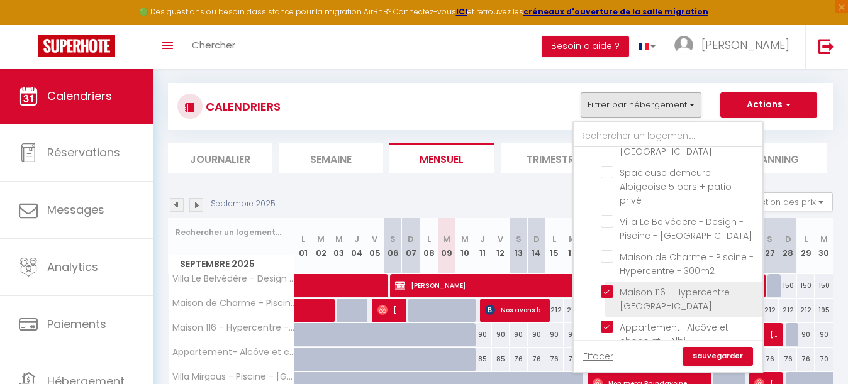
click at [609, 285] on input "Maison 116 - Hypercentre - [GEOGRAPHIC_DATA]" at bounding box center [679, 291] width 157 height 13
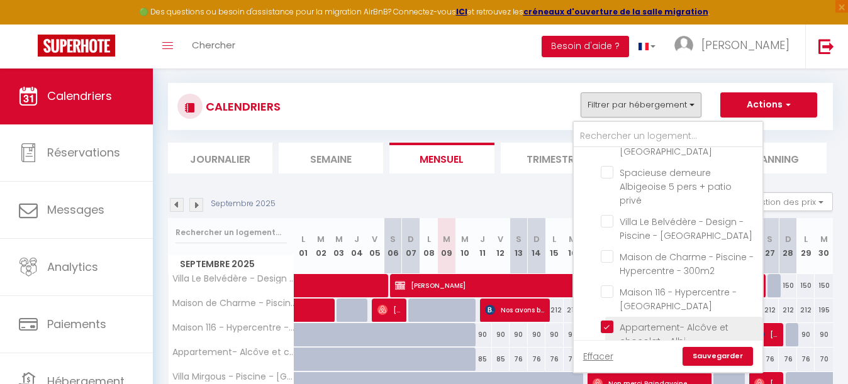
click at [609, 321] on input "Appartement- Alcôve et chocolat - Albi" at bounding box center [679, 327] width 157 height 13
click at [608, 356] on input "Villa Mirgous - Piscine - [GEOGRAPHIC_DATA]" at bounding box center [679, 362] width 157 height 13
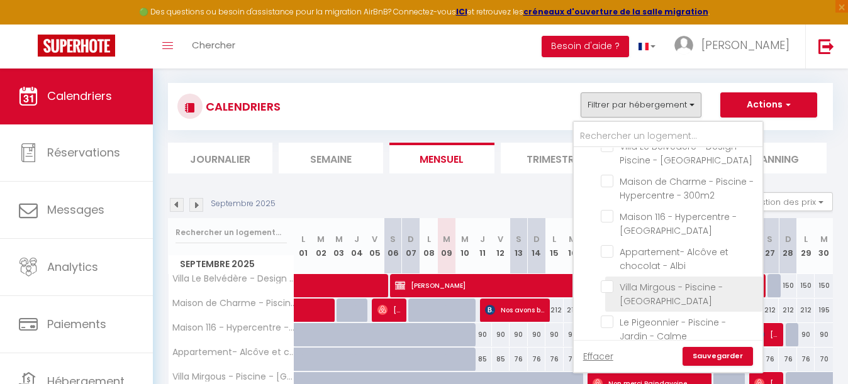
scroll to position [637, 0]
click at [610, 282] on input "Le Pigeonnier - Piscine - Jardin - Calme" at bounding box center [679, 288] width 157 height 13
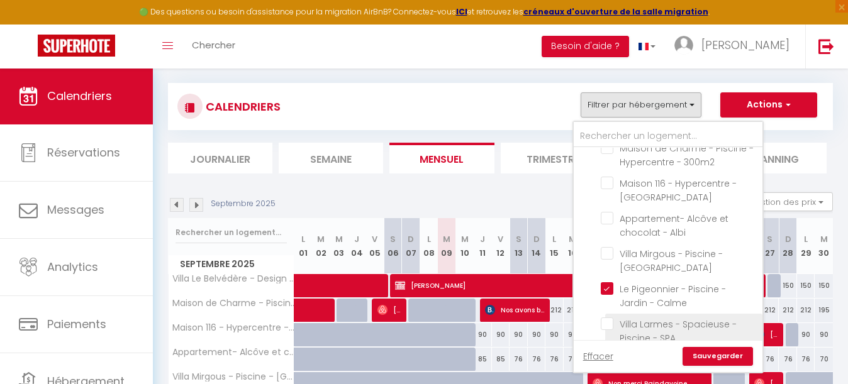
click at [610, 318] on input "Villa Larmes - Spacieuse - Piscine - SPA" at bounding box center [679, 324] width 157 height 13
click at [610, 353] on input "La maison de Gradille - Piscine - [GEOGRAPHIC_DATA]" at bounding box center [679, 359] width 157 height 13
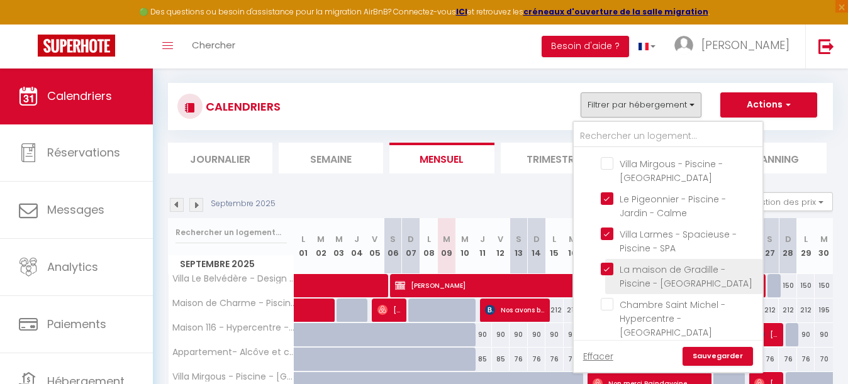
scroll to position [732, 0]
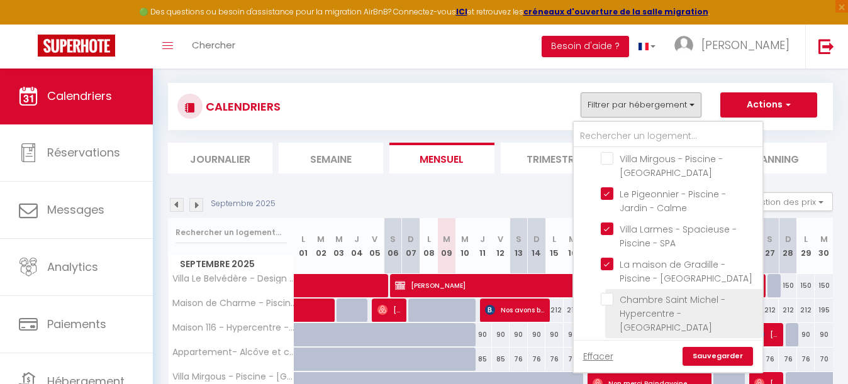
click at [608, 293] on input "Chambre Saint Michel - Hypercentre - [GEOGRAPHIC_DATA]" at bounding box center [679, 299] width 157 height 13
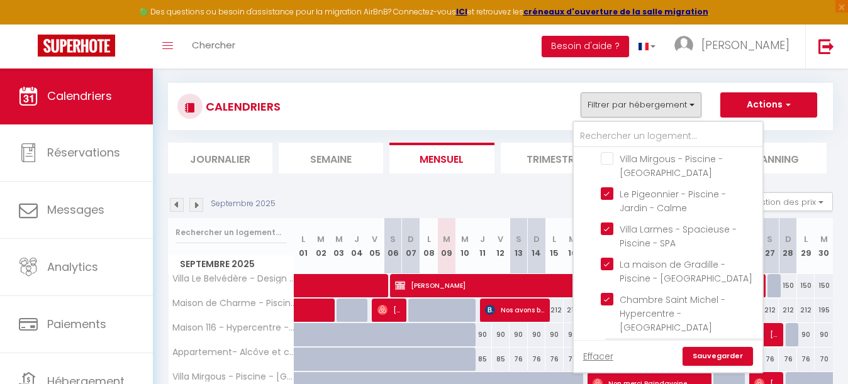
click at [609, 342] on input "Chambre Portal - Hypercentre - Gaillac" at bounding box center [679, 348] width 157 height 13
click at [716, 351] on link "Sauvegarder" at bounding box center [717, 356] width 70 height 19
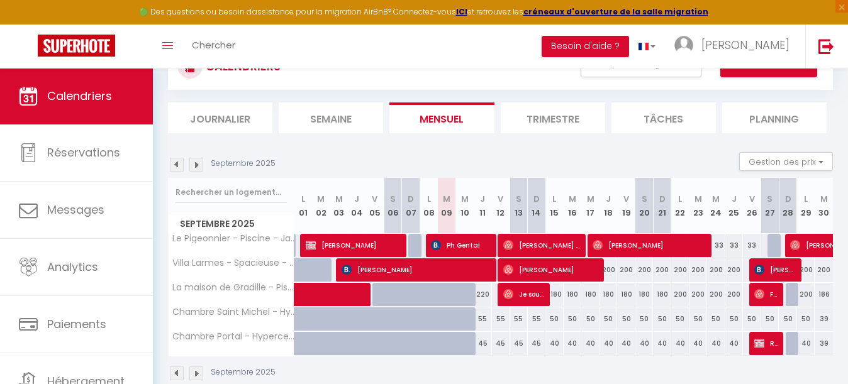
scroll to position [67, 0]
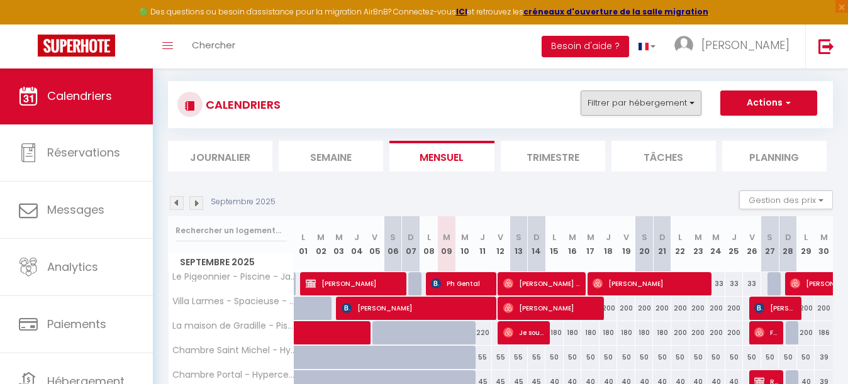
click at [637, 106] on button "Filtrer par hébergement" at bounding box center [640, 103] width 121 height 25
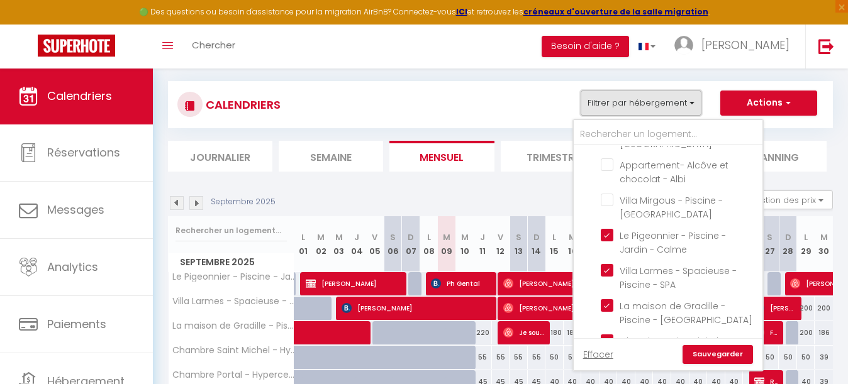
scroll to position [691, 0]
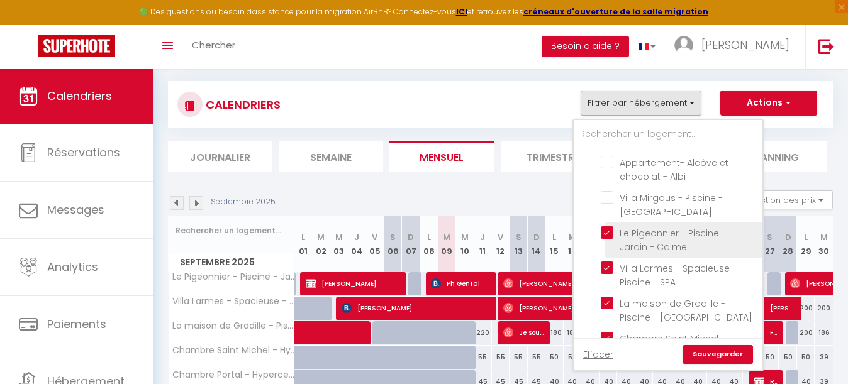
click at [606, 226] on input "Le Pigeonnier - Piscine - Jardin - Calme" at bounding box center [679, 232] width 157 height 13
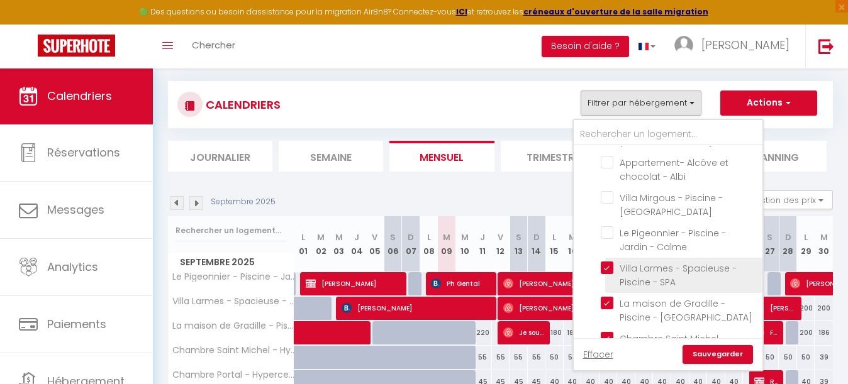
click at [608, 262] on input "Villa Larmes - Spacieuse - Piscine - SPA" at bounding box center [679, 268] width 157 height 13
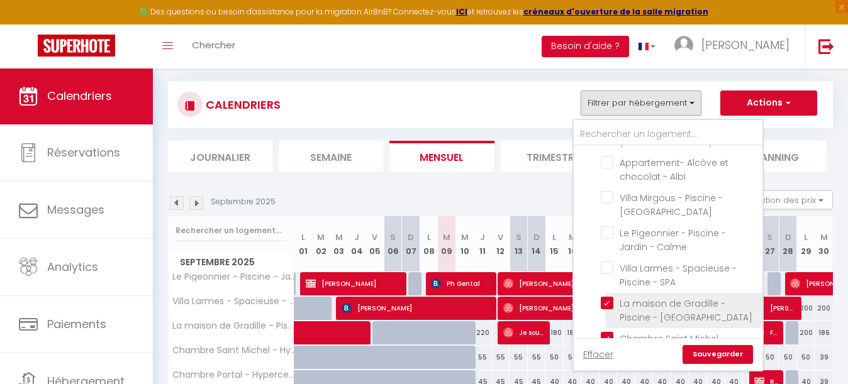
click at [608, 297] on input "La maison de Gradille - Piscine - [GEOGRAPHIC_DATA]" at bounding box center [679, 303] width 157 height 13
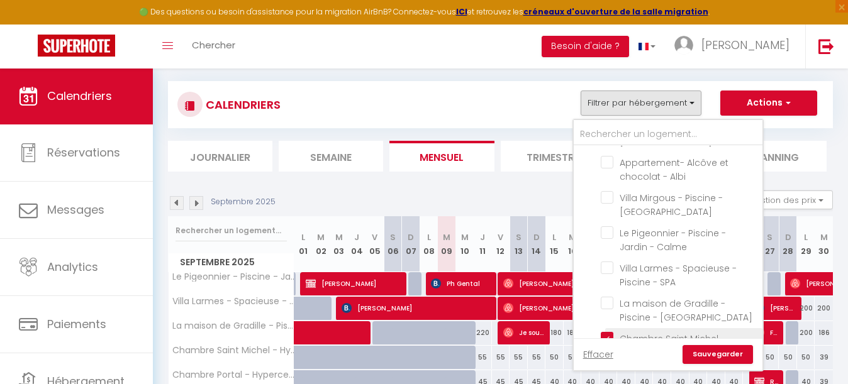
click at [609, 332] on input "Chambre Saint Michel - Hypercentre - [GEOGRAPHIC_DATA]" at bounding box center [679, 338] width 157 height 13
click at [609, 381] on input "Chambre Portal - Hypercentre - Gaillac" at bounding box center [679, 387] width 157 height 13
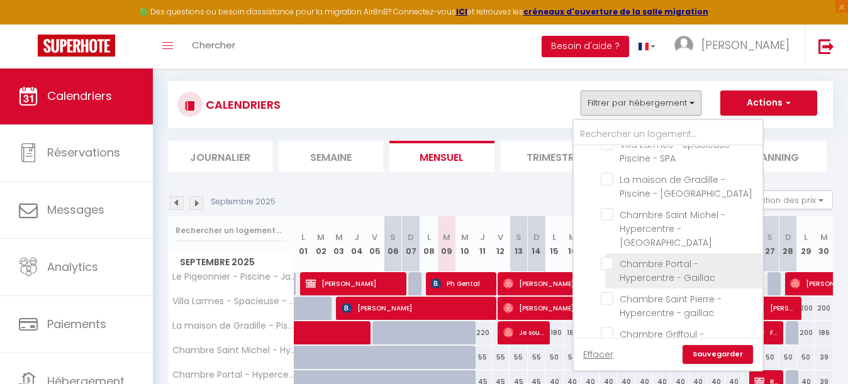
scroll to position [818, 0]
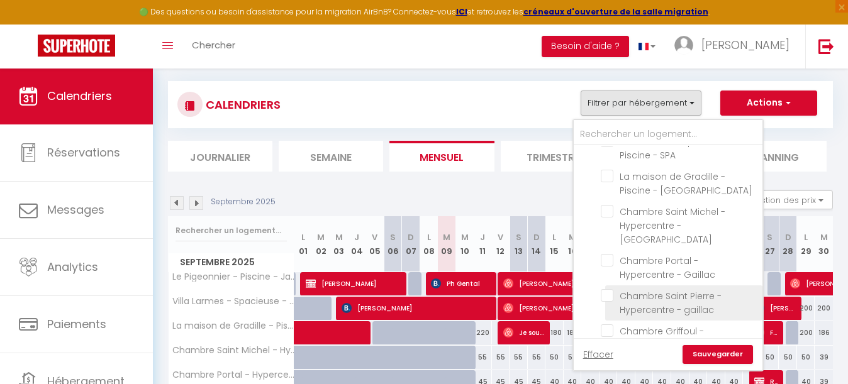
click at [610, 289] on input "Chambre Saint Pierre - Hypercentre - gaillac" at bounding box center [679, 295] width 157 height 13
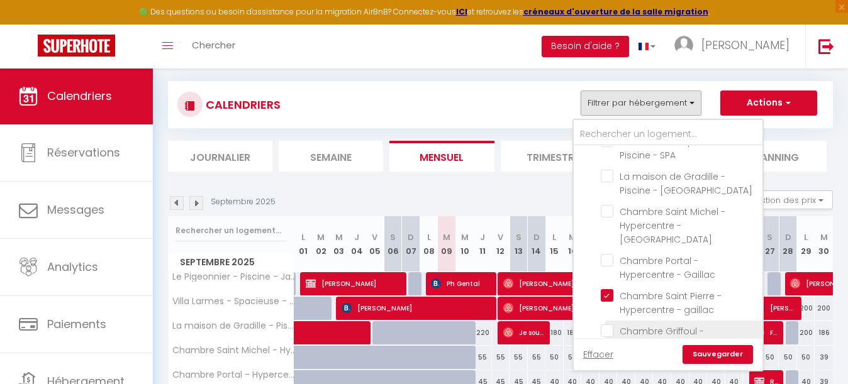
click at [611, 324] on input "Chambre Griffoul - hypercentre - Gaillac" at bounding box center [679, 330] width 157 height 13
click at [610, 360] on input "[GEOGRAPHIC_DATA] - [GEOGRAPHIC_DATA]" at bounding box center [679, 366] width 157 height 13
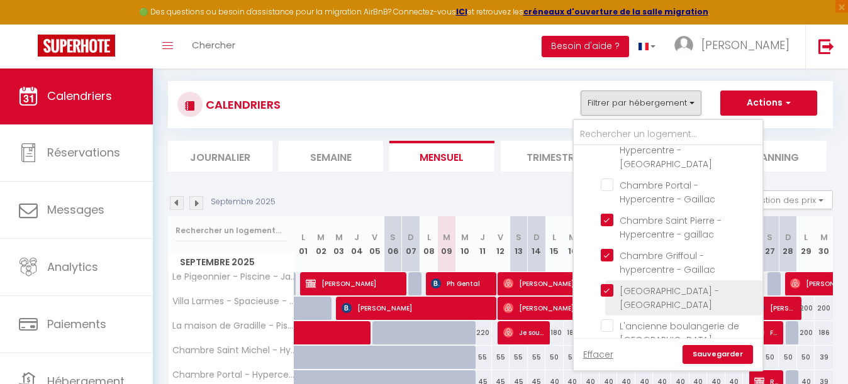
scroll to position [917, 0]
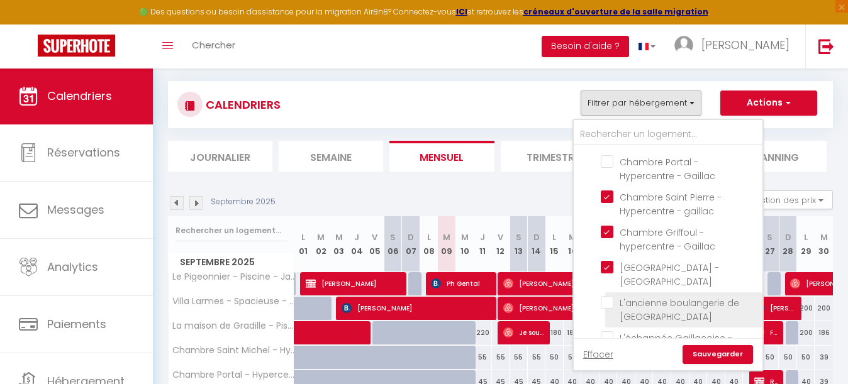
click at [606, 296] on input "L'ancienne boulangerie de [GEOGRAPHIC_DATA]" at bounding box center [679, 302] width 157 height 13
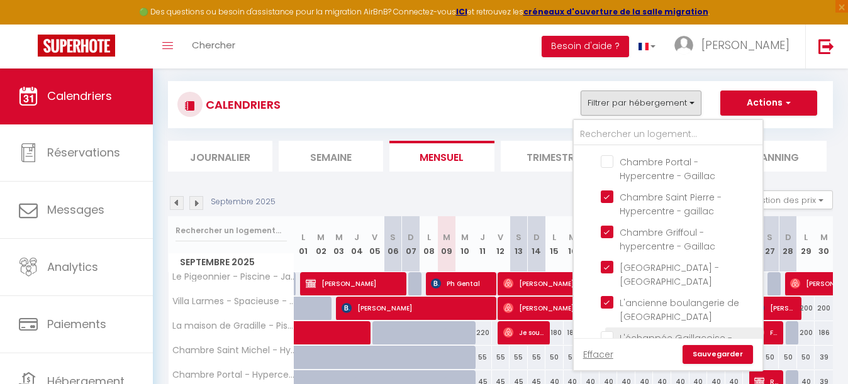
click at [606, 331] on input "L'échappée Gaillacoise - Hypercentre - Gaillac" at bounding box center [679, 337] width 157 height 13
click at [719, 350] on link "Sauvegarder" at bounding box center [717, 354] width 70 height 19
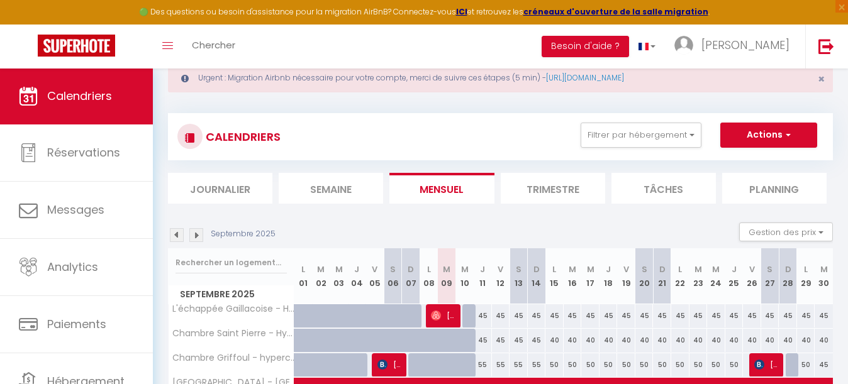
scroll to position [31, 0]
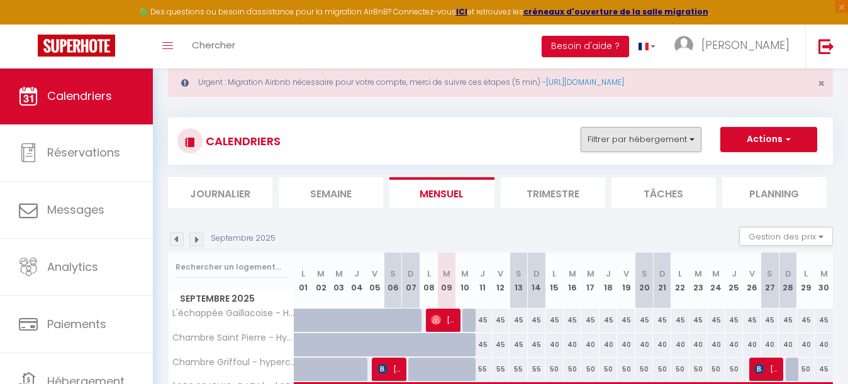
click at [636, 145] on button "Filtrer par hébergement" at bounding box center [640, 139] width 121 height 25
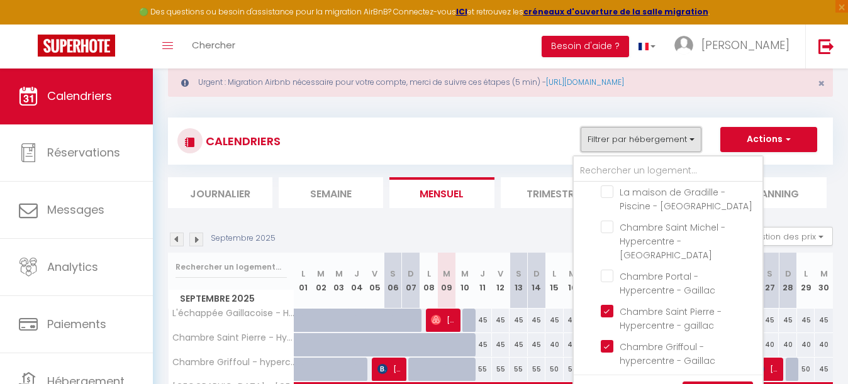
scroll to position [862, 0]
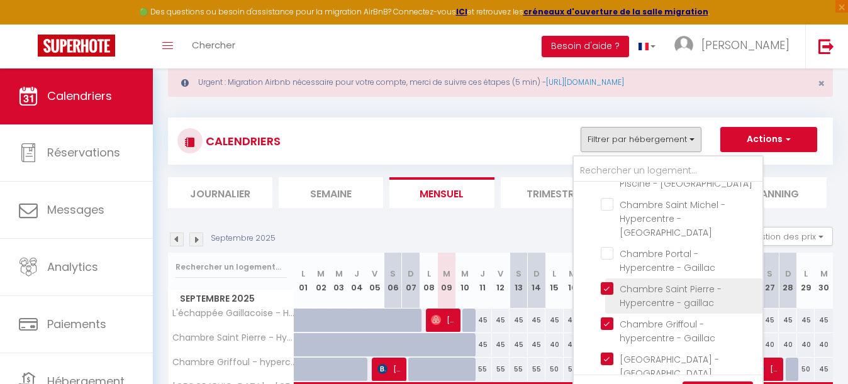
click at [608, 282] on input "Chambre Saint Pierre - Hypercentre - gaillac" at bounding box center [679, 288] width 157 height 13
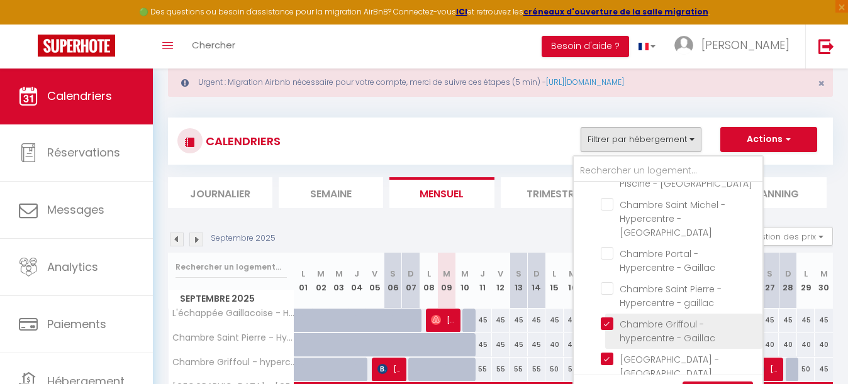
click at [608, 318] on input "Chambre Griffoul - hypercentre - Gaillac" at bounding box center [679, 324] width 157 height 13
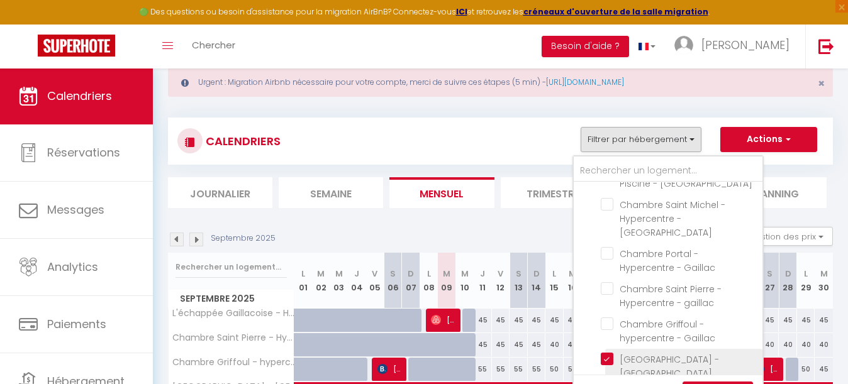
click at [608, 353] on input "[GEOGRAPHIC_DATA] - [GEOGRAPHIC_DATA]" at bounding box center [679, 359] width 157 height 13
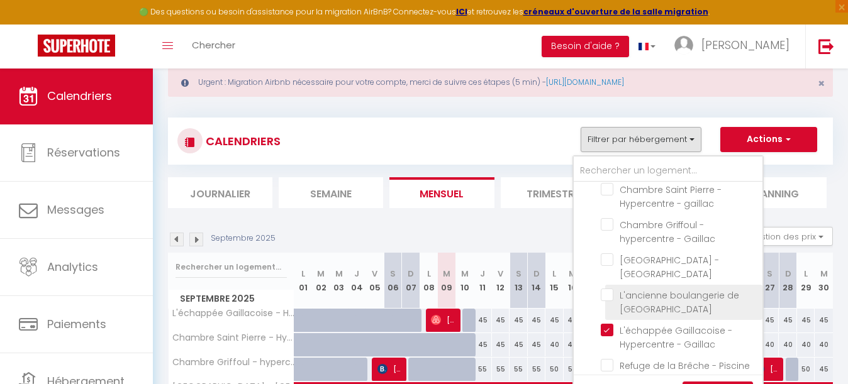
scroll to position [962, 0]
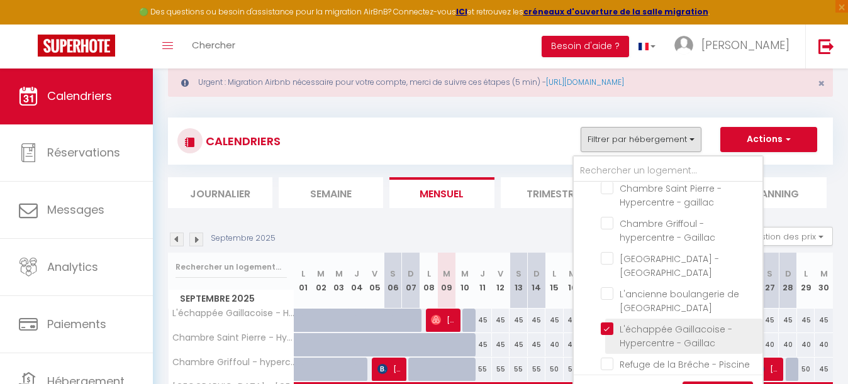
click at [608, 323] on input "L'échappée Gaillacoise - Hypercentre - Gaillac" at bounding box center [679, 329] width 157 height 13
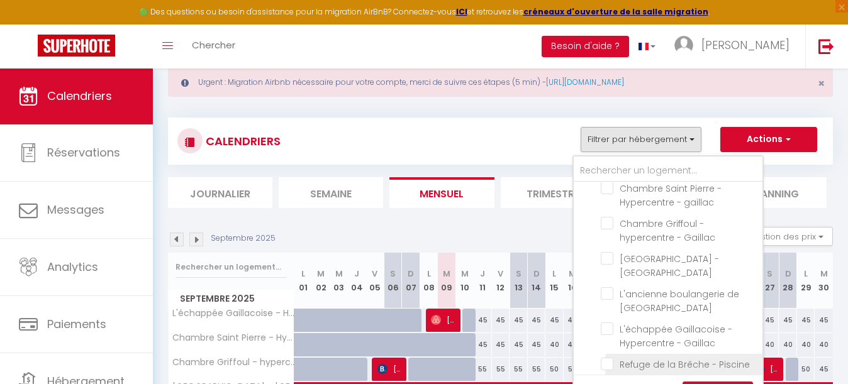
click at [609, 358] on input "Refuge de la Brêche - Piscine - Cahuzac sur Vère" at bounding box center [679, 364] width 157 height 13
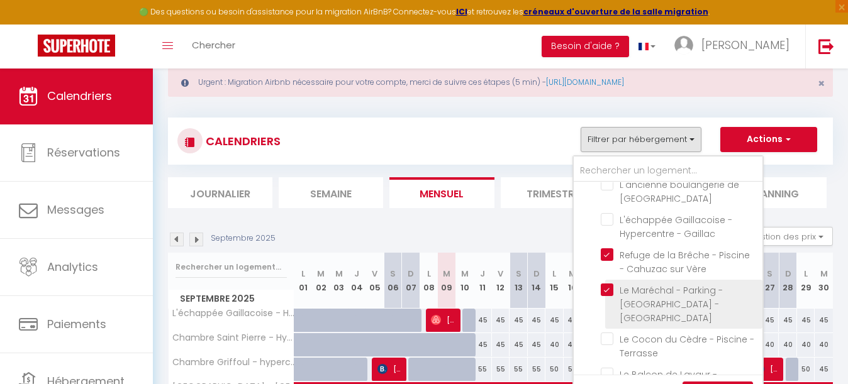
scroll to position [1072, 0]
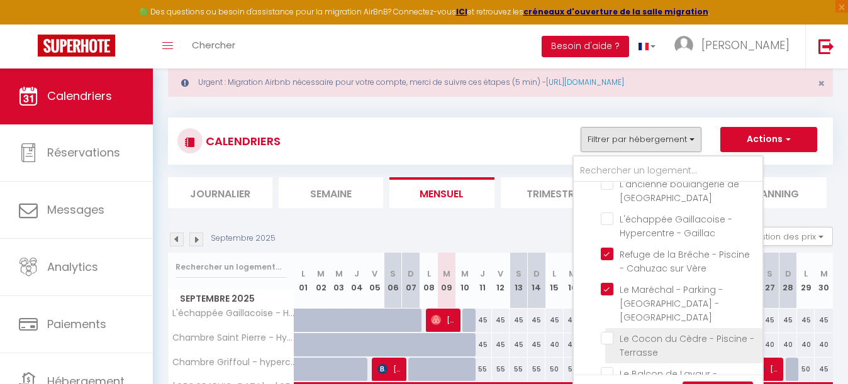
click at [609, 332] on input "Le Cocon du Cèdre - Piscine - Terrasse" at bounding box center [679, 338] width 157 height 13
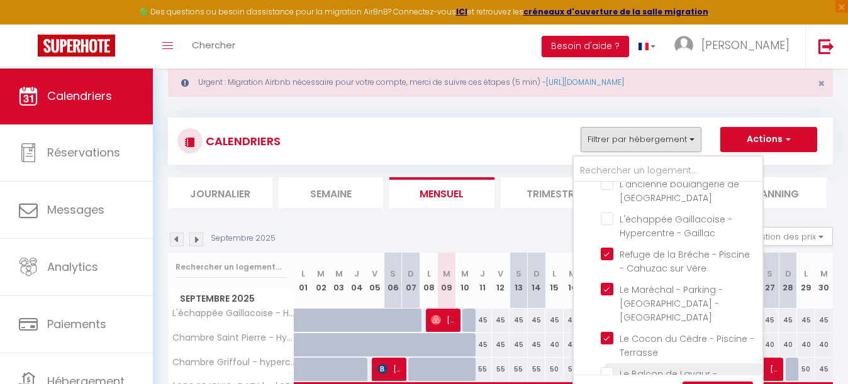
click at [609, 367] on input "Le Balcon de Lavaur - Hypercentre - Calme" at bounding box center [679, 373] width 157 height 13
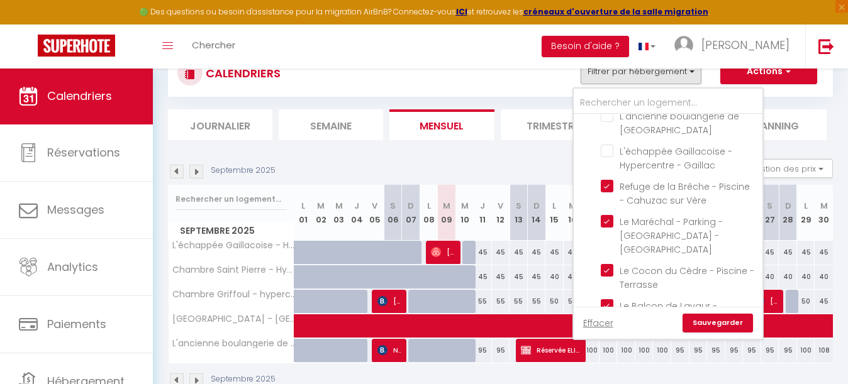
click at [727, 324] on link "Sauvegarder" at bounding box center [717, 323] width 70 height 19
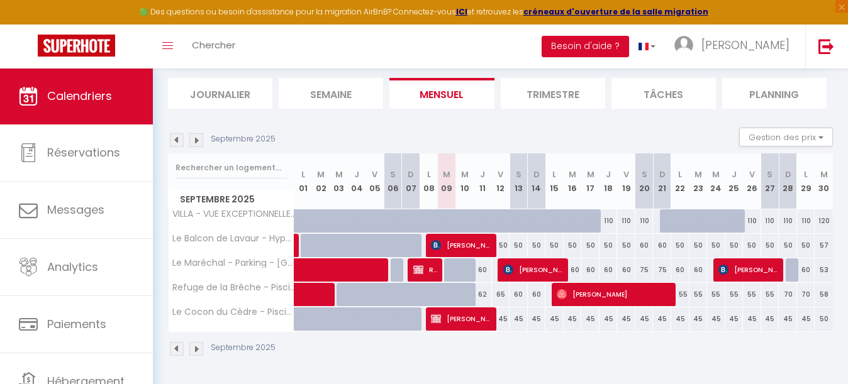
scroll to position [129, 0]
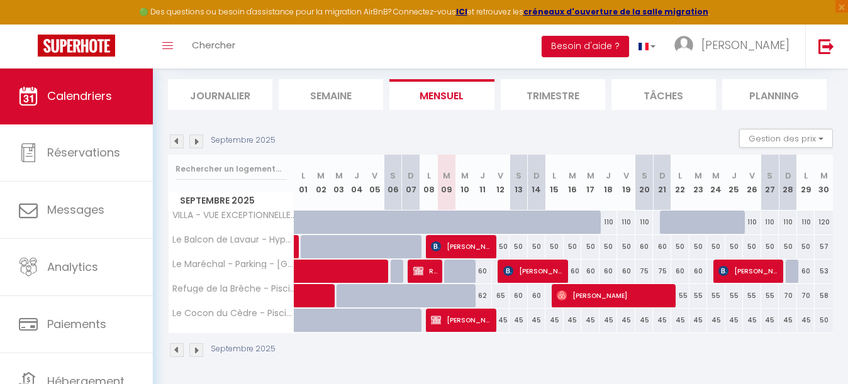
click at [477, 320] on span "[PERSON_NAME]" at bounding box center [461, 320] width 61 height 24
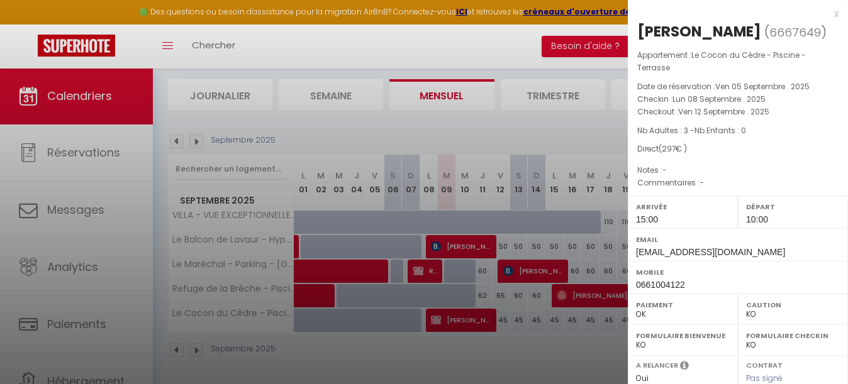
click at [435, 345] on div at bounding box center [424, 192] width 848 height 384
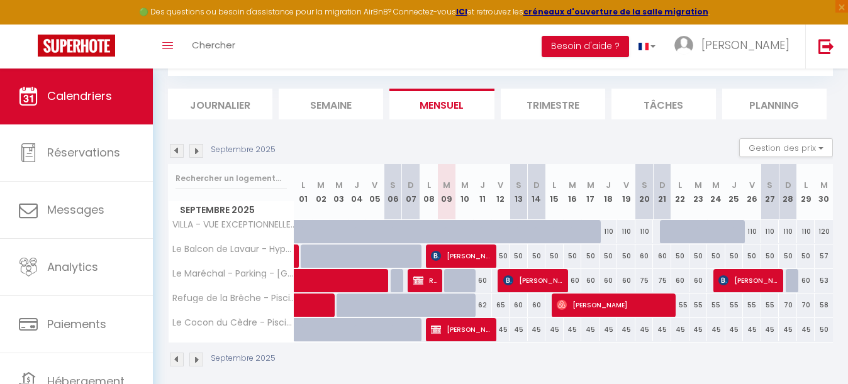
scroll to position [119, 0]
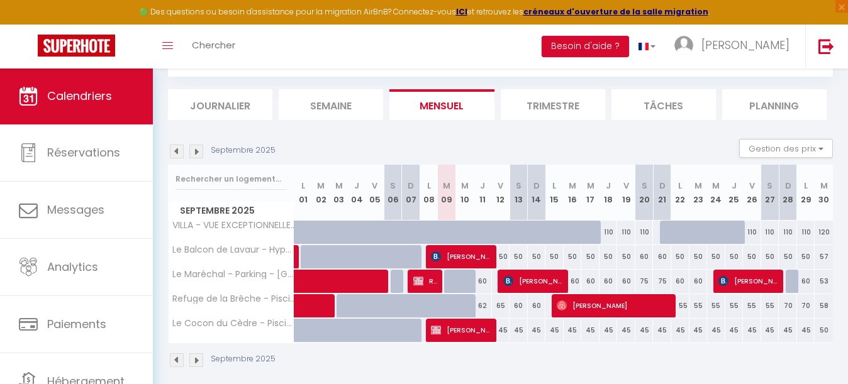
click at [450, 333] on span "[PERSON_NAME]" at bounding box center [461, 330] width 61 height 24
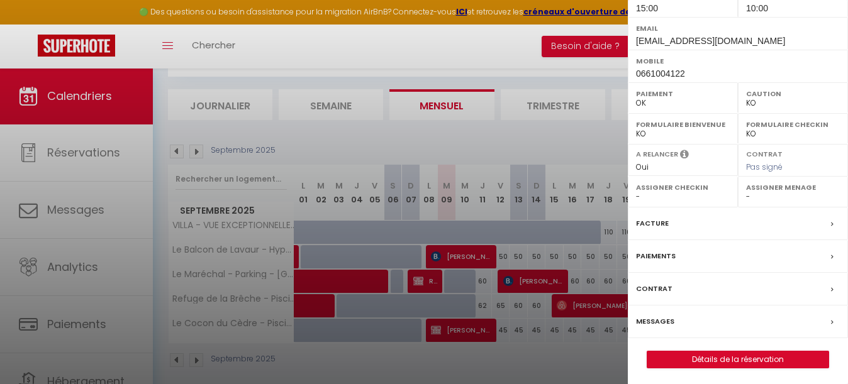
scroll to position [211, 0]
click at [735, 359] on link "Détails de la réservation" at bounding box center [737, 360] width 181 height 16
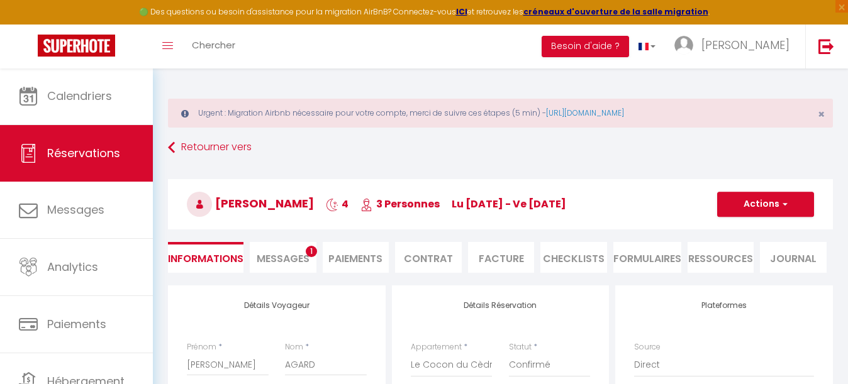
scroll to position [106, 0]
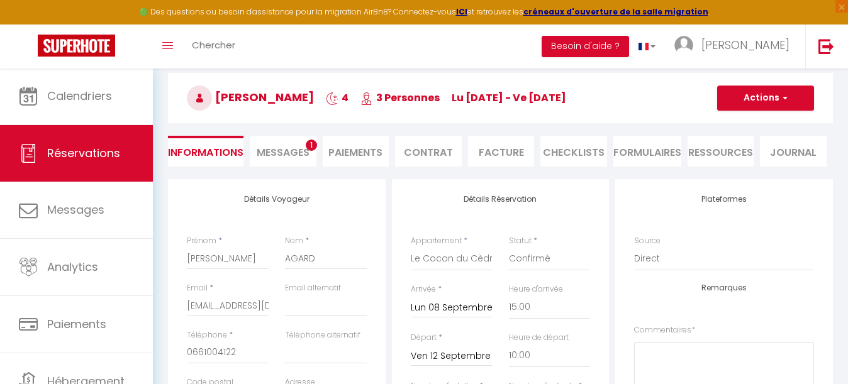
click at [367, 164] on li "Paiements" at bounding box center [356, 151] width 67 height 31
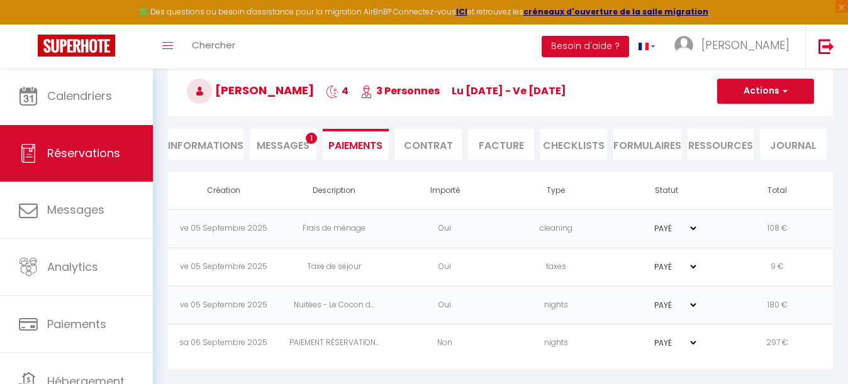
scroll to position [116, 0]
click at [224, 136] on li "Informations" at bounding box center [205, 144] width 75 height 31
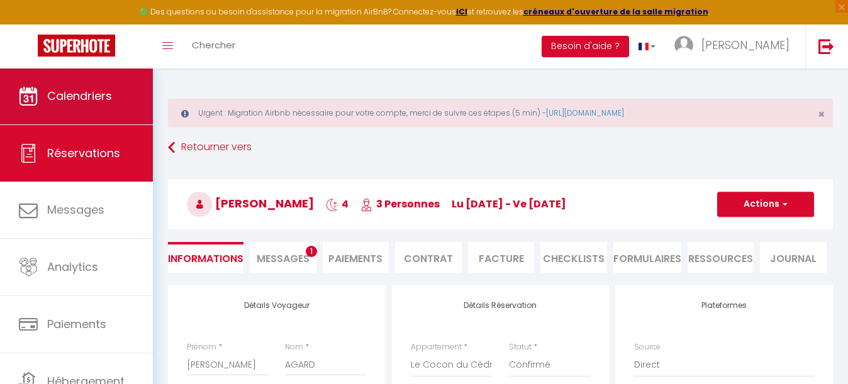
click at [89, 95] on span "Calendriers" at bounding box center [79, 96] width 65 height 16
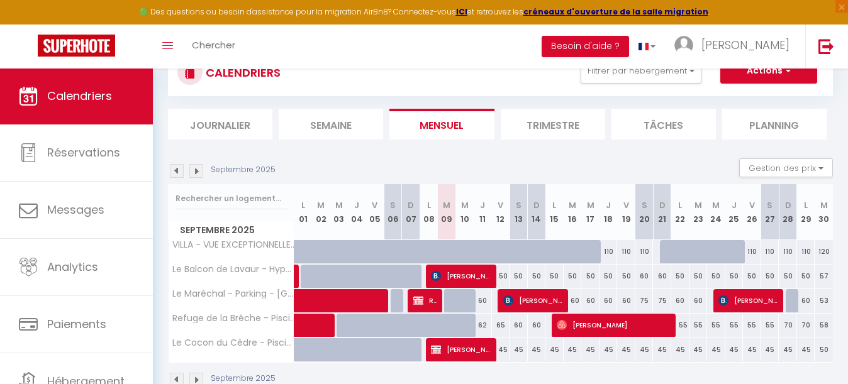
scroll to position [78, 0]
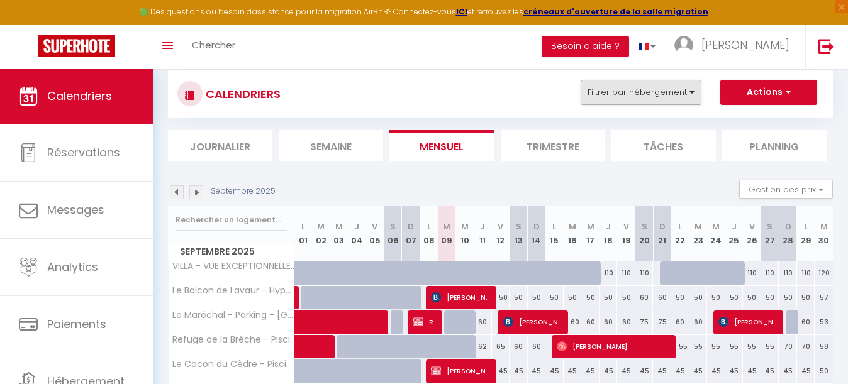
click at [641, 97] on button "Filtrer par hébergement" at bounding box center [640, 92] width 121 height 25
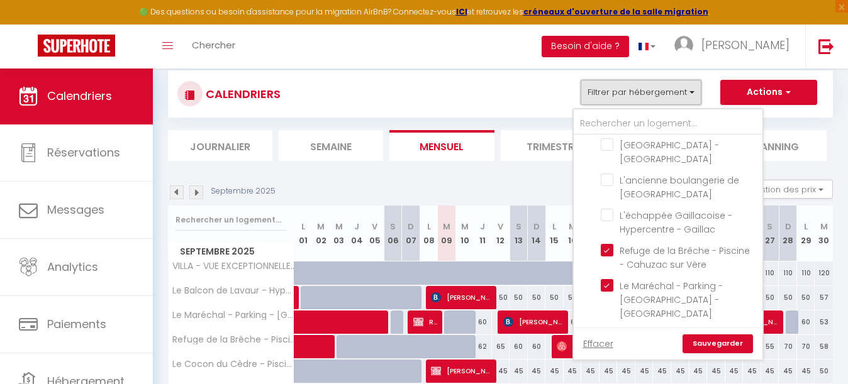
scroll to position [1041, 0]
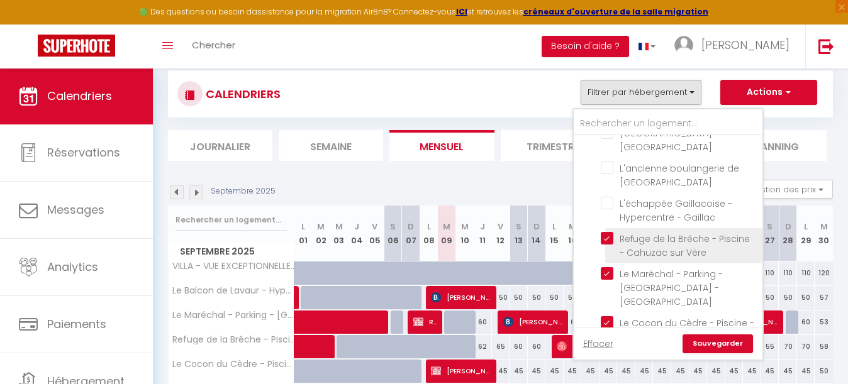
click at [608, 232] on input "Refuge de la Brêche - Piscine - Cahuzac sur Vère" at bounding box center [679, 238] width 157 height 13
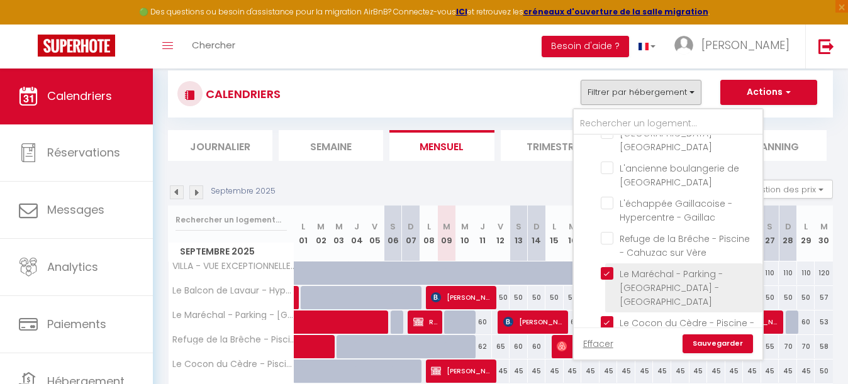
click at [608, 267] on input "Le Maréchal - Parking - [GEOGRAPHIC_DATA] - [GEOGRAPHIC_DATA]" at bounding box center [679, 273] width 157 height 13
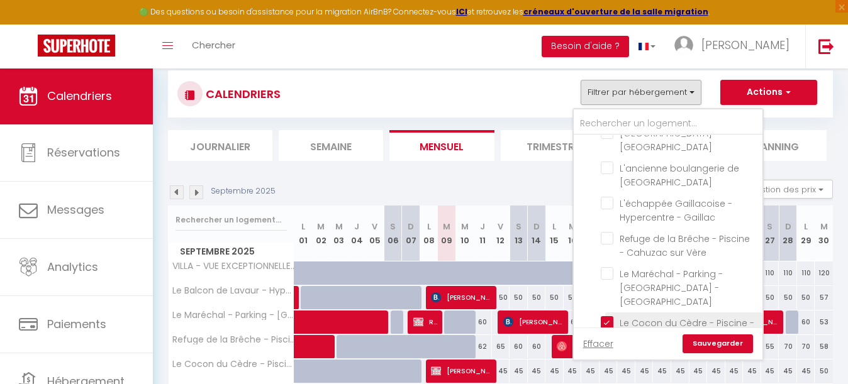
click at [607, 316] on input "Le Cocon du Cèdre - Piscine - Terrasse" at bounding box center [679, 322] width 157 height 13
click at [607, 352] on input "Le Balcon de Lavaur - Hypercentre - Calme" at bounding box center [679, 358] width 157 height 13
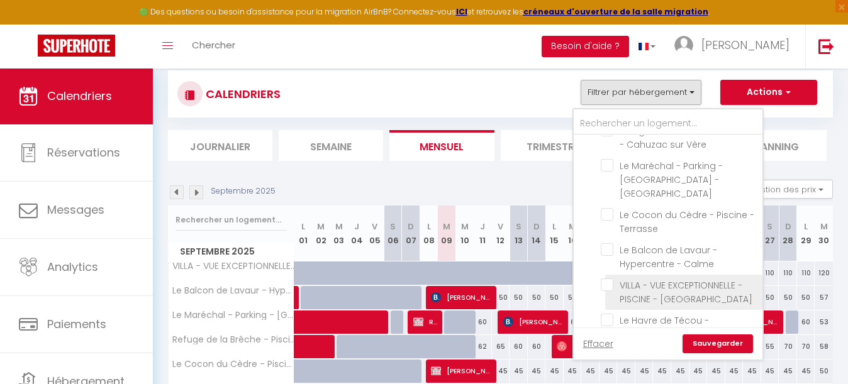
scroll to position [1162, 0]
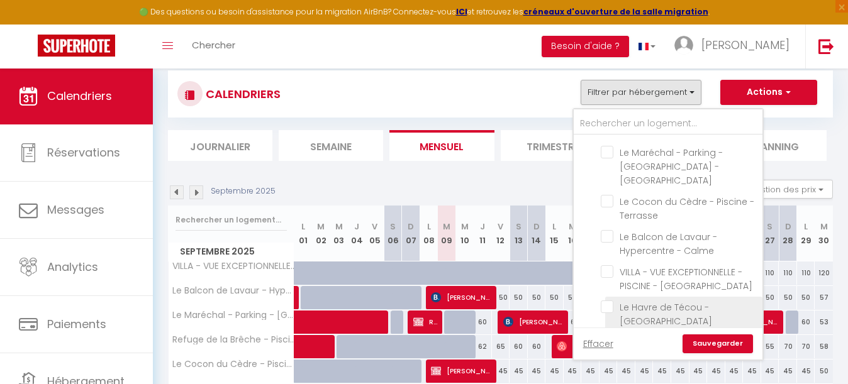
click at [607, 301] on input "Le Havre de Técou - [GEOGRAPHIC_DATA]" at bounding box center [679, 307] width 157 height 13
click at [607, 336] on input "Appartement Gambetta - Gaillac" at bounding box center [679, 342] width 157 height 13
click at [607, 371] on input "Grand Appartement de Coubertin - Calme - Albi" at bounding box center [679, 377] width 157 height 13
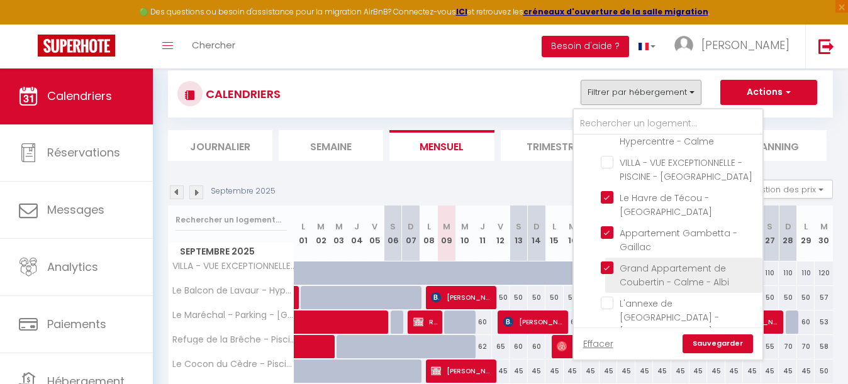
scroll to position [1274, 0]
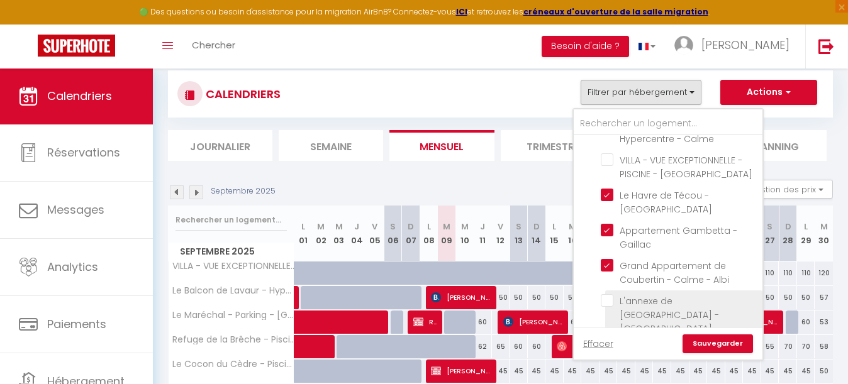
click at [607, 294] on input "L'annexe de [GEOGRAPHIC_DATA] - [GEOGRAPHIC_DATA]" at bounding box center [679, 300] width 157 height 13
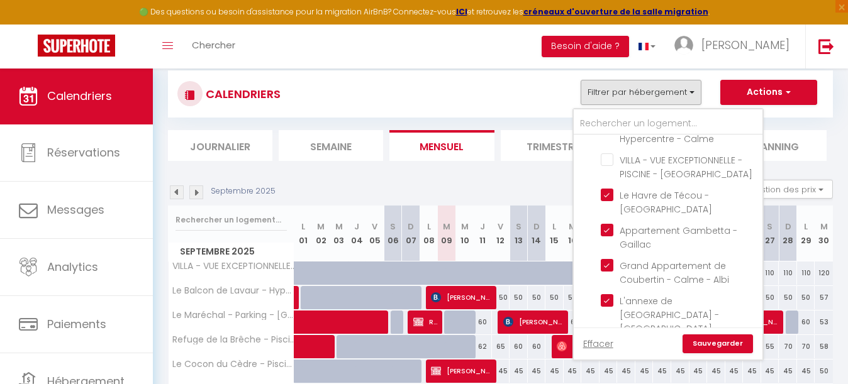
click at [608, 343] on input "Maison La Fauvette - Campagne - Jardin" at bounding box center [679, 349] width 157 height 13
click at [725, 343] on link "Sauvegarder" at bounding box center [717, 344] width 70 height 19
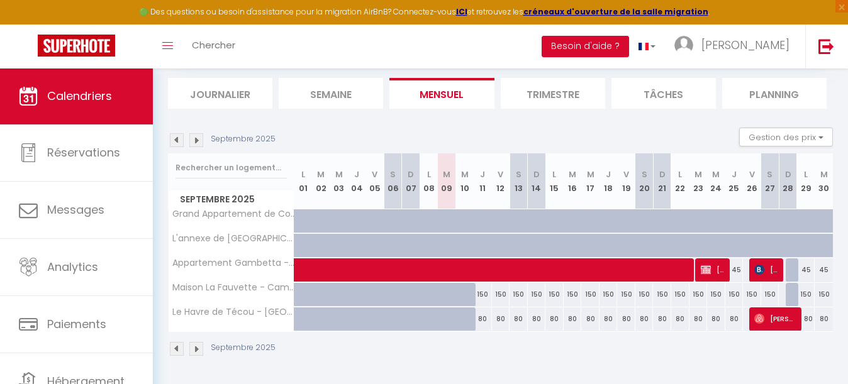
scroll to position [129, 0]
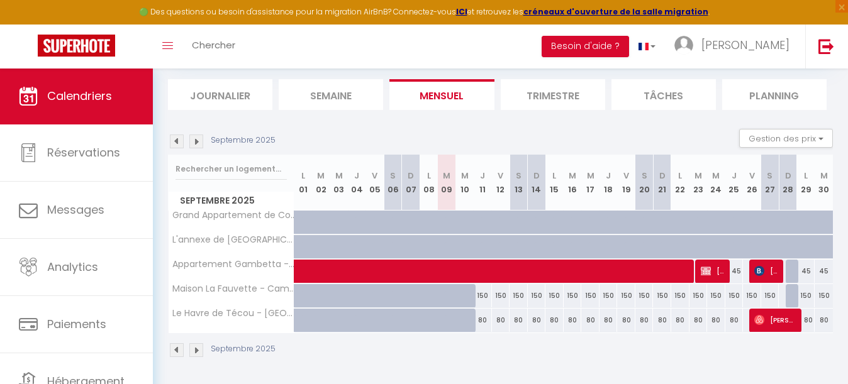
click at [791, 296] on div at bounding box center [794, 296] width 18 height 24
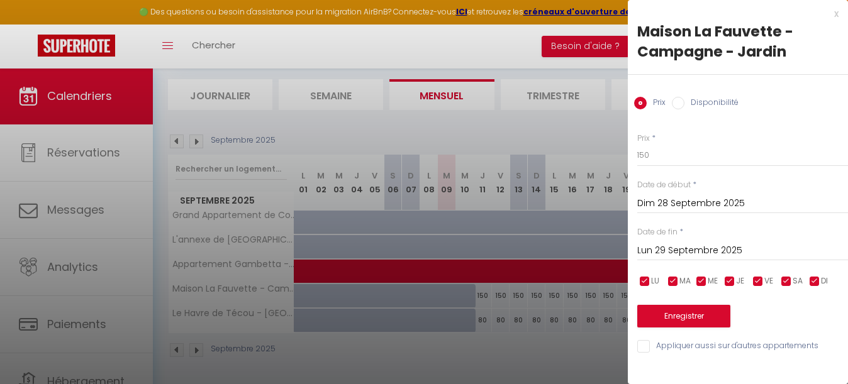
click at [704, 104] on label "Disponibilité" at bounding box center [711, 104] width 54 height 14
click at [684, 104] on input "Disponibilité" at bounding box center [678, 103] width 13 height 13
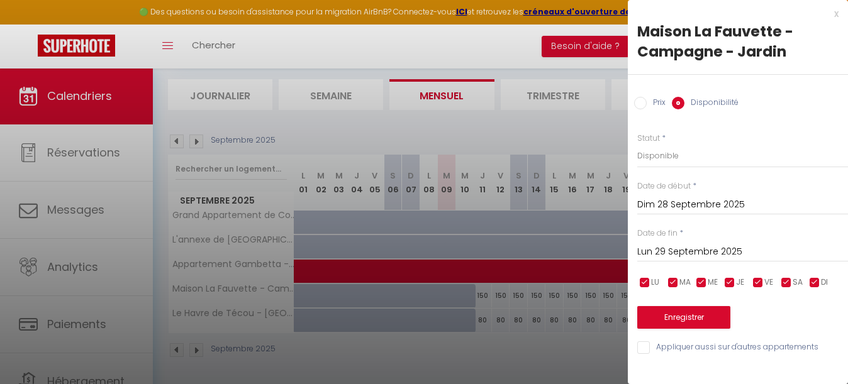
click at [699, 316] on button "Enregistrer" at bounding box center [683, 317] width 93 height 23
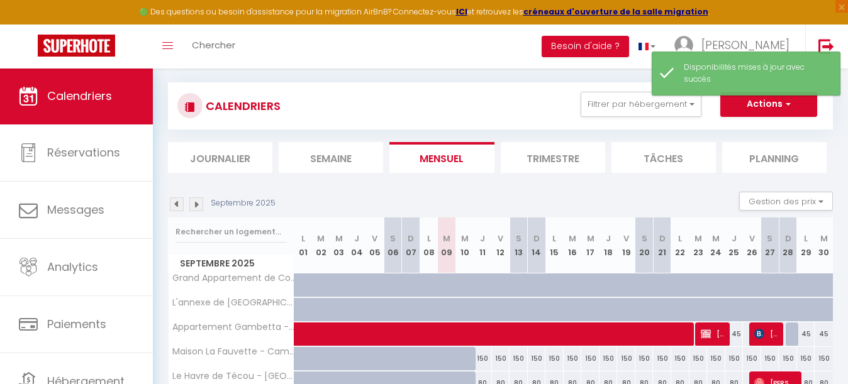
scroll to position [65, 0]
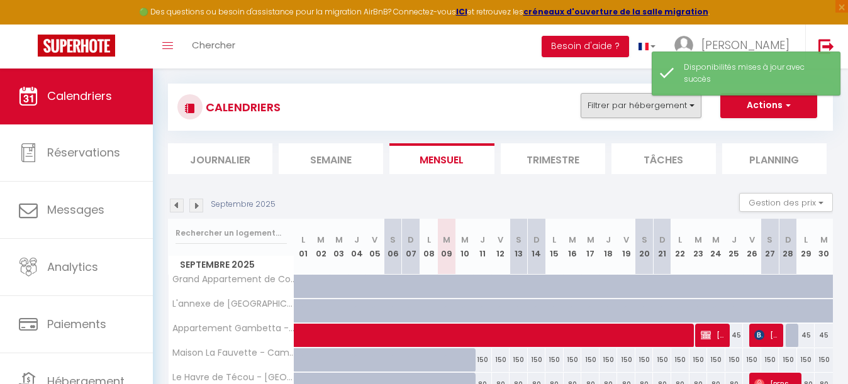
click at [631, 100] on button "Filtrer par hébergement" at bounding box center [640, 105] width 121 height 25
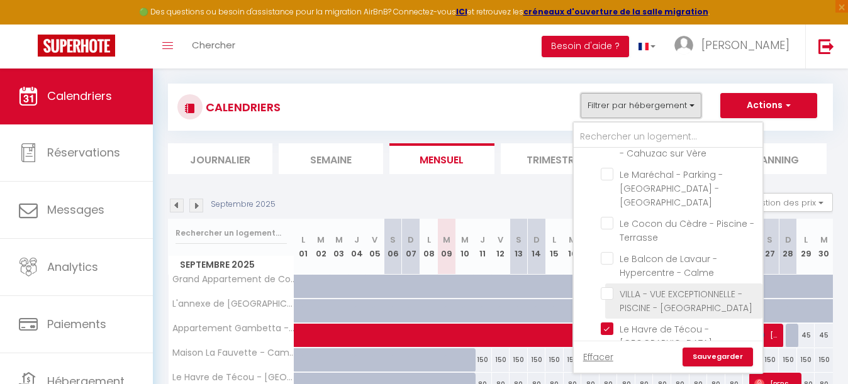
scroll to position [1194, 0]
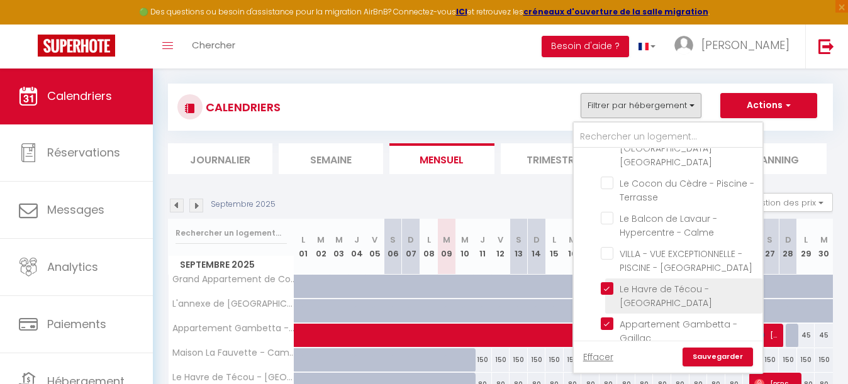
click at [607, 282] on input "Le Havre de Técou - [GEOGRAPHIC_DATA]" at bounding box center [679, 288] width 157 height 13
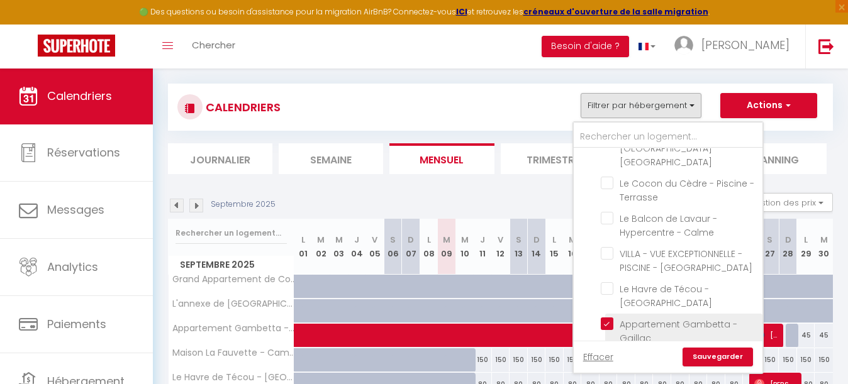
click at [609, 318] on input "Appartement Gambetta - Gaillac" at bounding box center [679, 324] width 157 height 13
click at [608, 353] on input "Grand Appartement de Coubertin - Calme - Albi" at bounding box center [679, 359] width 157 height 13
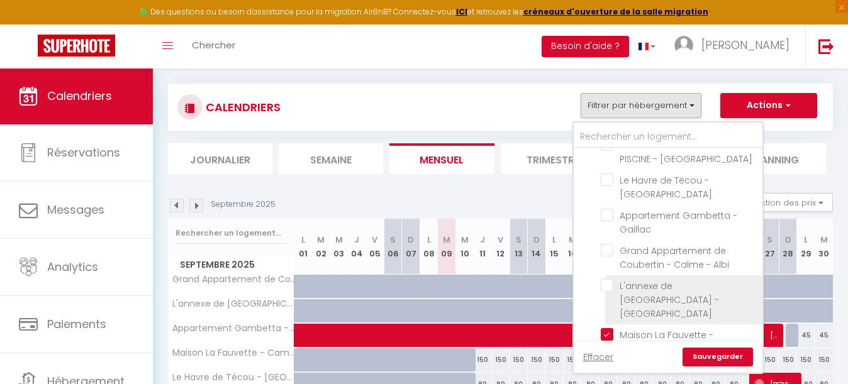
scroll to position [1308, 0]
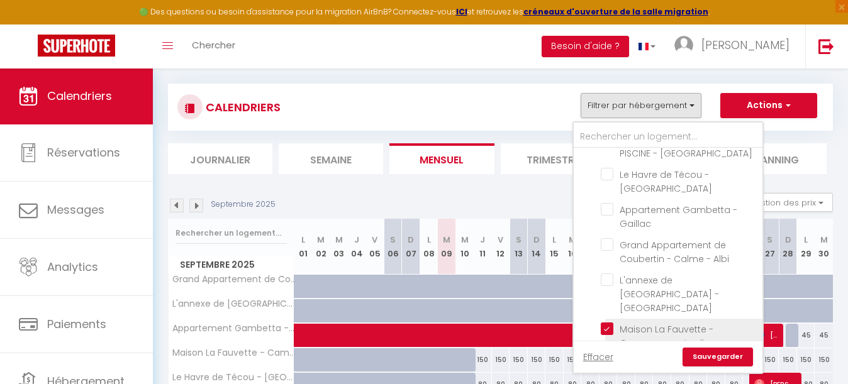
click at [609, 323] on input "Maison La Fauvette - Campagne - Jardin" at bounding box center [679, 329] width 157 height 13
click at [609, 358] on input "La Viguiere - Terrasse - Albi" at bounding box center [679, 364] width 157 height 13
click at [609, 380] on input "Nostra Libertat - Piscine - Terrasse" at bounding box center [679, 386] width 157 height 13
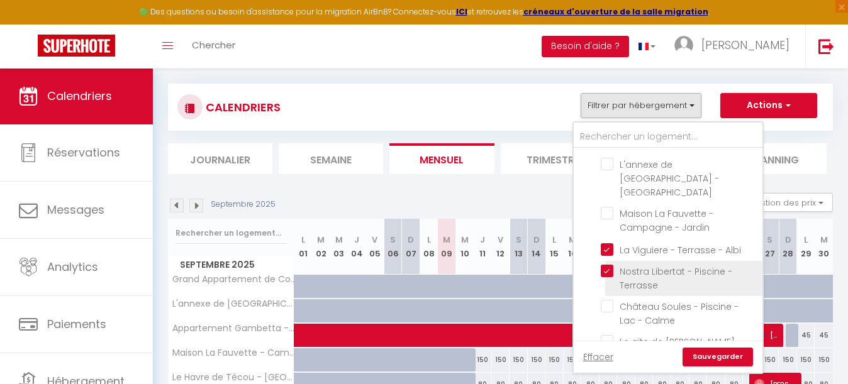
scroll to position [1429, 0]
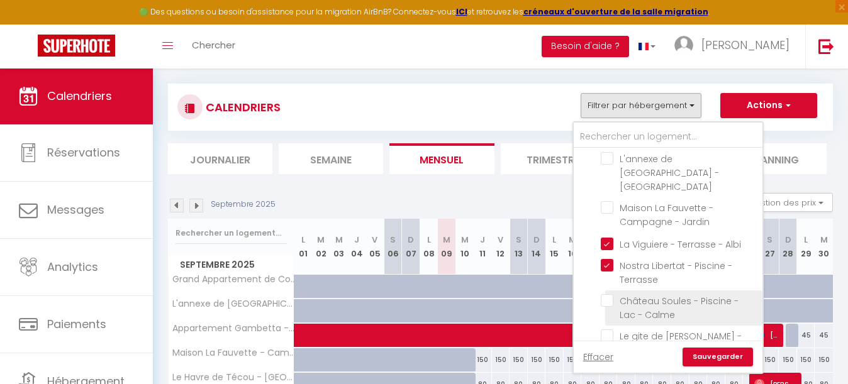
click at [609, 294] on input "Château Soules - Piscine - Lac - Calme" at bounding box center [679, 300] width 157 height 13
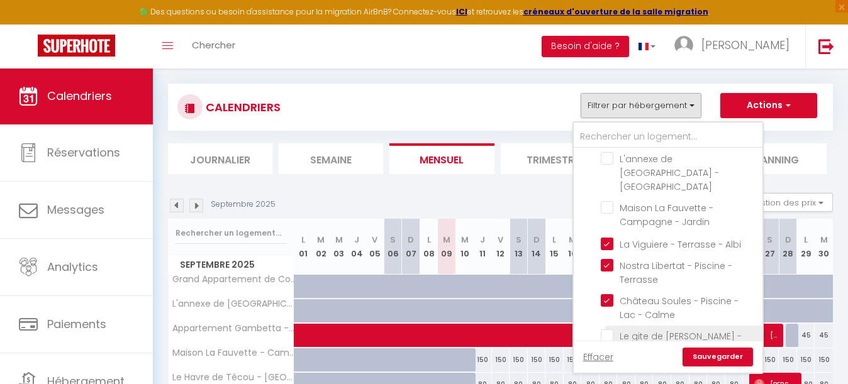
click at [609, 330] on input "Le gite de [PERSON_NAME] - Terrasse - [GEOGRAPHIC_DATA]" at bounding box center [679, 336] width 157 height 13
click at [607, 379] on input "La vue d'Albi - Campagne -Jardin" at bounding box center [679, 385] width 157 height 13
click at [719, 358] on link "Sauvegarder" at bounding box center [717, 357] width 70 height 19
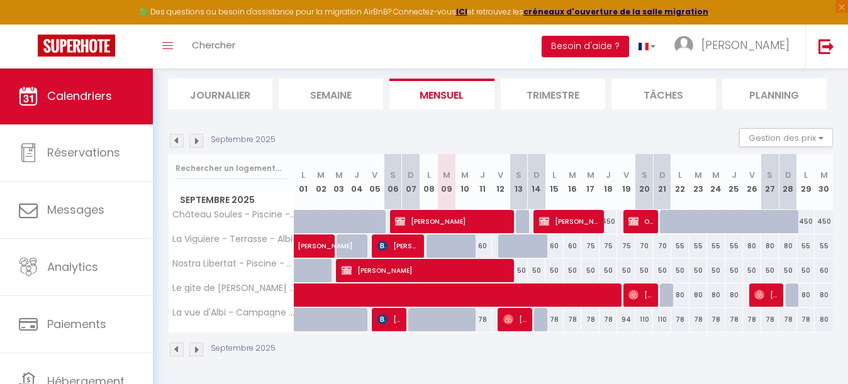
scroll to position [129, 0]
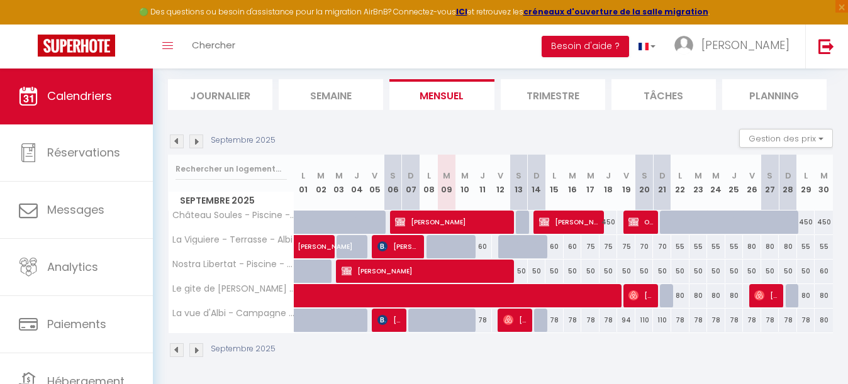
click at [570, 226] on span "[PERSON_NAME]" at bounding box center [569, 222] width 61 height 24
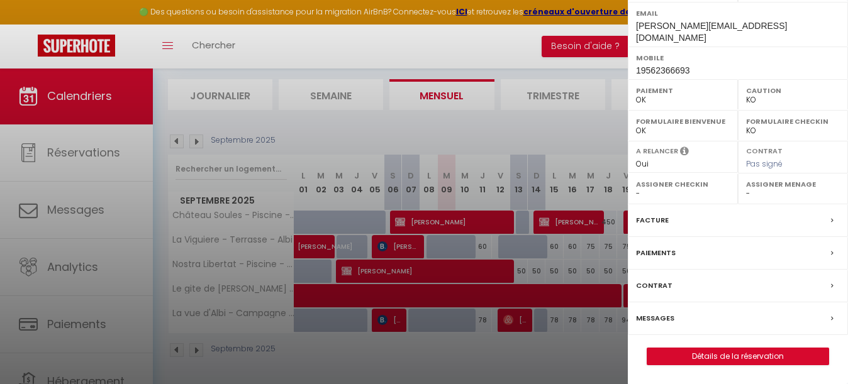
scroll to position [231, 0]
click at [727, 351] on link "Détails de la réservation" at bounding box center [737, 356] width 181 height 16
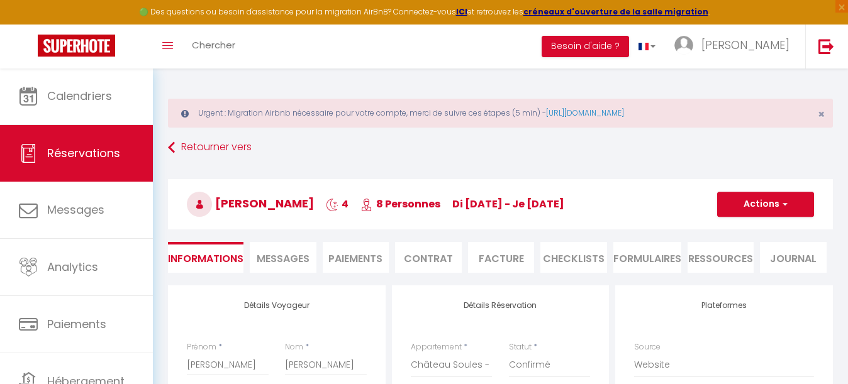
click at [365, 250] on li "Paiements" at bounding box center [356, 257] width 67 height 31
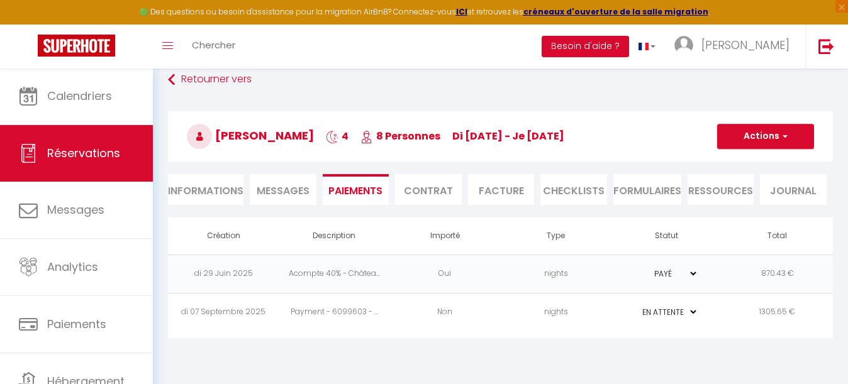
scroll to position [68, 0]
click at [400, 313] on td "Non" at bounding box center [444, 312] width 111 height 38
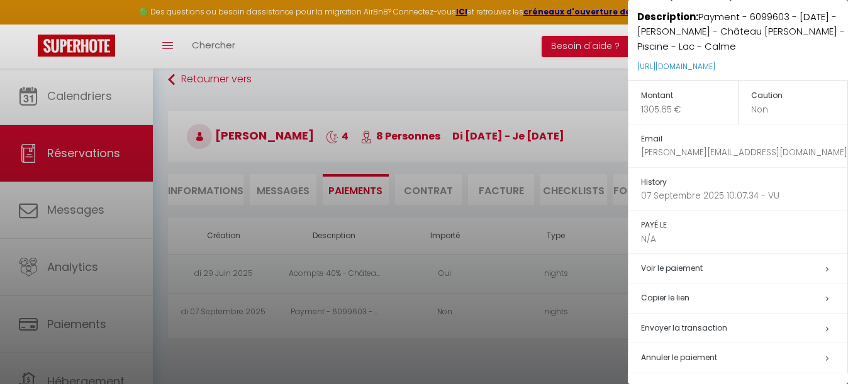
scroll to position [82, 0]
click at [701, 324] on span "Envoyer la transaction" at bounding box center [684, 328] width 86 height 11
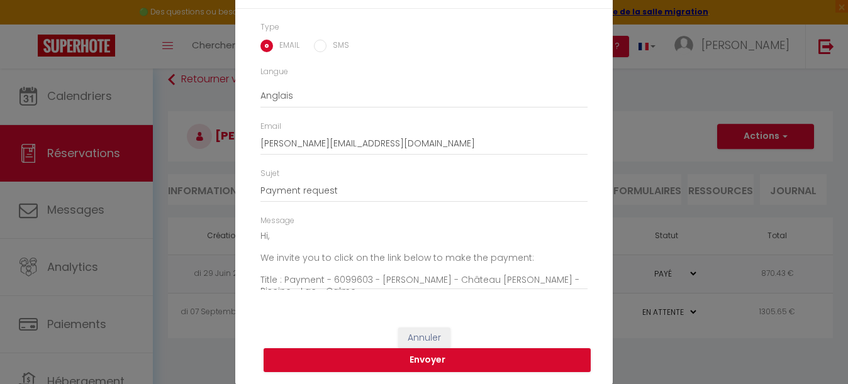
scroll to position [62, 0]
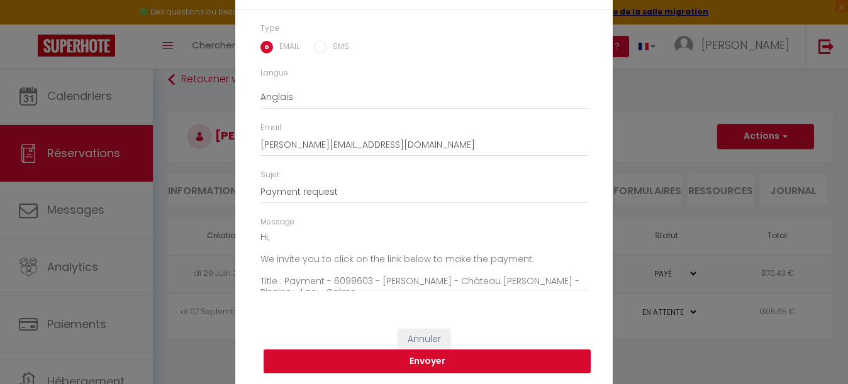
click at [452, 355] on button "Envoyer" at bounding box center [426, 362] width 327 height 24
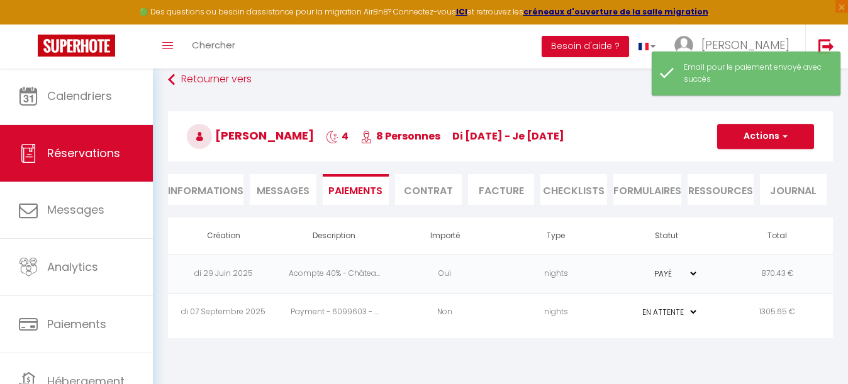
click at [211, 197] on li "Informations" at bounding box center [205, 189] width 75 height 31
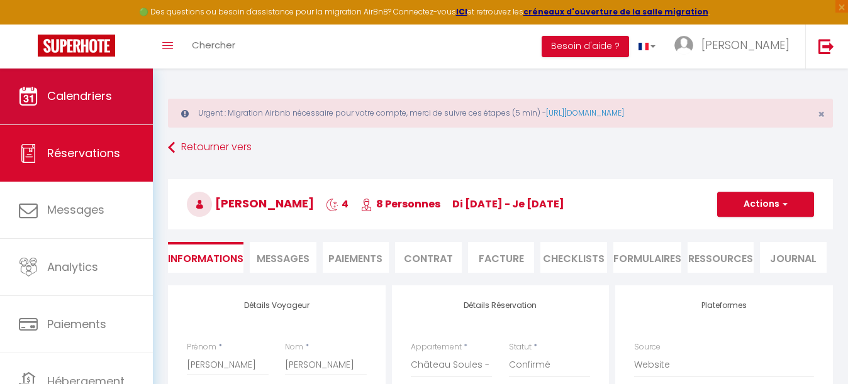
click at [87, 82] on link "Calendriers" at bounding box center [76, 96] width 153 height 57
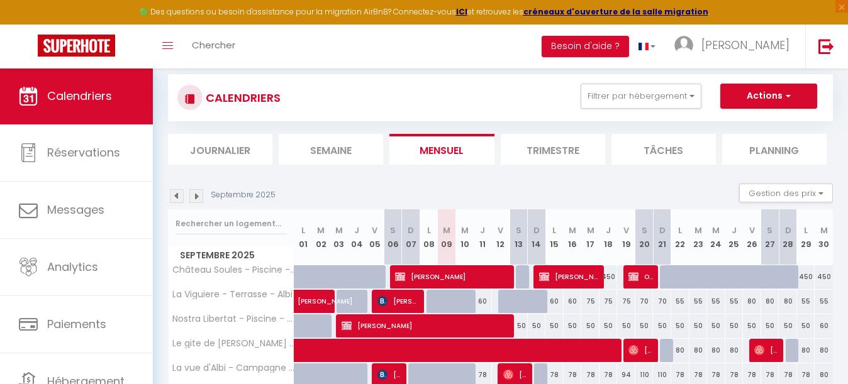
scroll to position [72, 0]
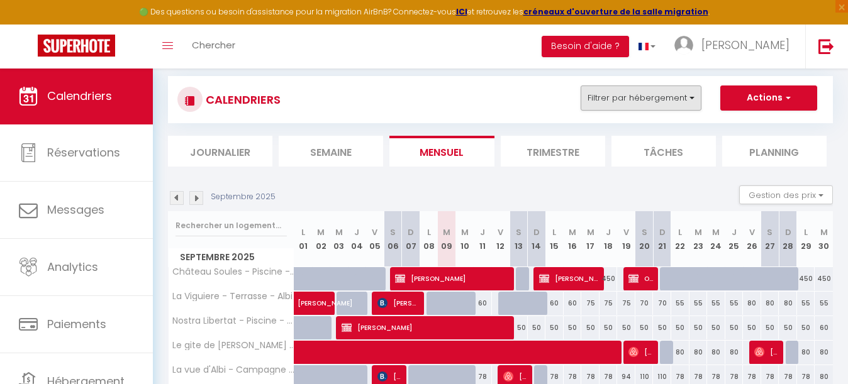
click at [635, 99] on button "Filtrer par hébergement" at bounding box center [640, 98] width 121 height 25
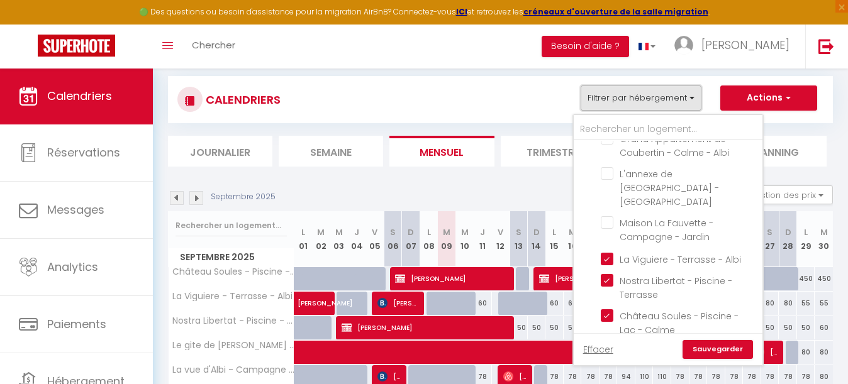
scroll to position [1404, 0]
click at [608, 254] on input "La Viguiere - Terrasse - Albi" at bounding box center [679, 260] width 157 height 13
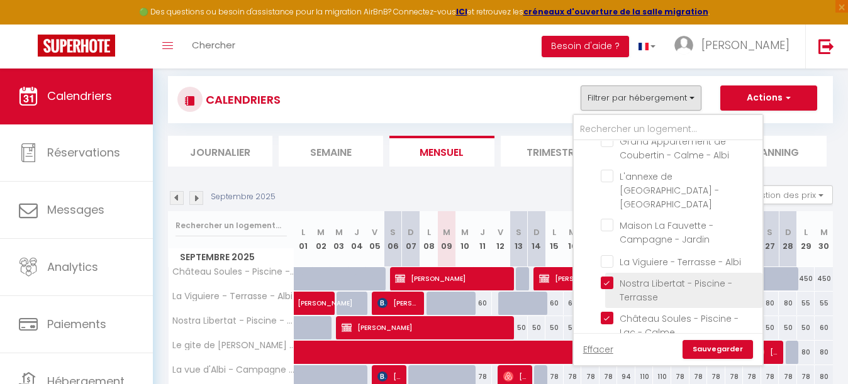
click at [608, 277] on input "Nostra Libertat - Piscine - Terrasse" at bounding box center [679, 283] width 157 height 13
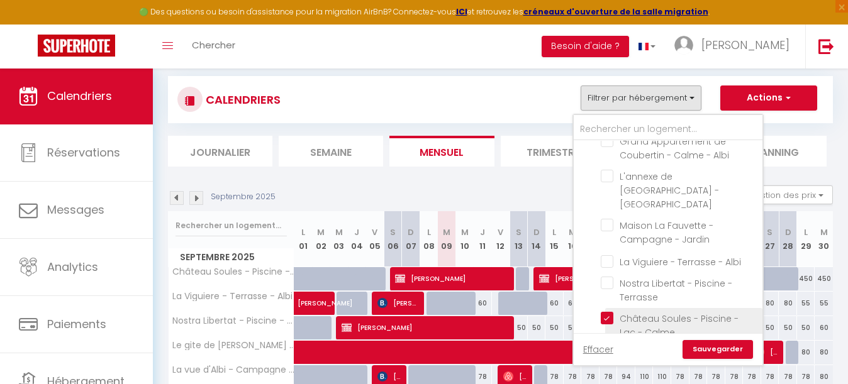
click at [607, 312] on input "Château Soules - Piscine - Lac - Calme" at bounding box center [679, 318] width 157 height 13
click at [607, 347] on input "Le gite de [PERSON_NAME] - Terrasse - [GEOGRAPHIC_DATA]" at bounding box center [679, 353] width 157 height 13
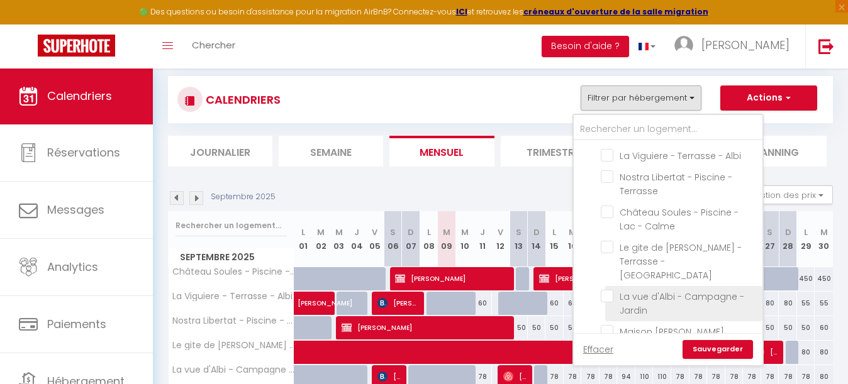
scroll to position [1517, 0]
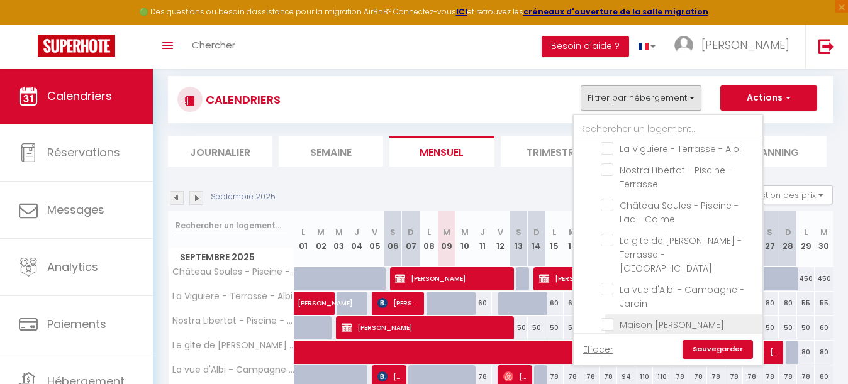
click at [608, 318] on input "Maison [PERSON_NAME][GEOGRAPHIC_DATA] - Parking" at bounding box center [679, 324] width 157 height 13
click at [608, 353] on input "Le Mazet de Pendaries - Jardin - Gaillac" at bounding box center [679, 359] width 157 height 13
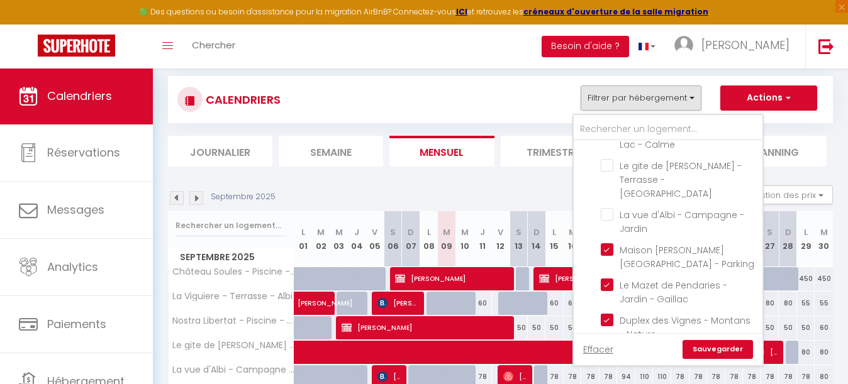
scroll to position [1592, 0]
click at [610, 350] on input "L'appartement du centre - Hypercentre - [GEOGRAPHIC_DATA]" at bounding box center [679, 356] width 157 height 13
click at [714, 344] on link "Sauvegarder" at bounding box center [717, 349] width 70 height 19
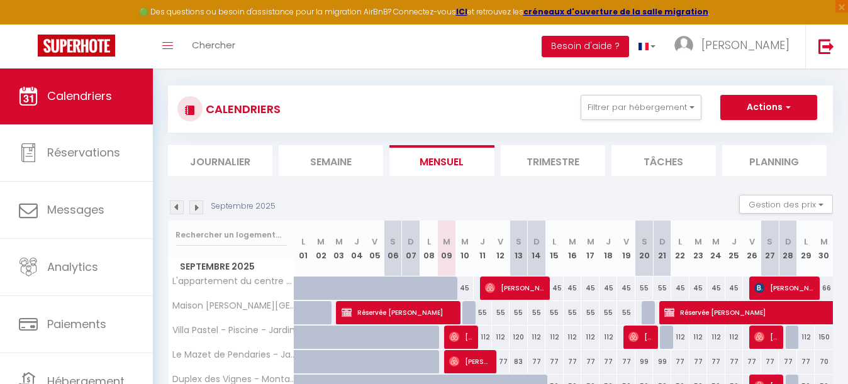
scroll to position [58, 0]
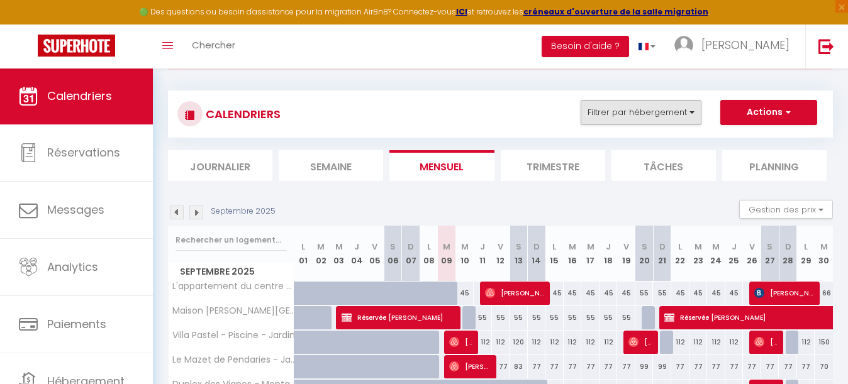
click at [649, 114] on button "Filtrer par hébergement" at bounding box center [640, 112] width 121 height 25
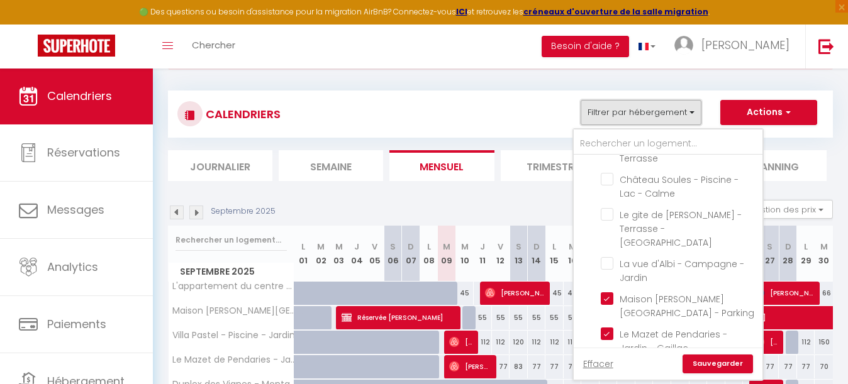
scroll to position [1589, 0]
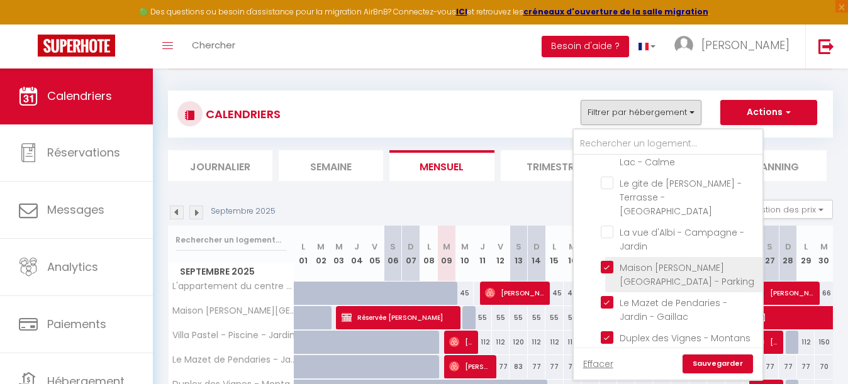
click at [609, 261] on input "Maison [PERSON_NAME][GEOGRAPHIC_DATA] - Parking" at bounding box center [679, 267] width 157 height 13
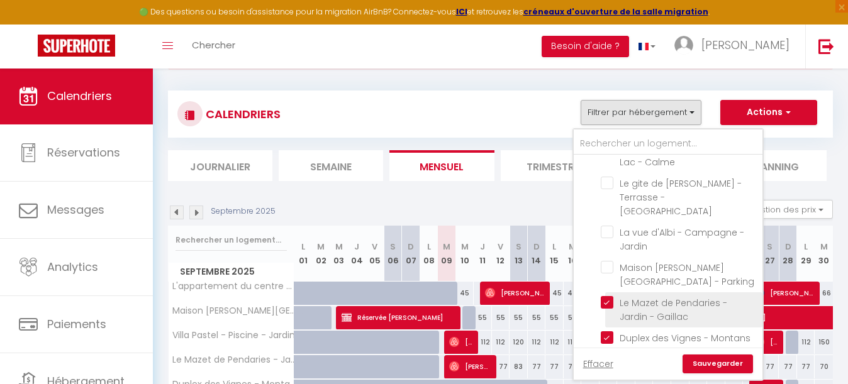
click at [607, 296] on input "Le Mazet de Pendaries - Jardin - Gaillac" at bounding box center [679, 302] width 157 height 13
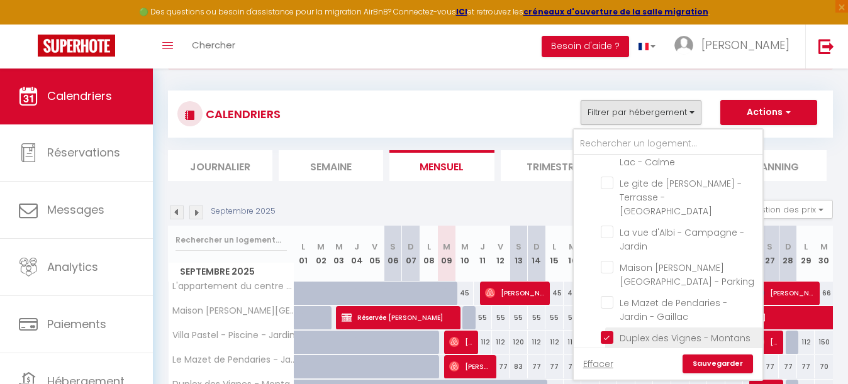
click at [607, 331] on input "Duplex des Vignes - Montans - Nature" at bounding box center [679, 337] width 157 height 13
click at [607, 367] on input "L'appartement du centre - Hypercentre - [GEOGRAPHIC_DATA]" at bounding box center [679, 373] width 157 height 13
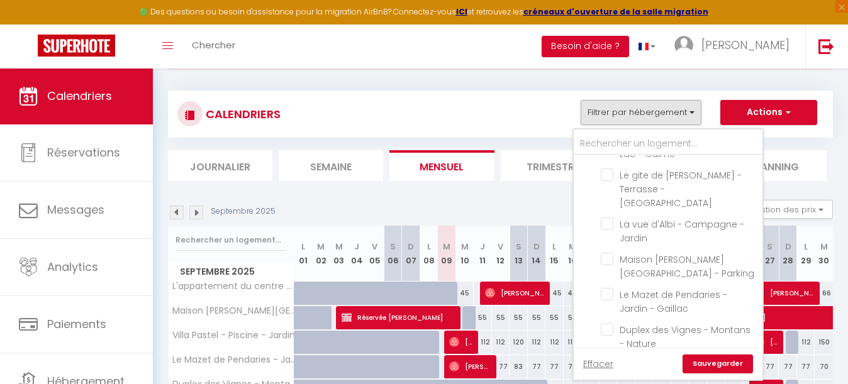
scroll to position [1592, 0]
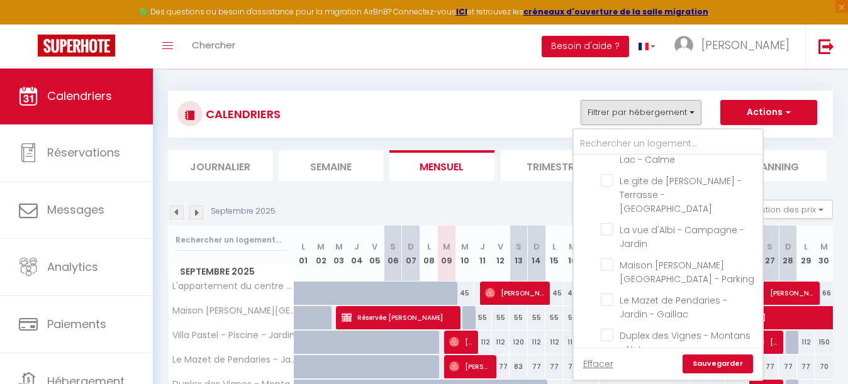
click at [714, 358] on link "Sauvegarder" at bounding box center [717, 364] width 70 height 19
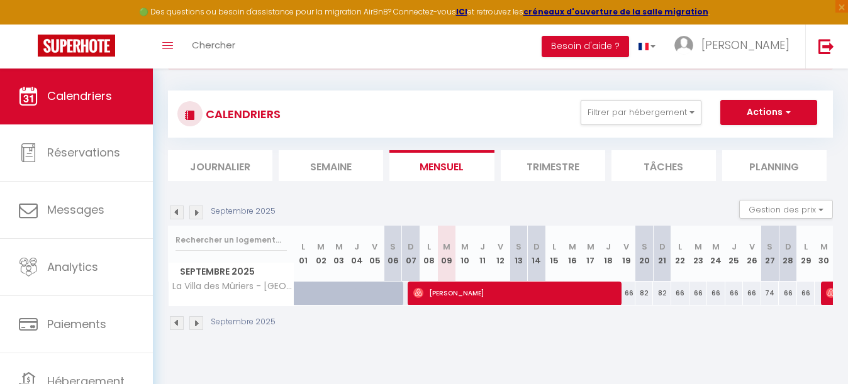
click at [189, 214] on img at bounding box center [196, 213] width 14 height 14
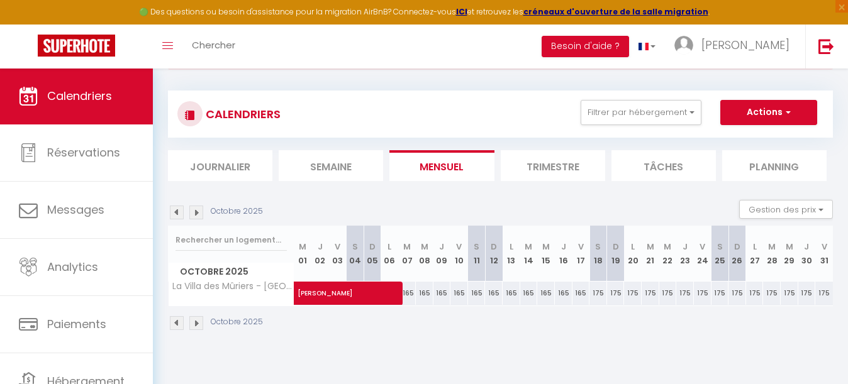
click at [197, 211] on img at bounding box center [196, 213] width 14 height 14
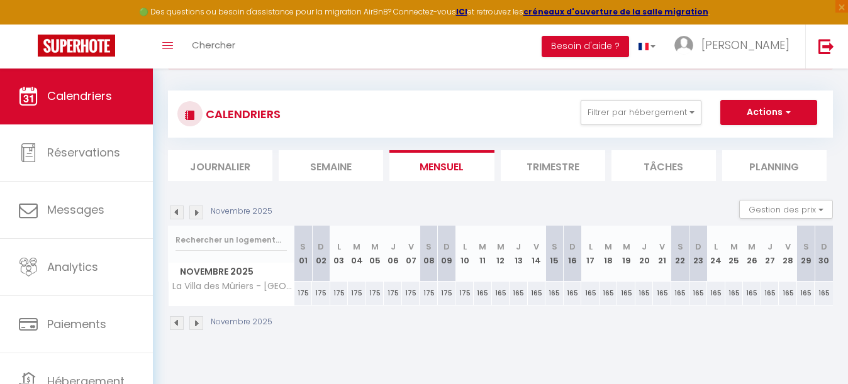
click at [197, 211] on img at bounding box center [196, 213] width 14 height 14
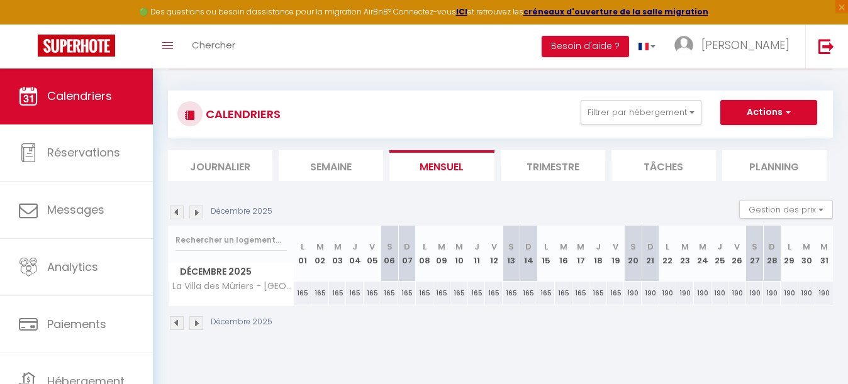
click at [179, 214] on img at bounding box center [177, 213] width 14 height 14
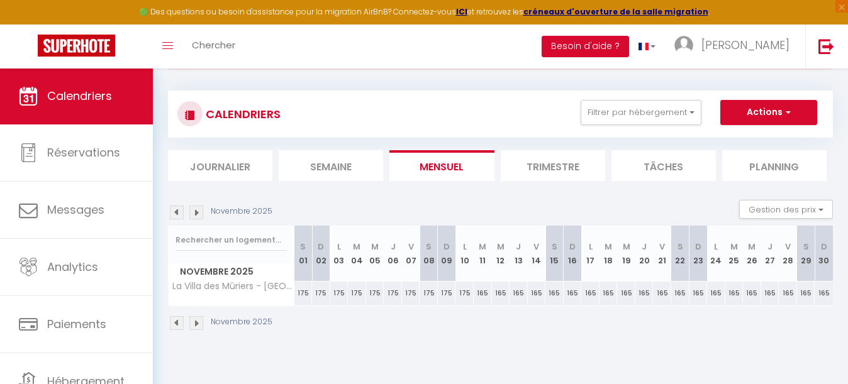
click at [179, 214] on img at bounding box center [177, 213] width 14 height 14
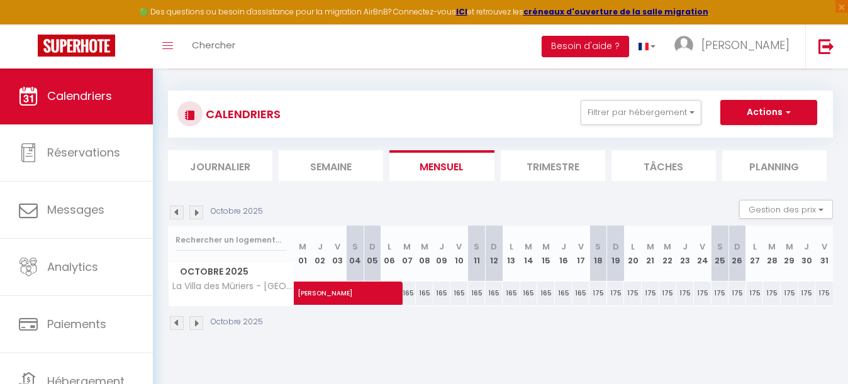
click at [179, 214] on img at bounding box center [177, 213] width 14 height 14
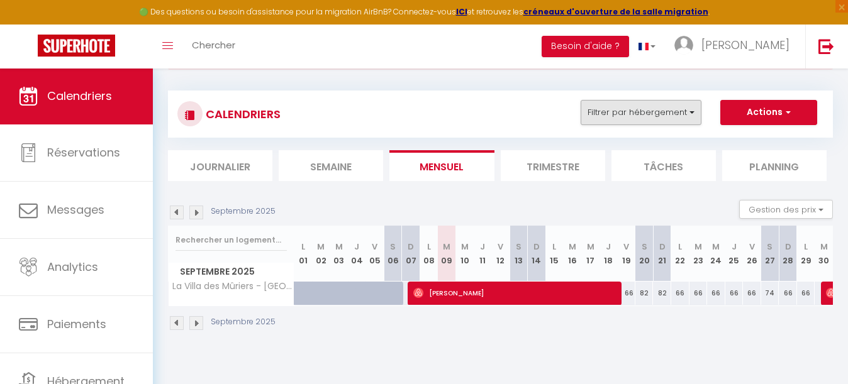
click at [628, 108] on button "Filtrer par hébergement" at bounding box center [640, 112] width 121 height 25
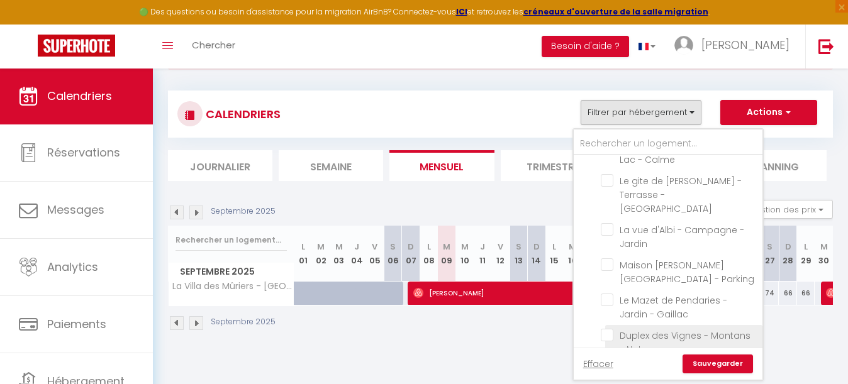
click at [607, 329] on input "Duplex des Vignes - Montans - Nature" at bounding box center [679, 335] width 157 height 13
click at [724, 362] on link "Sauvegarder" at bounding box center [717, 364] width 70 height 19
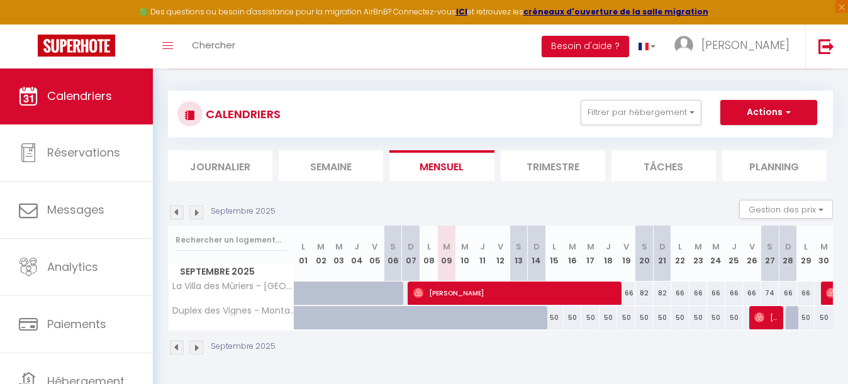
click at [776, 211] on button "Gestion des prix" at bounding box center [786, 209] width 94 height 19
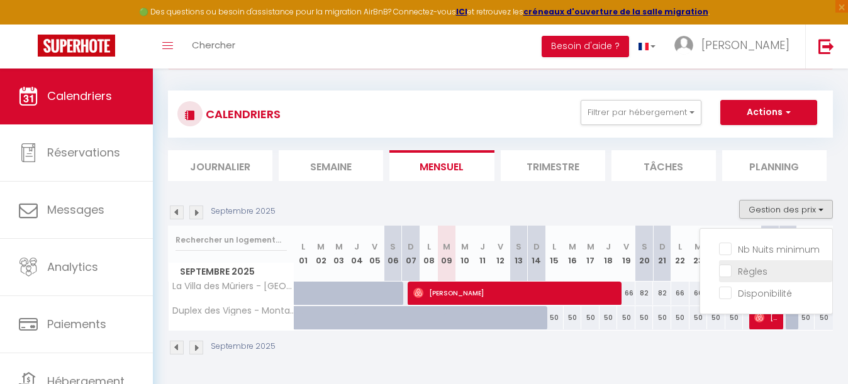
click at [728, 270] on input "Règles" at bounding box center [775, 270] width 113 height 13
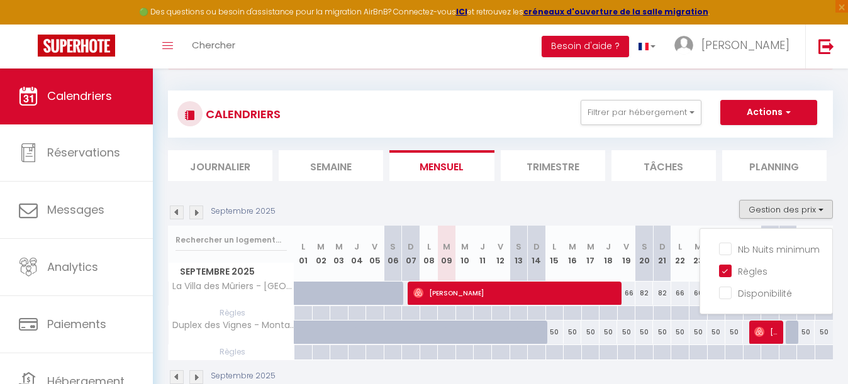
click at [201, 208] on img at bounding box center [196, 213] width 14 height 14
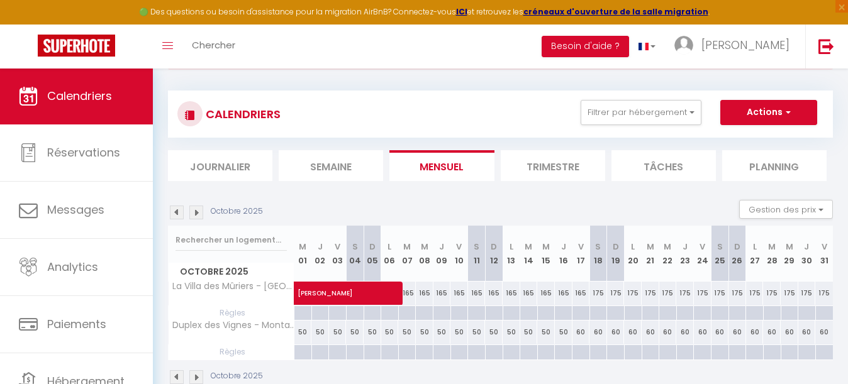
click at [201, 208] on img at bounding box center [196, 213] width 14 height 14
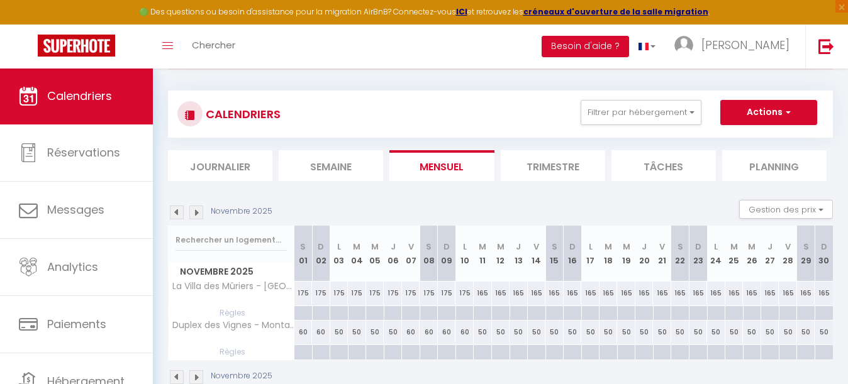
click at [201, 208] on img at bounding box center [196, 213] width 14 height 14
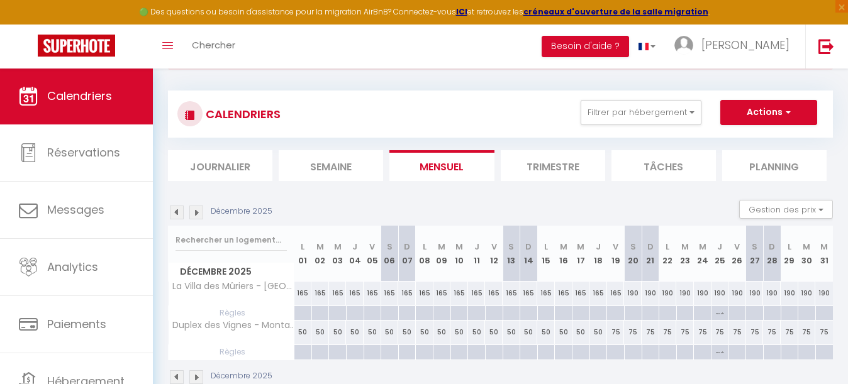
click at [201, 208] on img at bounding box center [196, 213] width 14 height 14
